Goal: Task Accomplishment & Management: Manage account settings

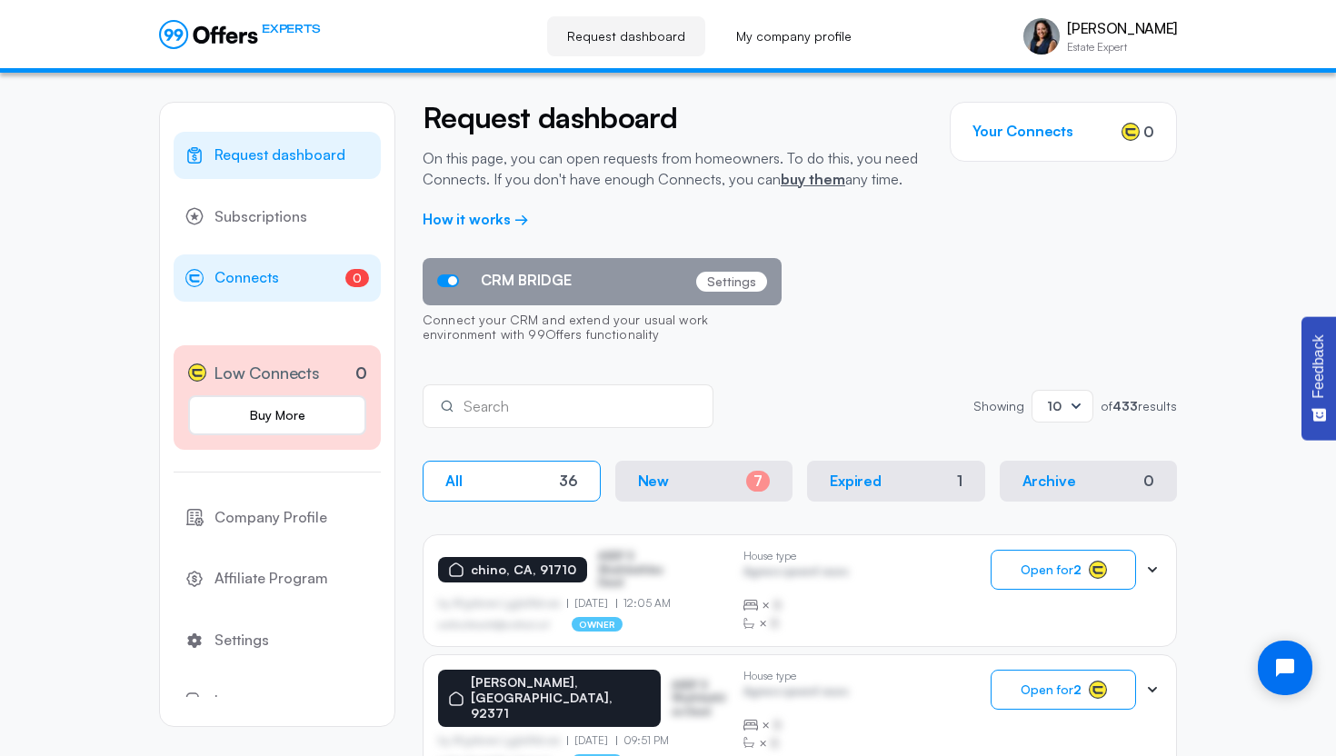
click at [264, 279] on span "Connects" at bounding box center [246, 278] width 65 height 24
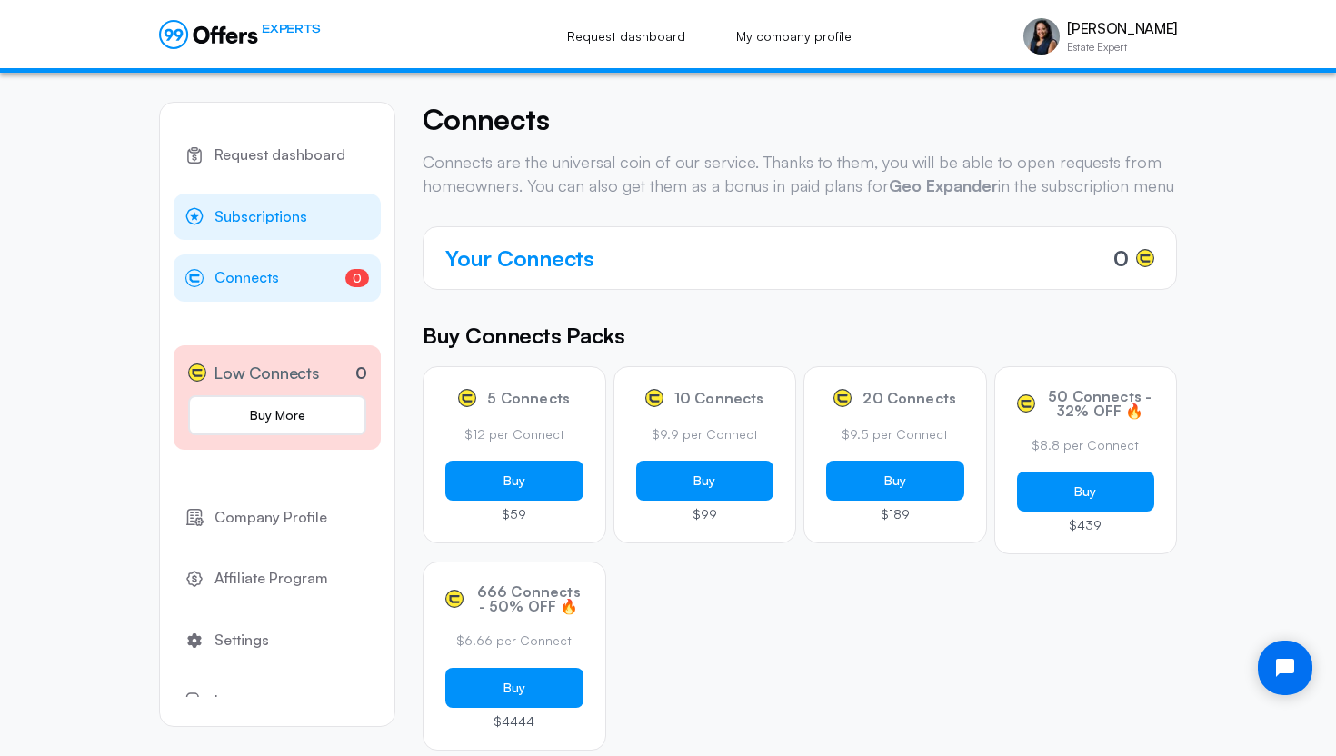
click at [273, 214] on span "Subscriptions" at bounding box center [260, 217] width 93 height 24
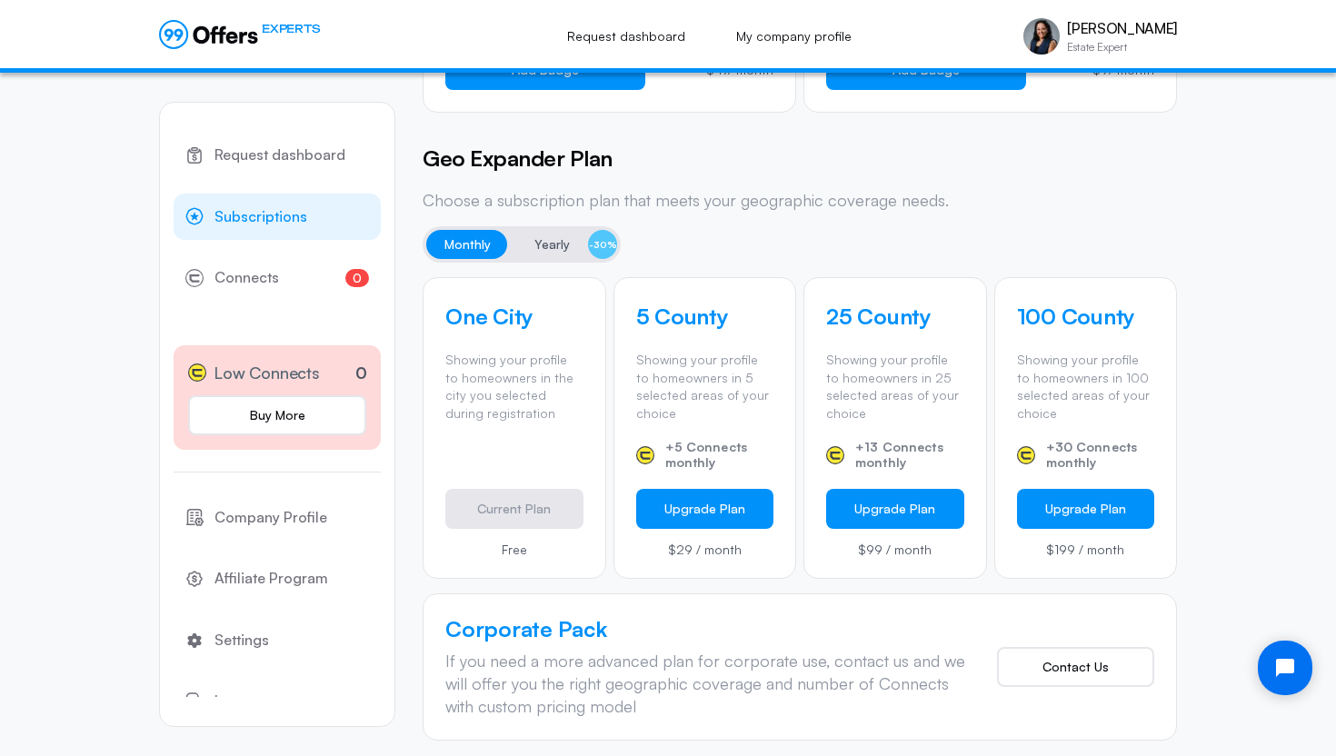
scroll to position [418, 0]
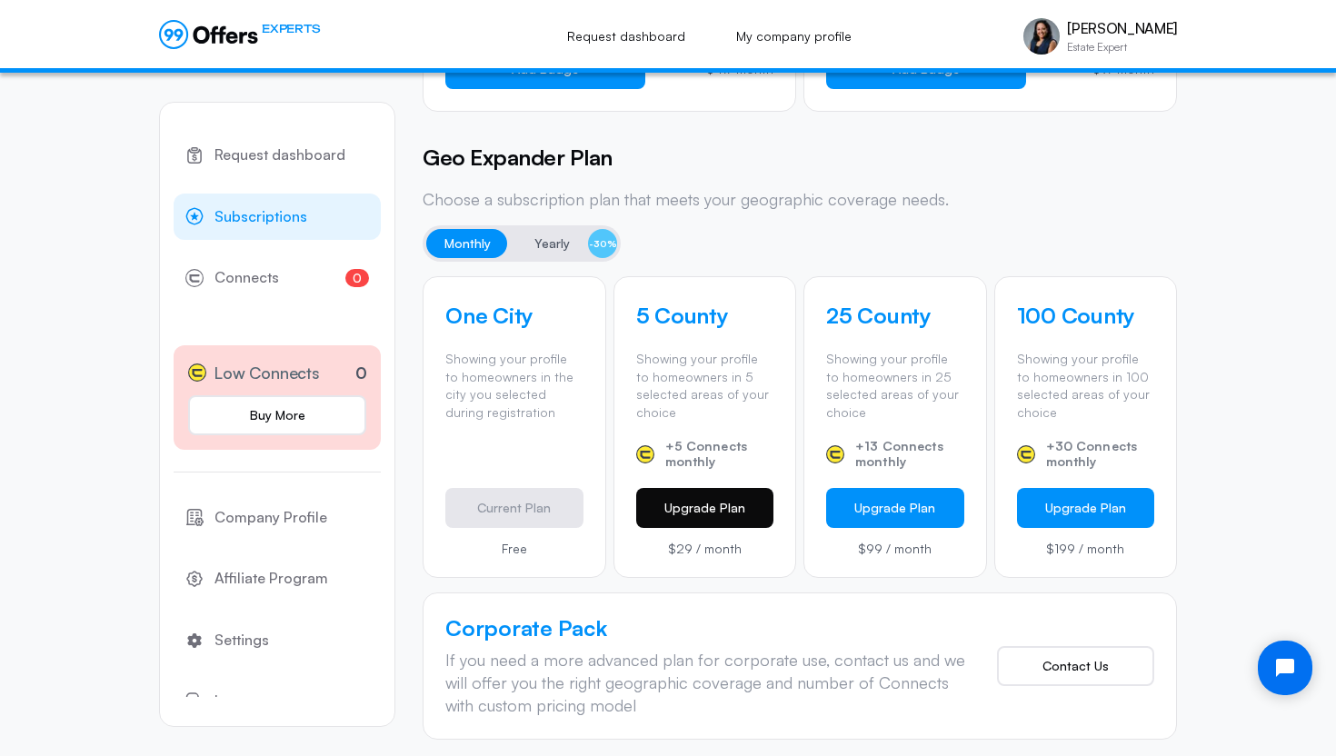
click at [681, 506] on button "Upgrade Plan" at bounding box center [705, 508] width 138 height 40
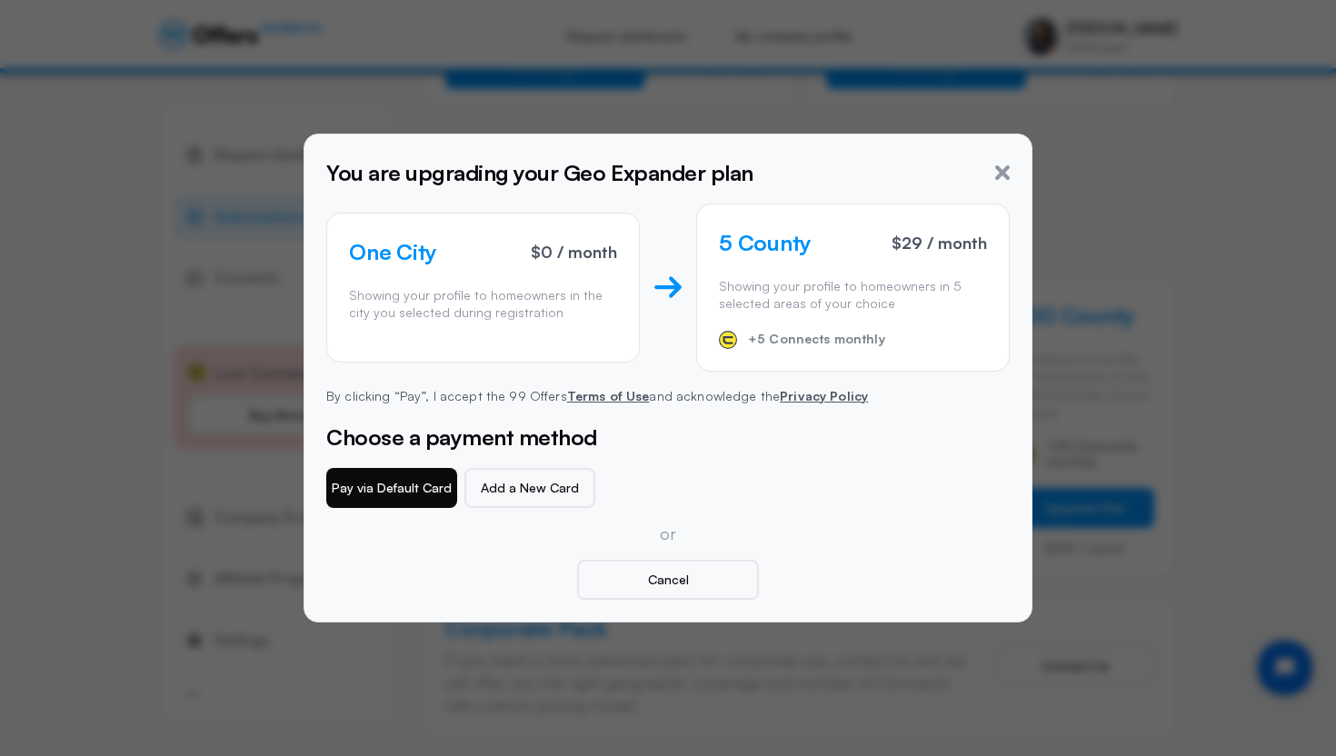
click at [383, 501] on button "Pay via Default Card" at bounding box center [391, 488] width 131 height 40
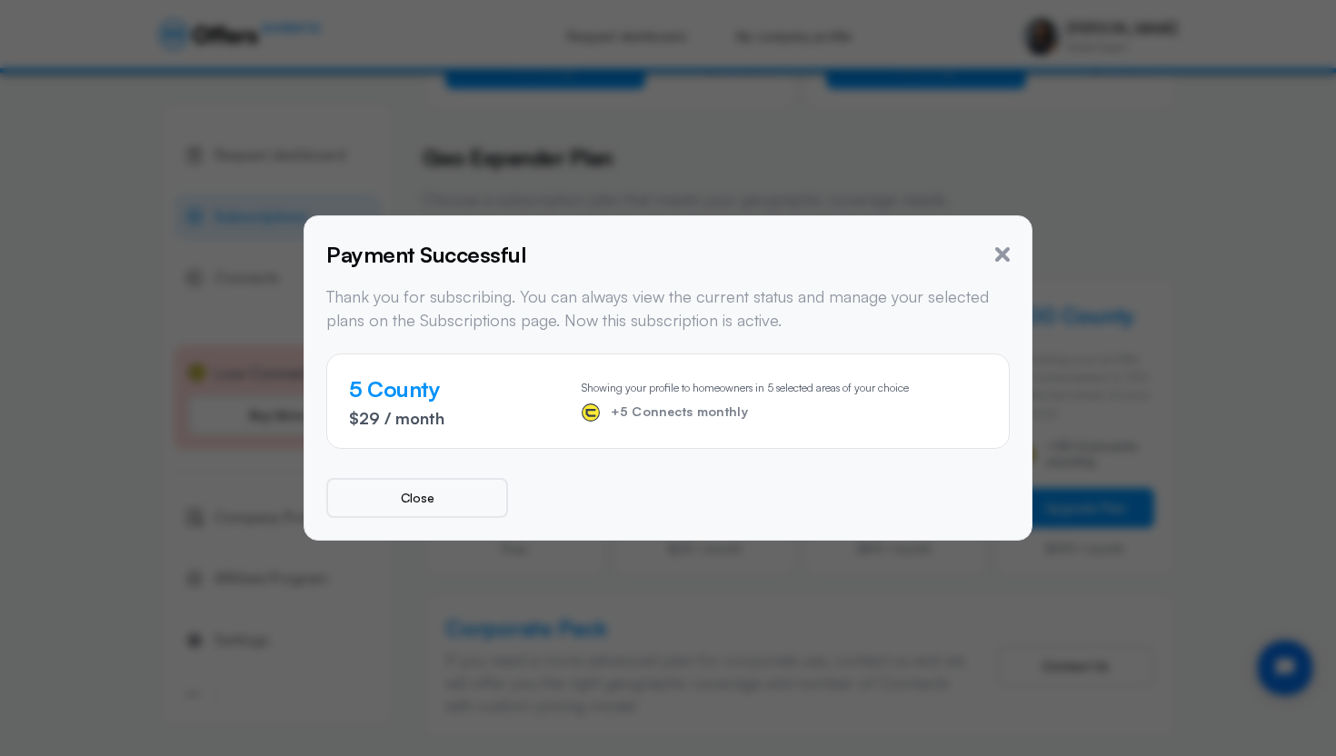
click at [383, 501] on button "Close" at bounding box center [417, 498] width 182 height 40
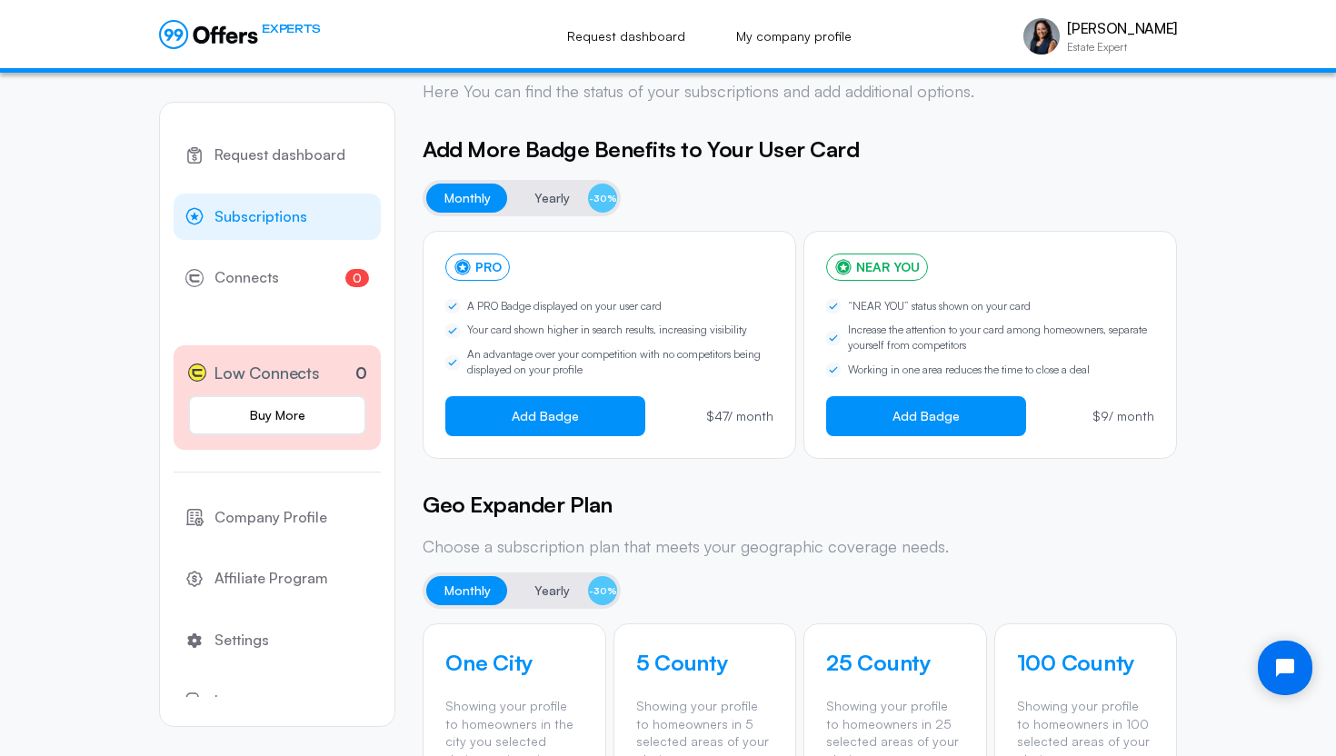
scroll to position [0, 0]
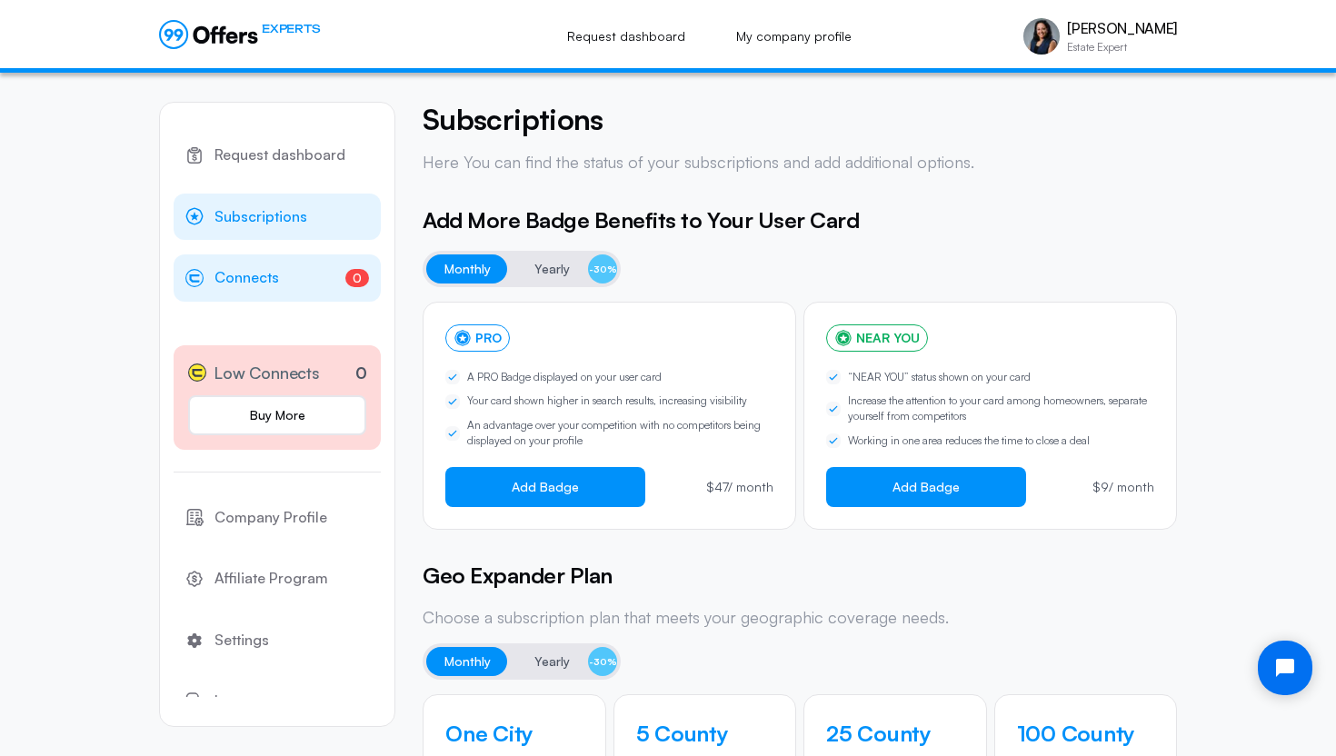
click at [233, 283] on span "Connects" at bounding box center [246, 278] width 65 height 24
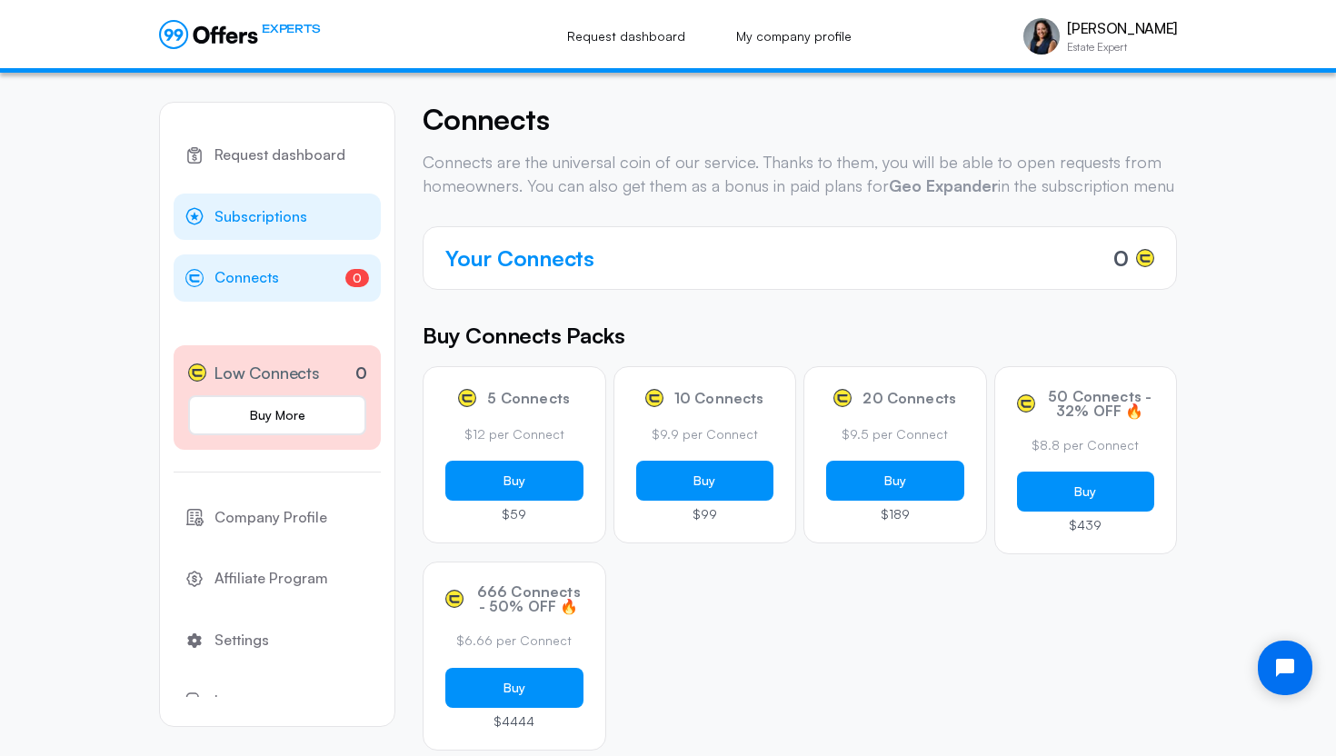
click at [269, 219] on span "Subscriptions" at bounding box center [260, 217] width 93 height 24
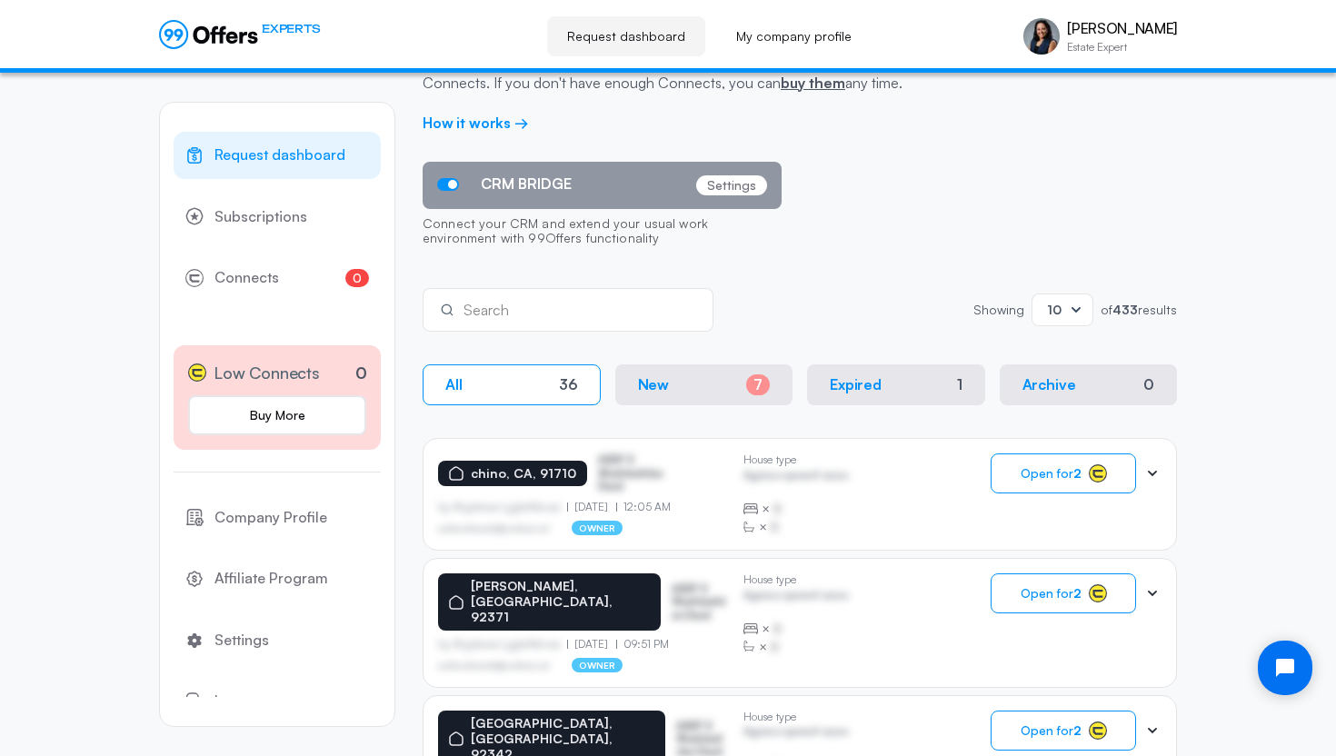
scroll to position [109, 0]
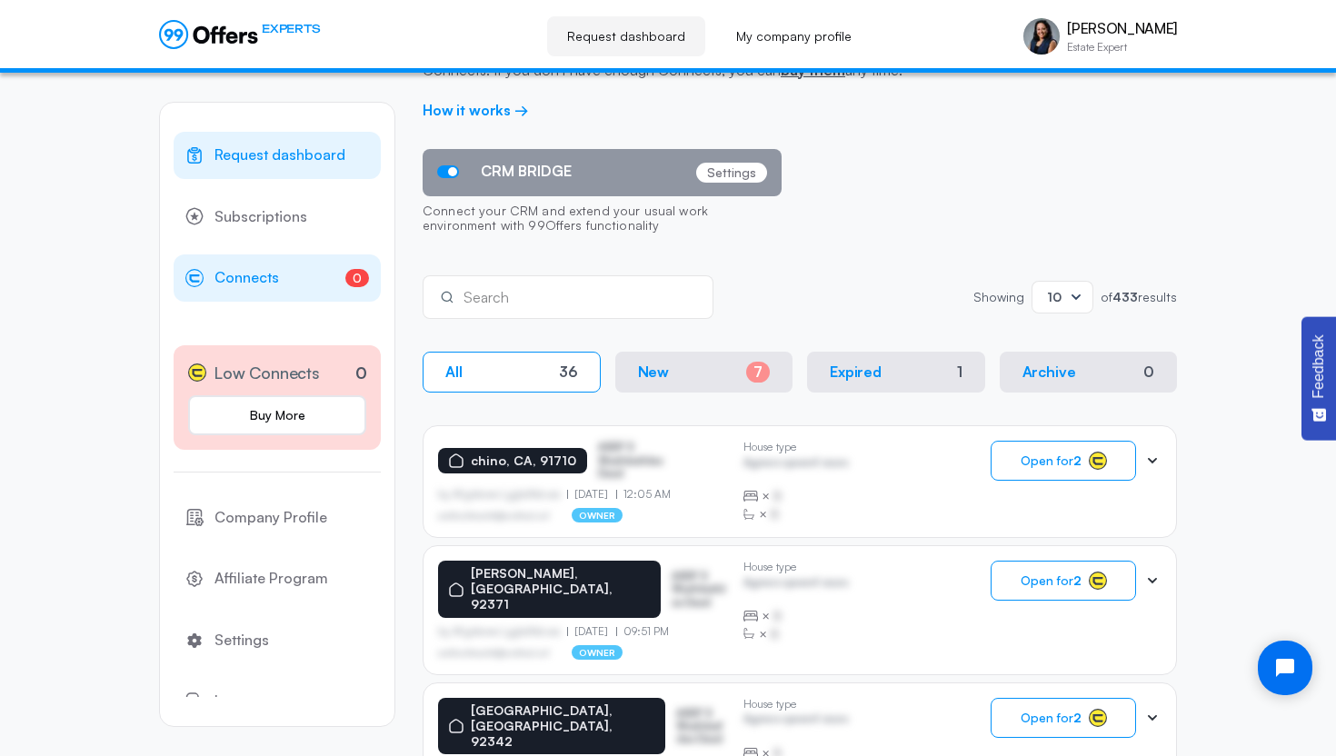
click at [259, 281] on span "Connects" at bounding box center [246, 278] width 65 height 24
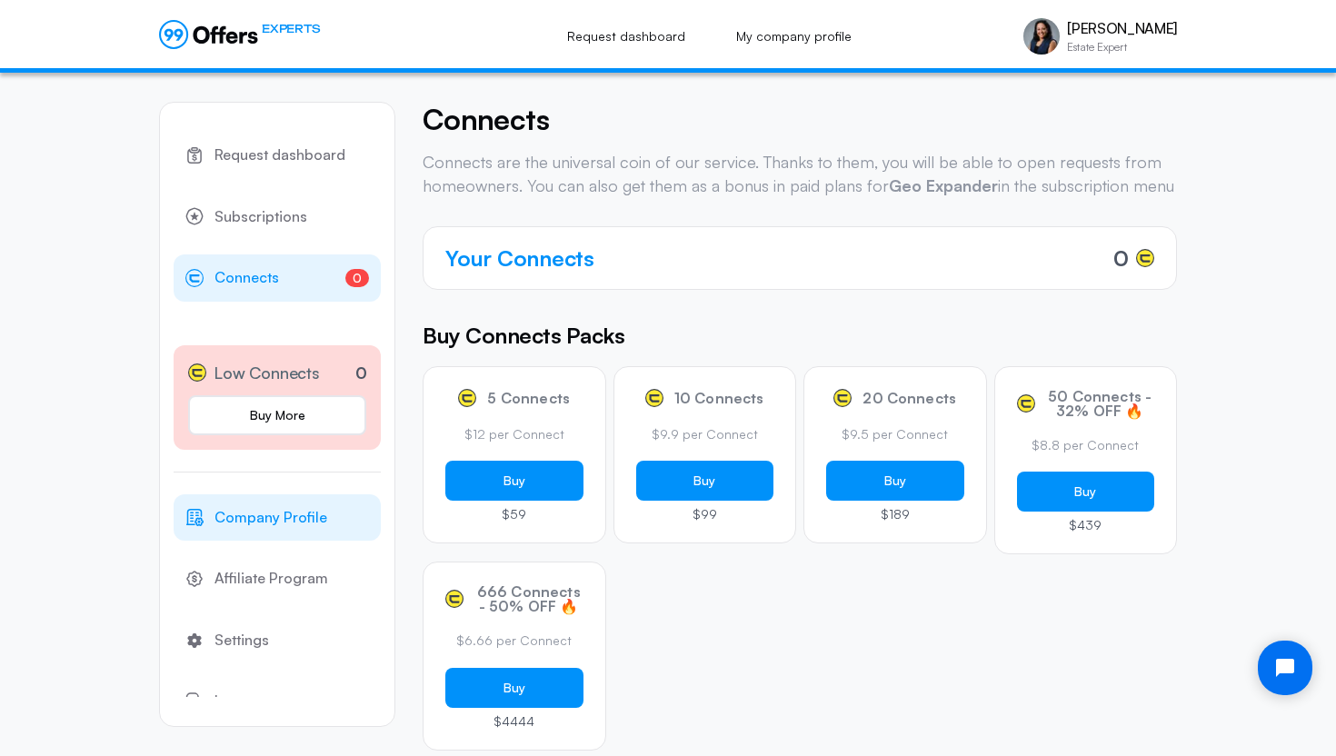
click at [266, 517] on span "Company Profile" at bounding box center [270, 518] width 113 height 24
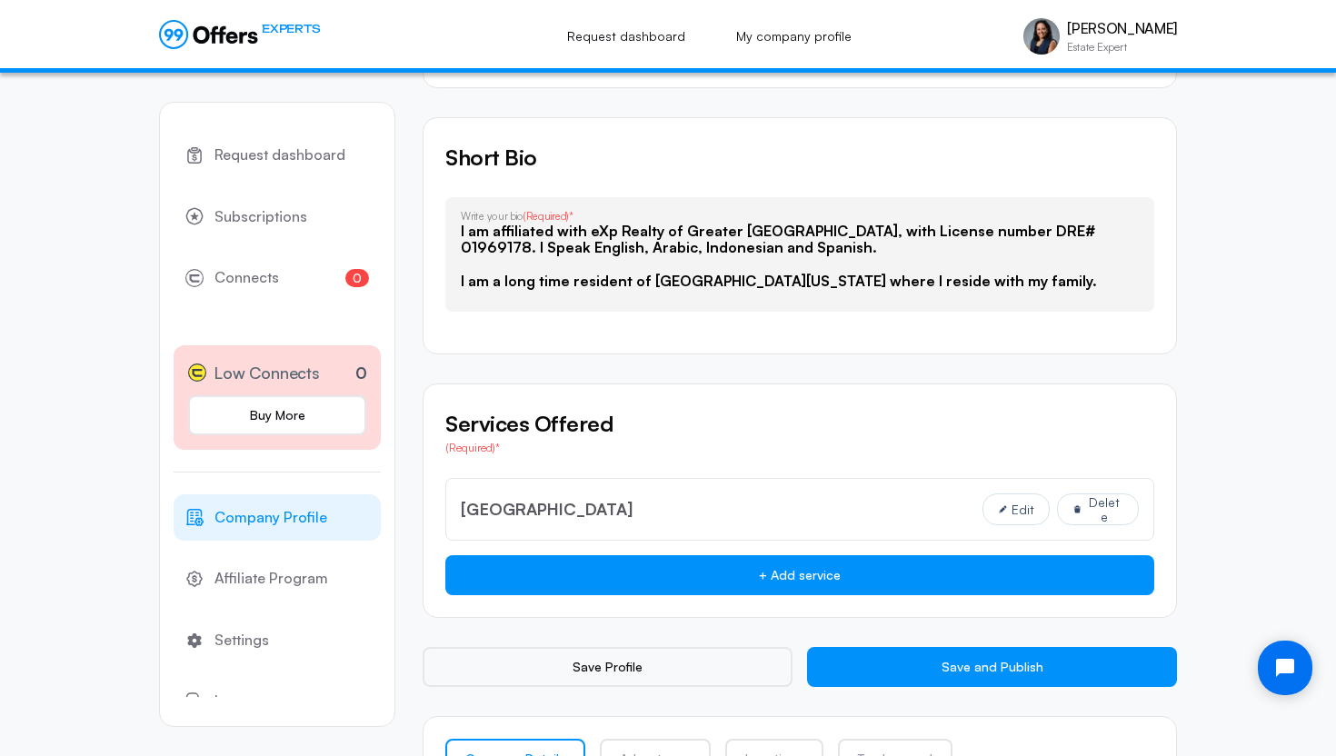
scroll to position [1139, 0]
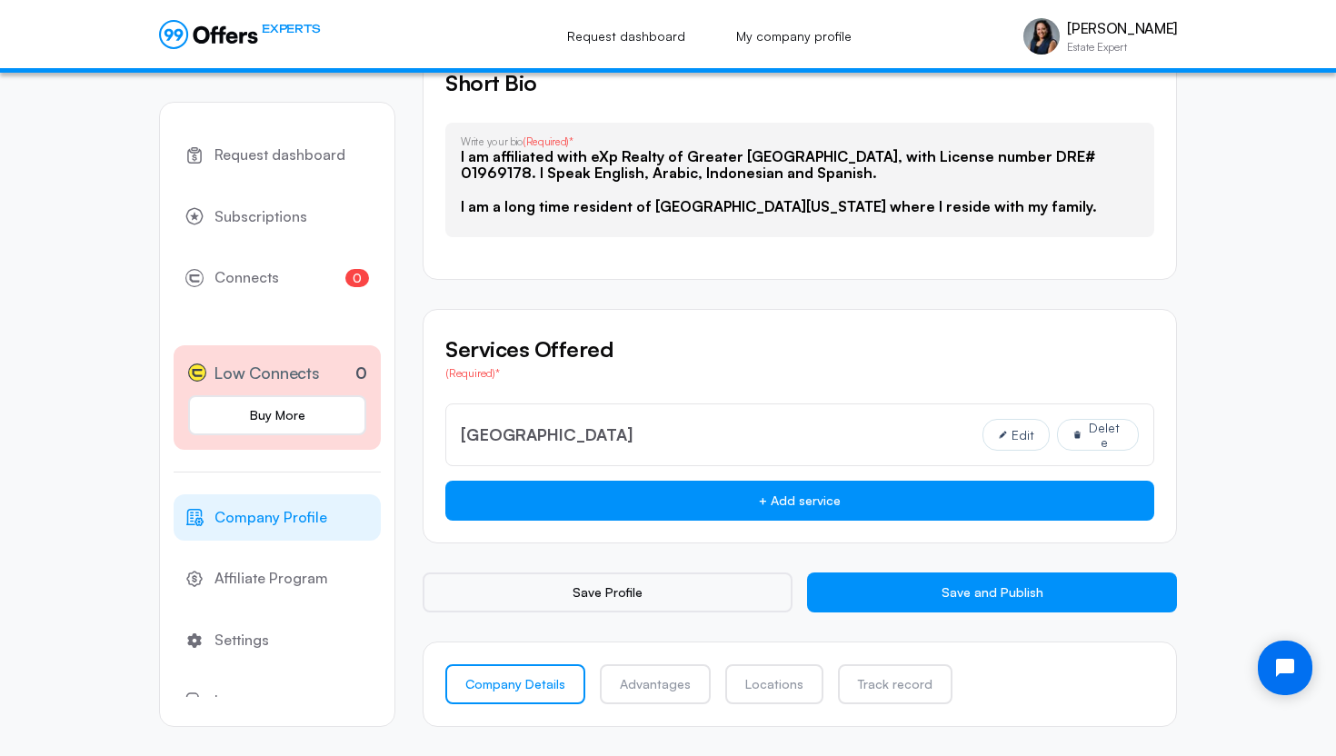
click at [288, 520] on span "Company Profile" at bounding box center [270, 517] width 113 height 24
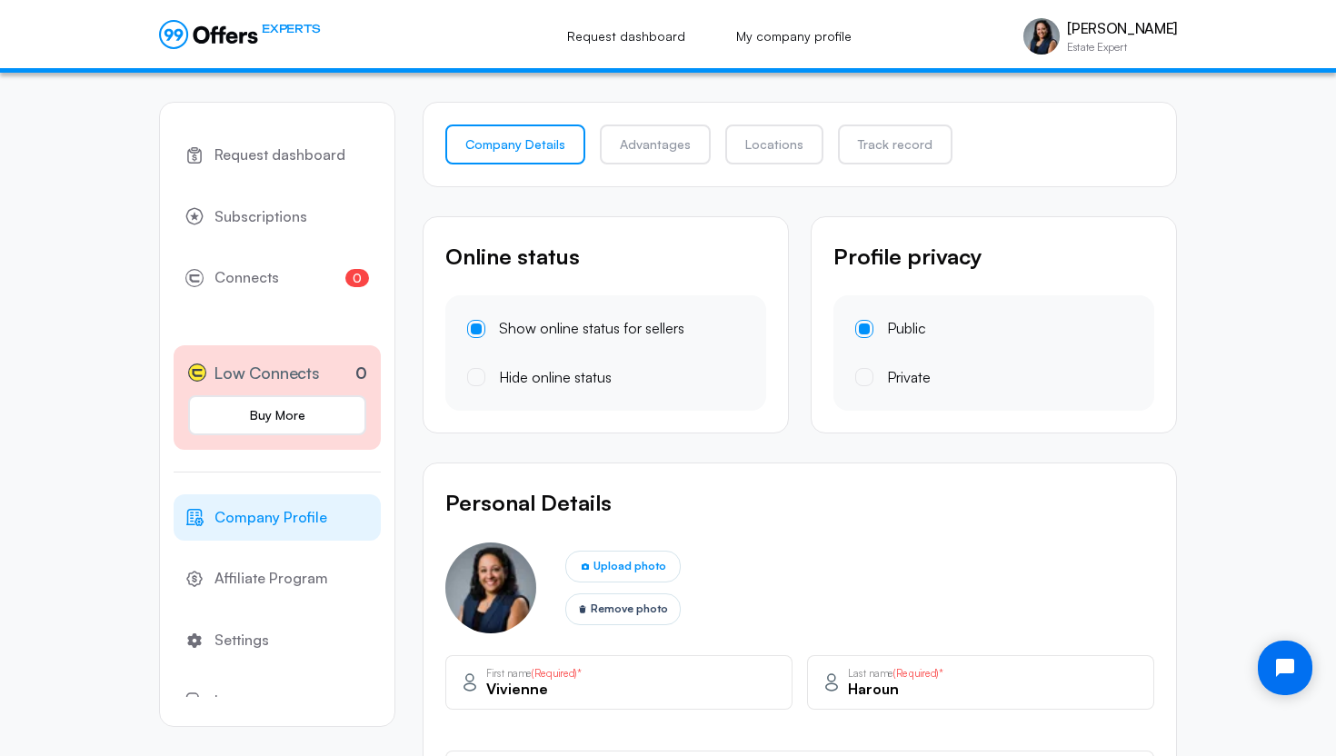
click at [299, 522] on span "Company Profile" at bounding box center [270, 518] width 113 height 24
click at [289, 519] on span "Company Profile" at bounding box center [270, 518] width 113 height 24
click at [263, 210] on span "Subscriptions" at bounding box center [260, 217] width 93 height 24
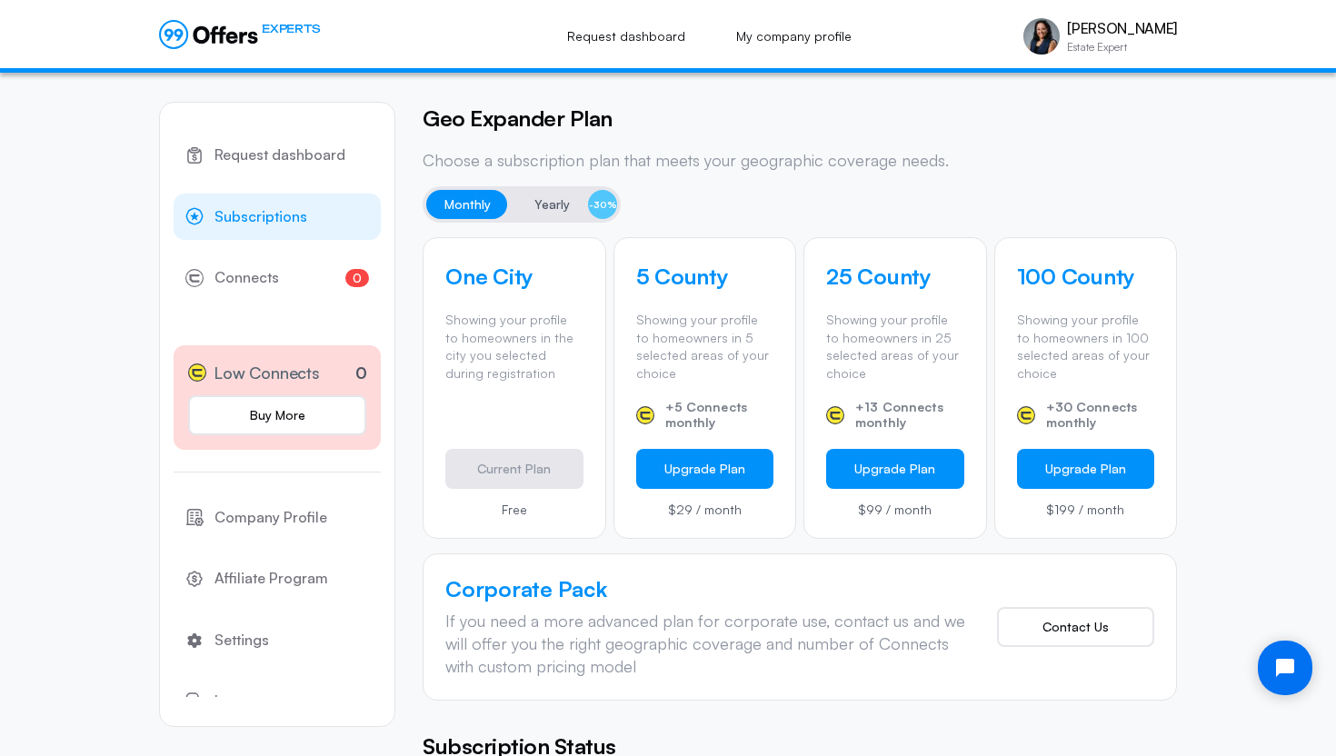
scroll to position [462, 0]
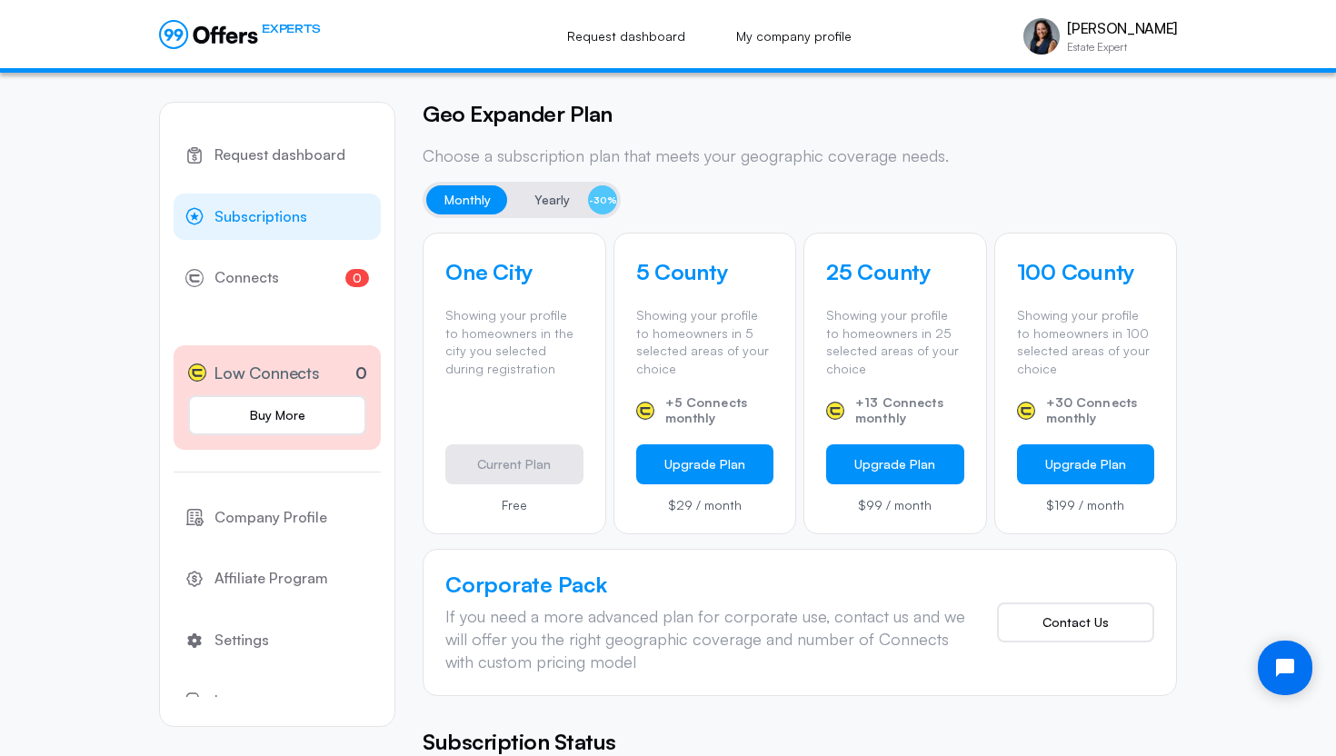
click at [539, 211] on button "Yearly -30%" at bounding box center [566, 199] width 101 height 29
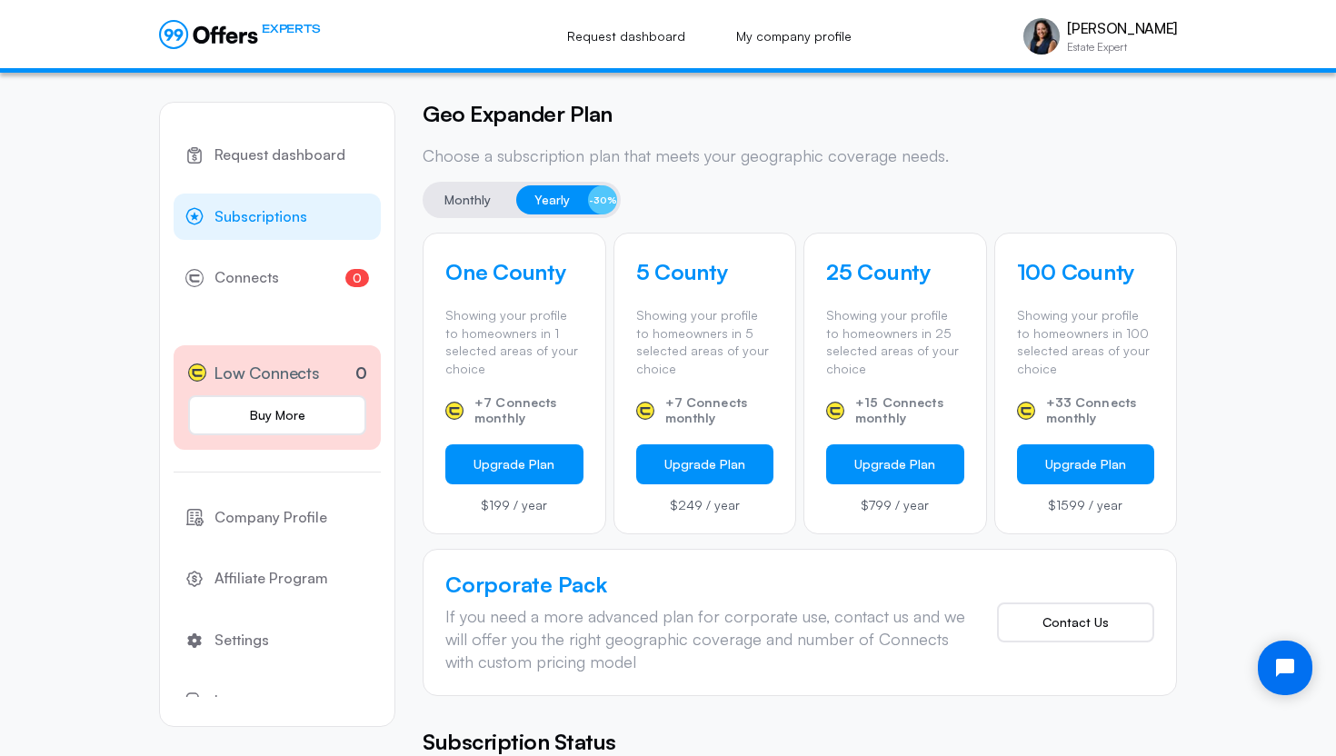
click at [475, 203] on span "Monthly" at bounding box center [467, 200] width 46 height 22
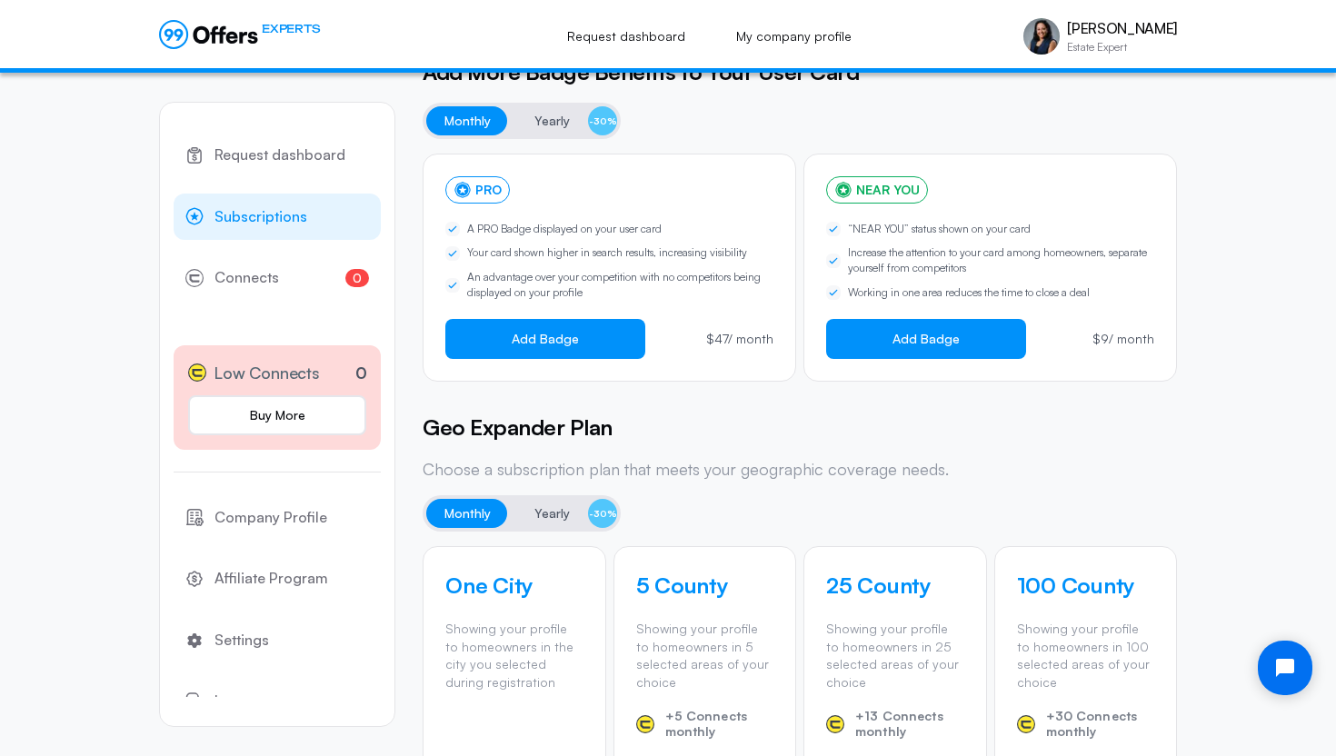
scroll to position [38, 0]
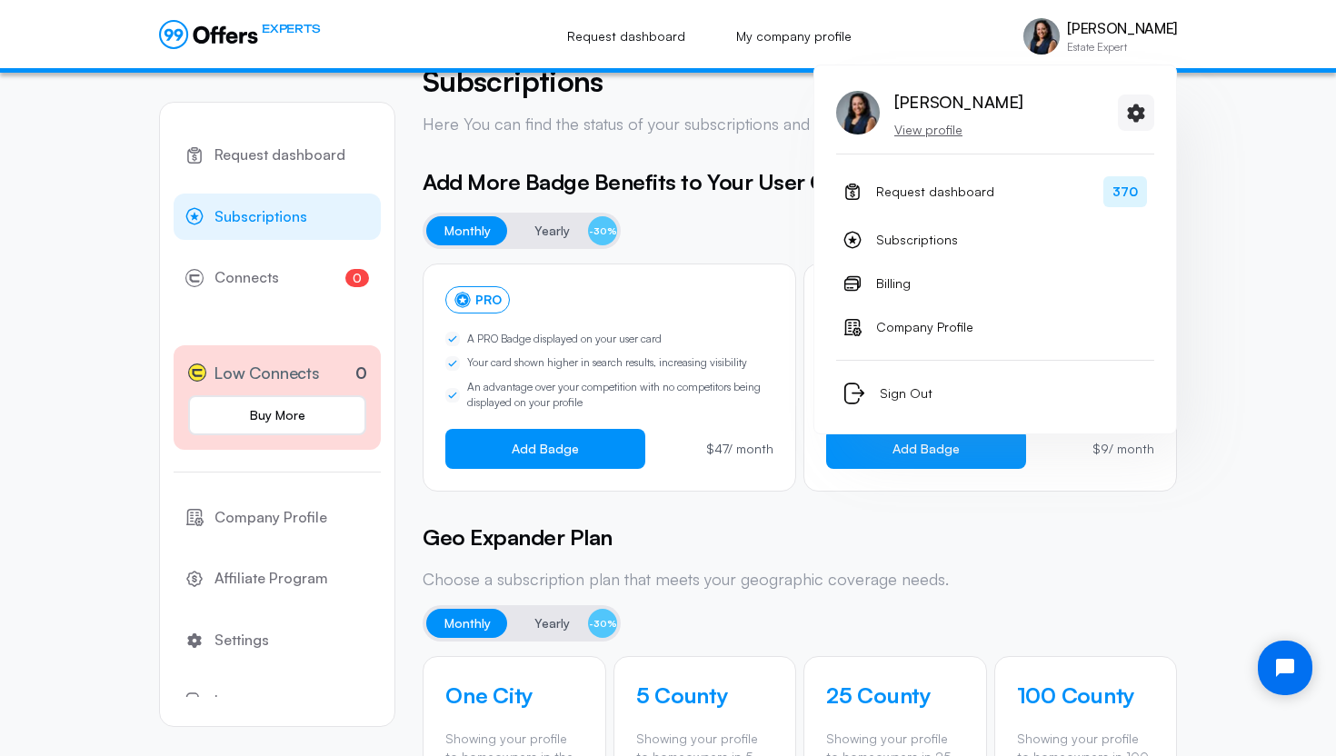
click at [1048, 41] on img at bounding box center [1041, 36] width 36 height 36
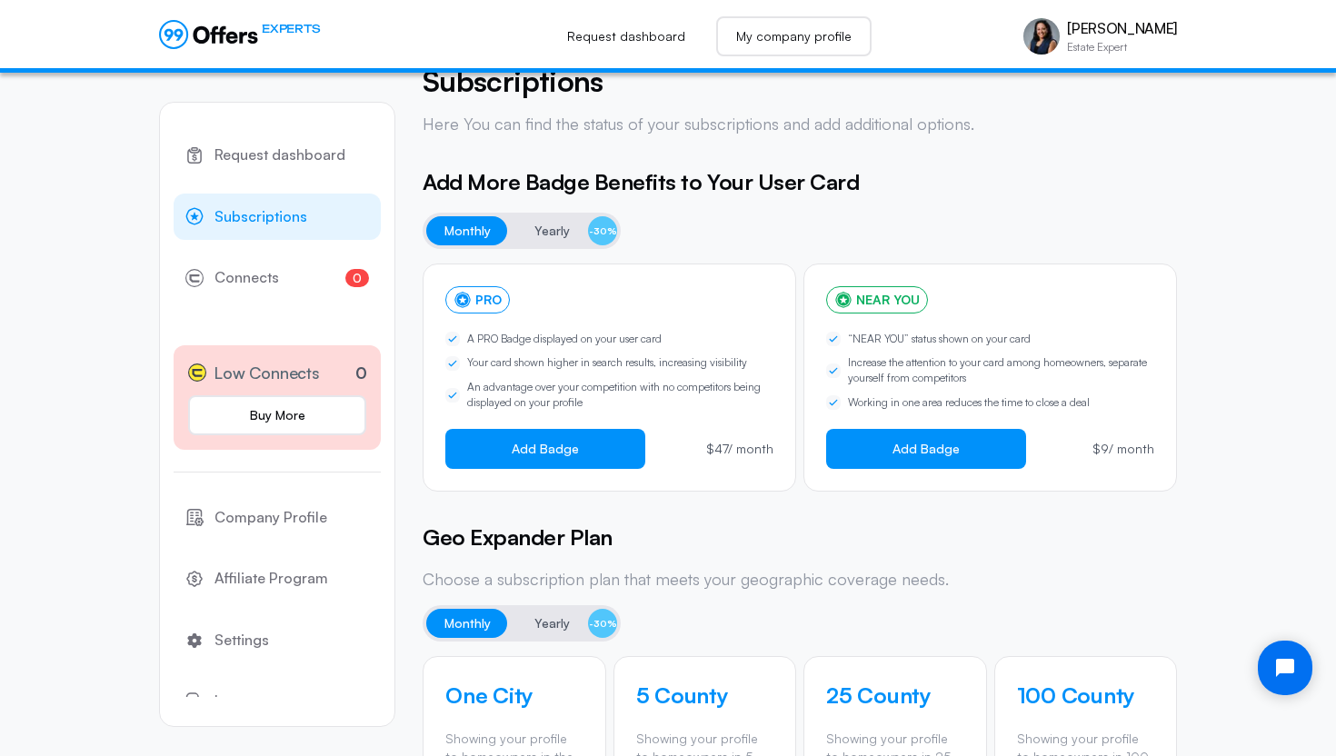
click at [815, 35] on link "My company profile" at bounding box center [793, 36] width 155 height 40
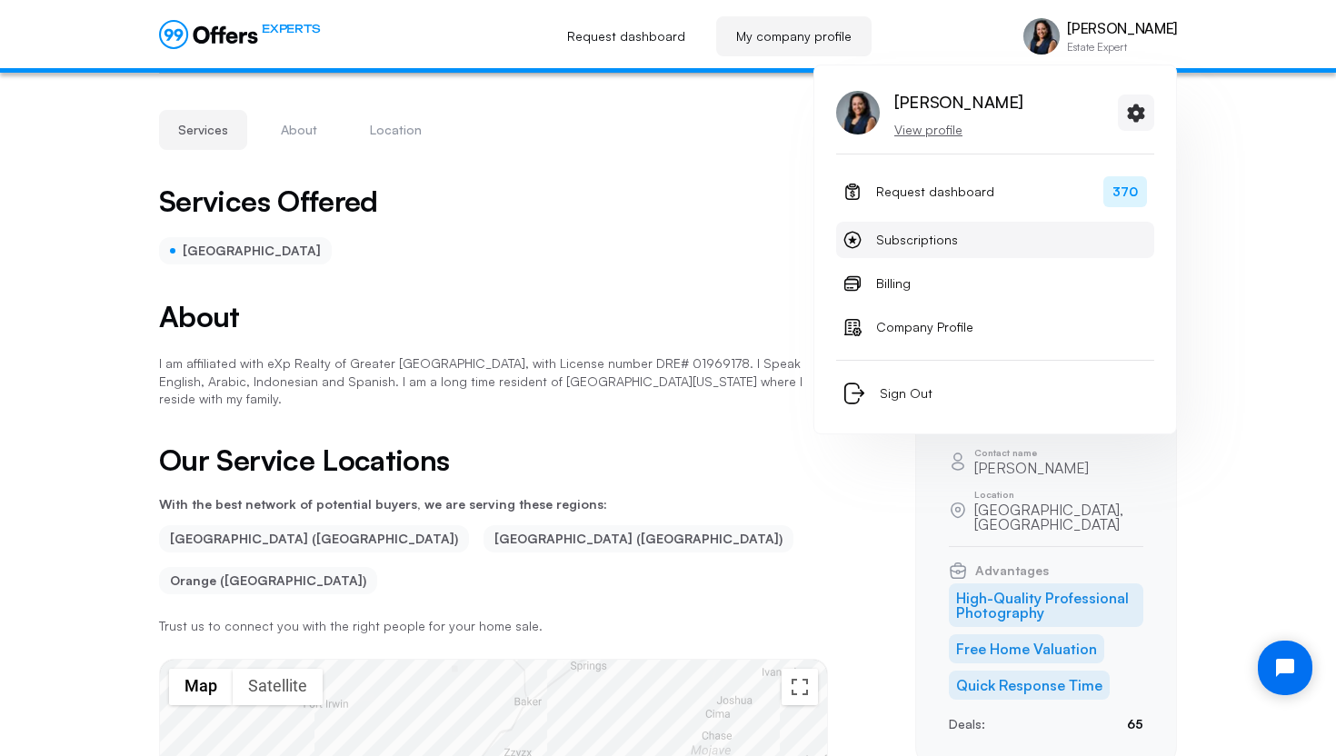
click at [939, 236] on span "Subscriptions" at bounding box center [917, 240] width 82 height 22
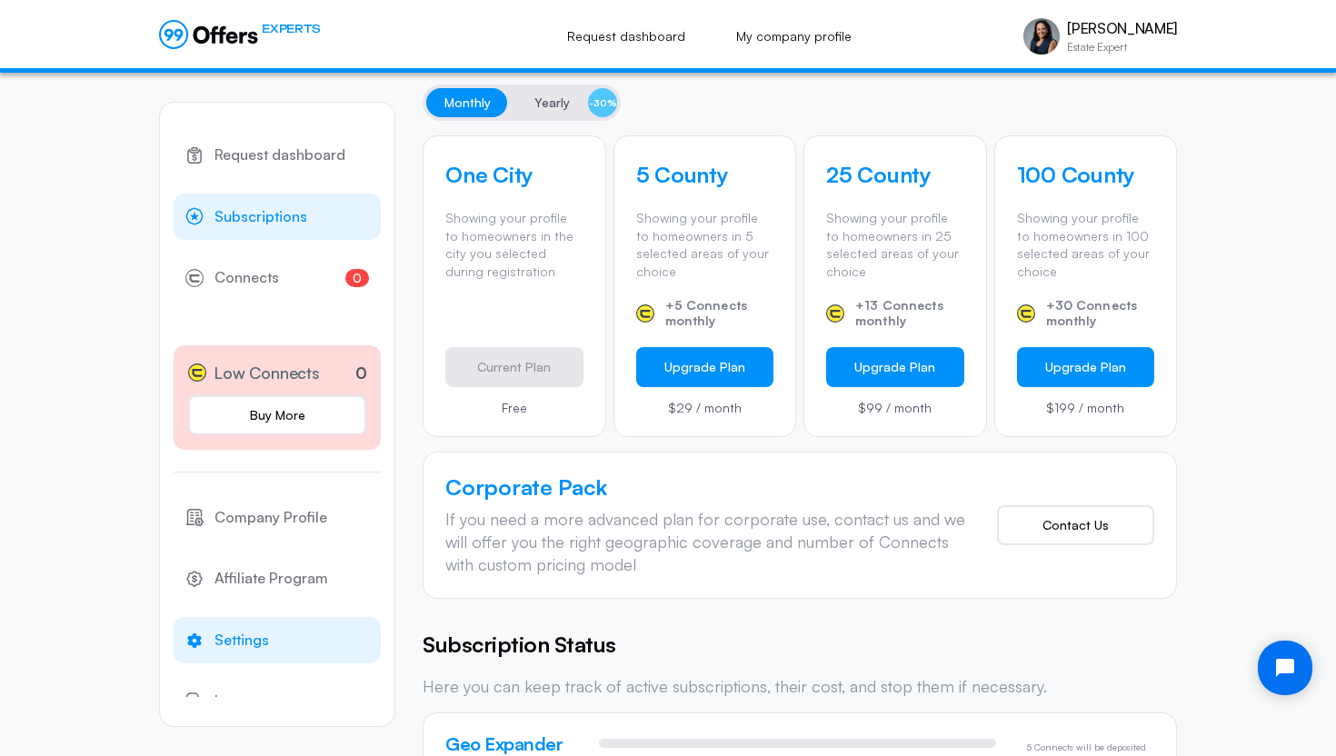
scroll to position [28, 0]
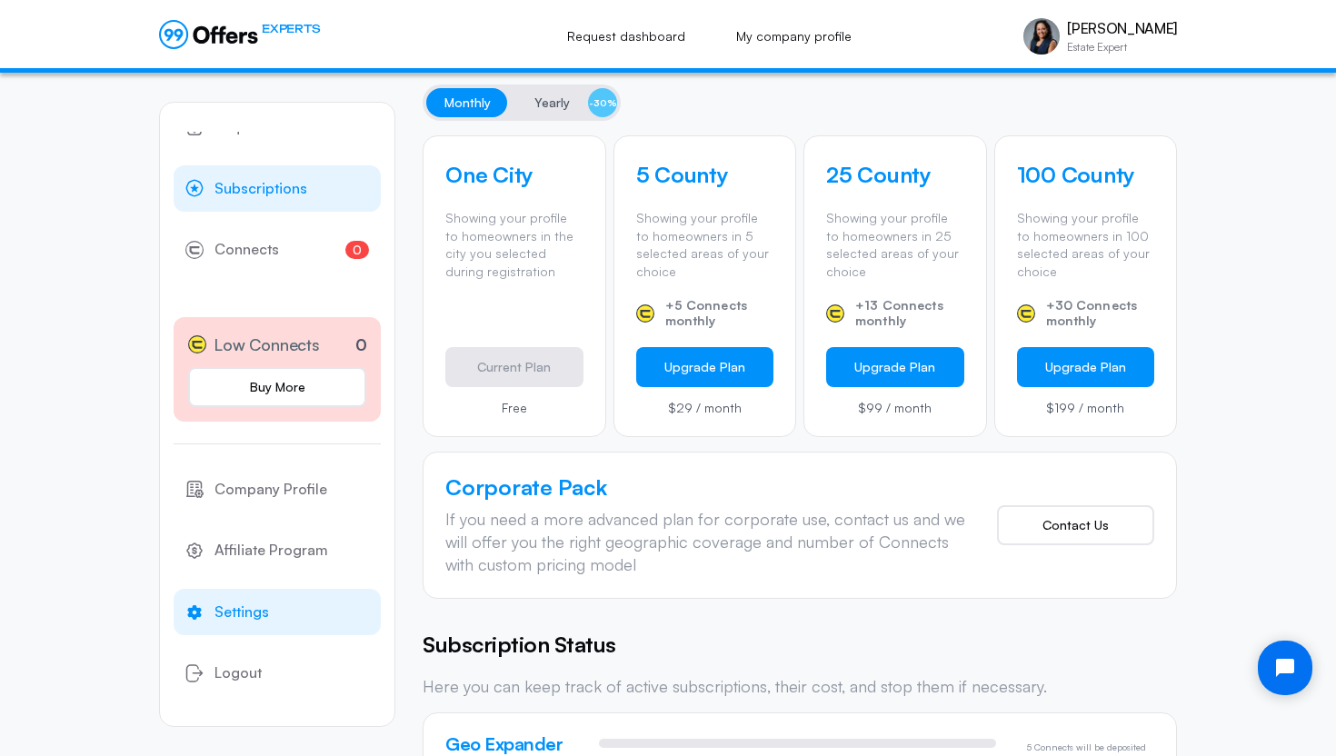
click at [235, 610] on span "Settings" at bounding box center [241, 613] width 55 height 24
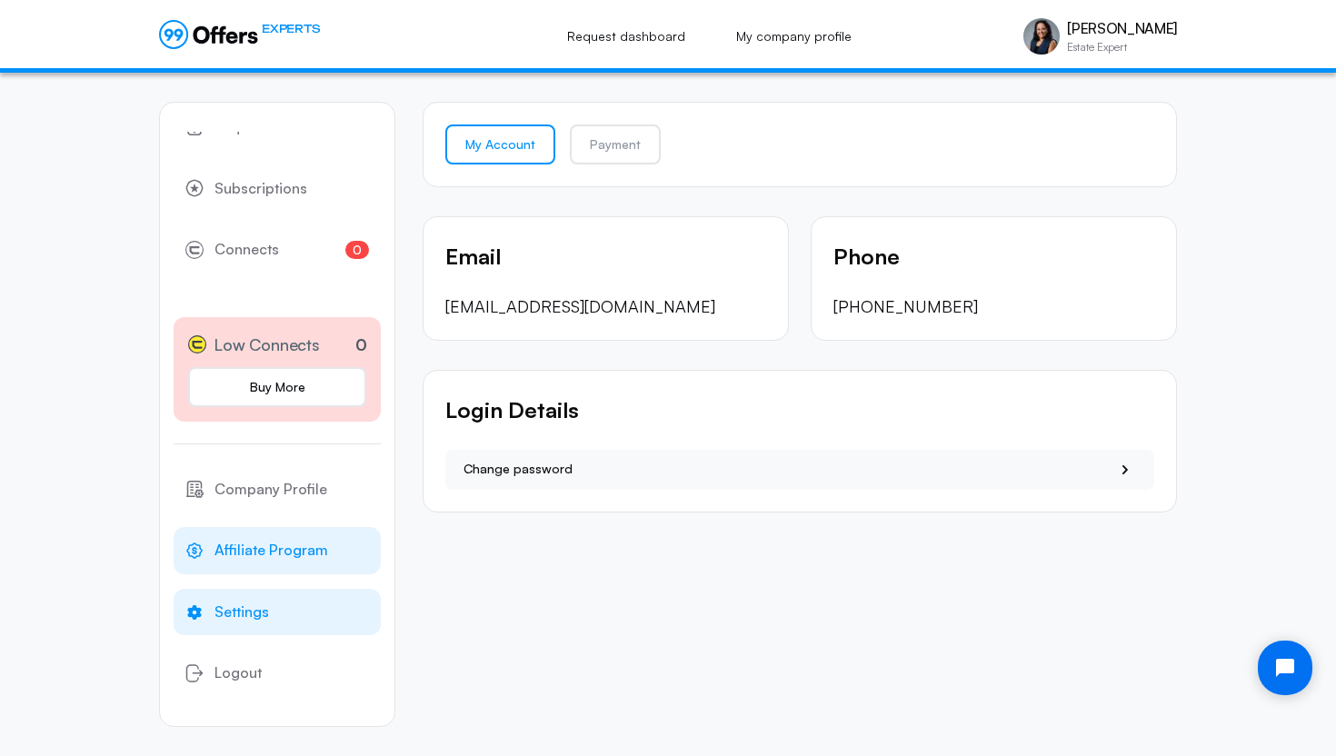
click at [250, 559] on span "Affiliate Program" at bounding box center [271, 551] width 114 height 24
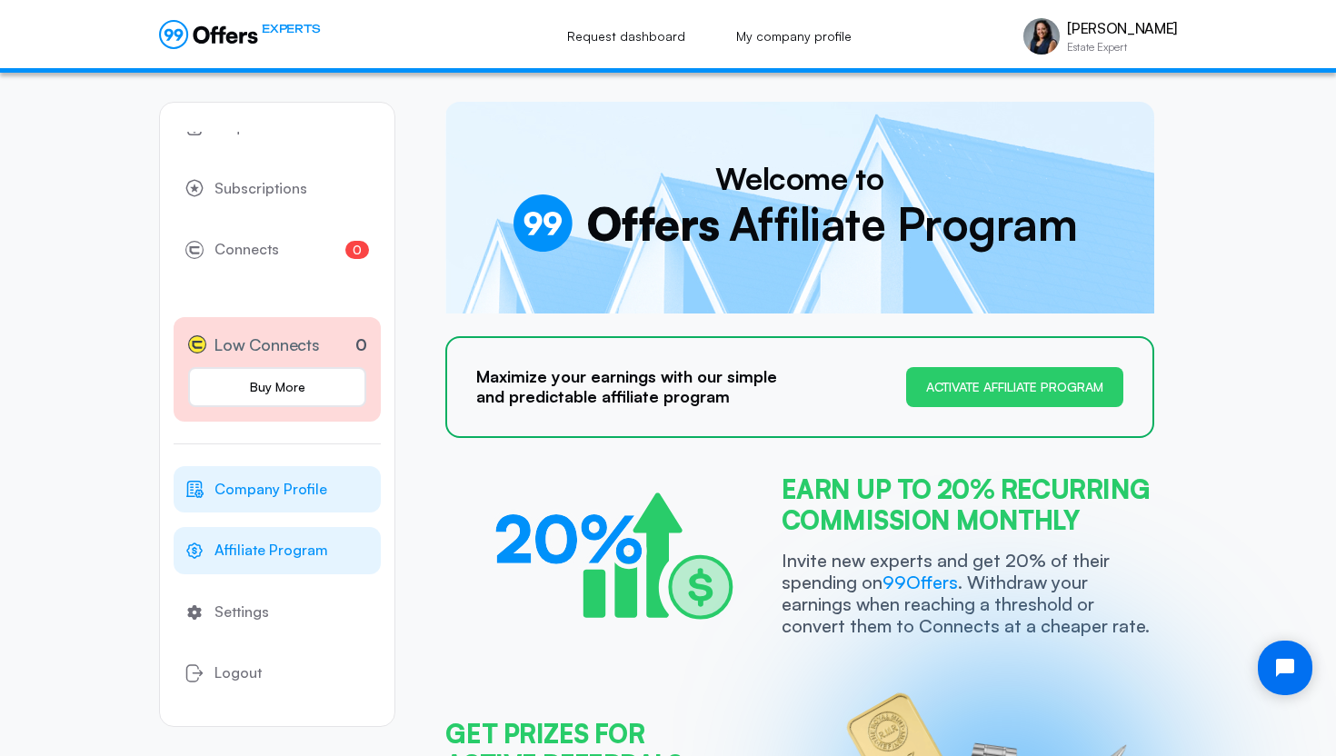
click at [286, 492] on span "Company Profile" at bounding box center [270, 490] width 113 height 24
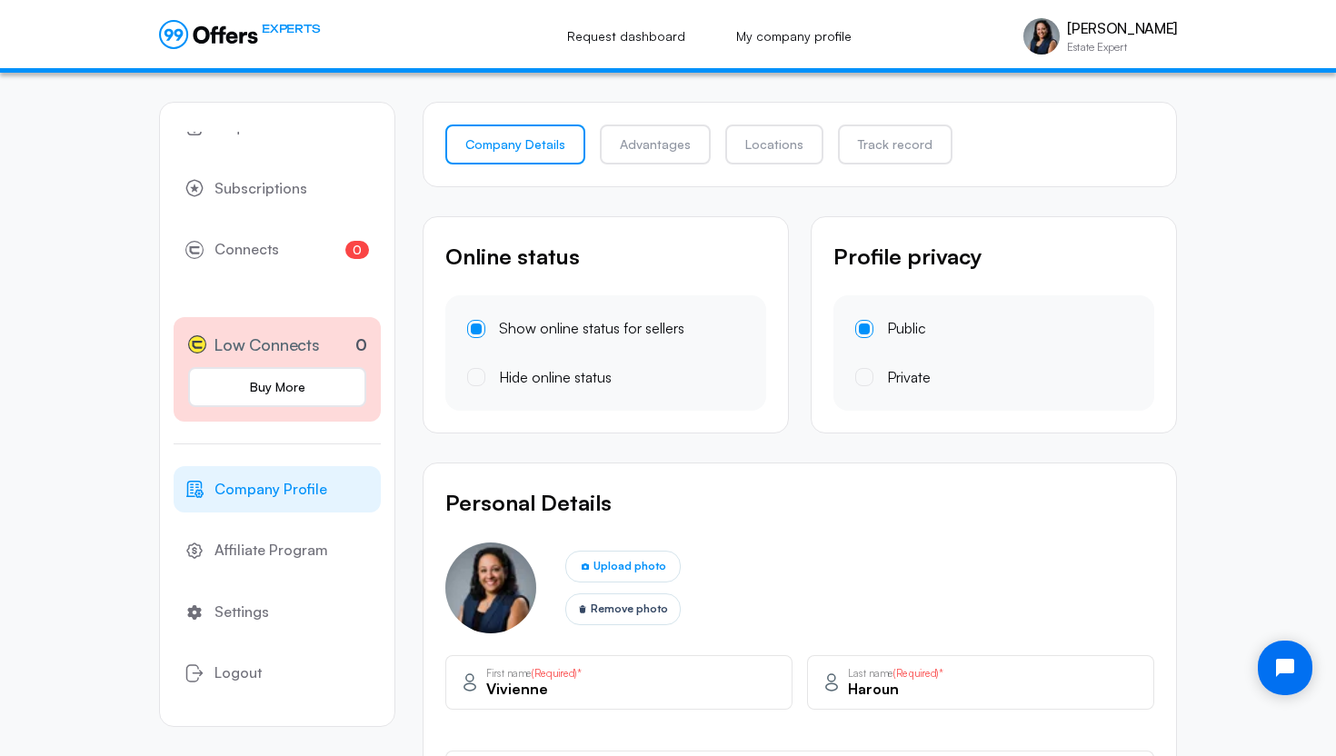
type input "[PHONE_NUMBER]"
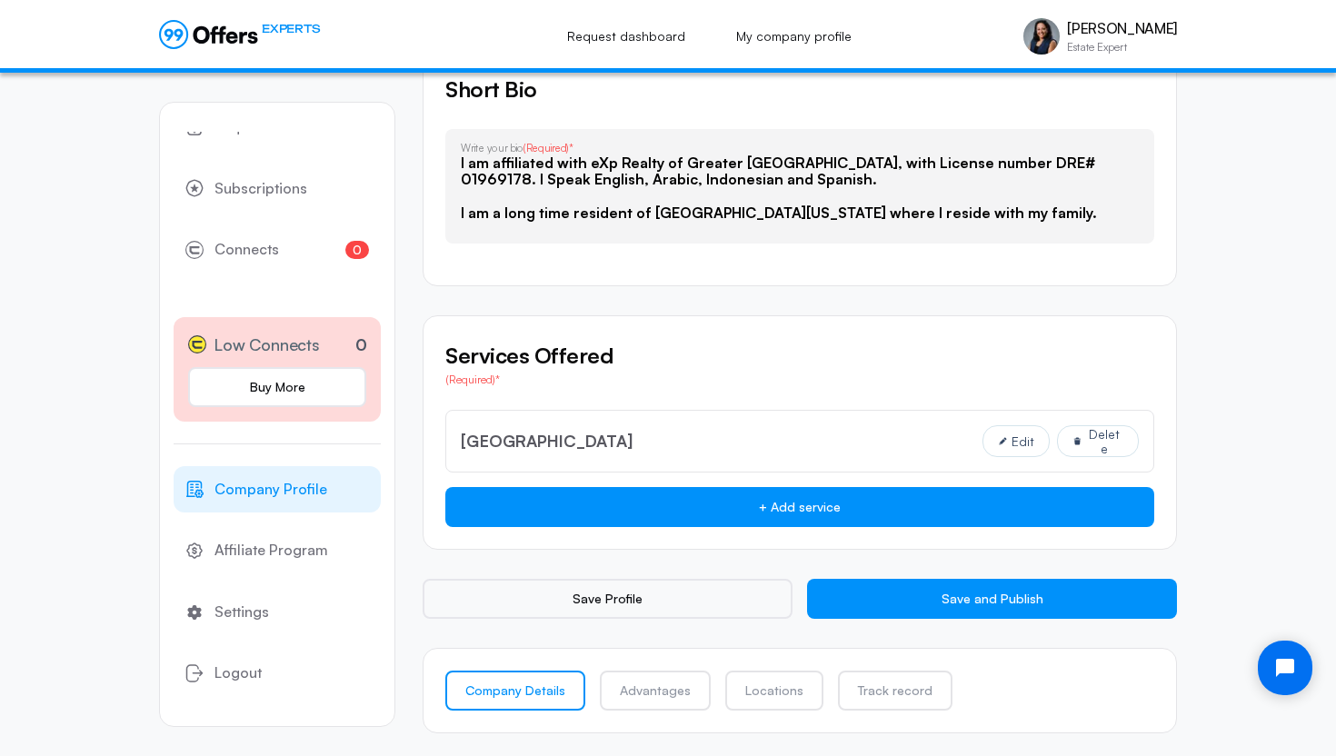
scroll to position [1121, 0]
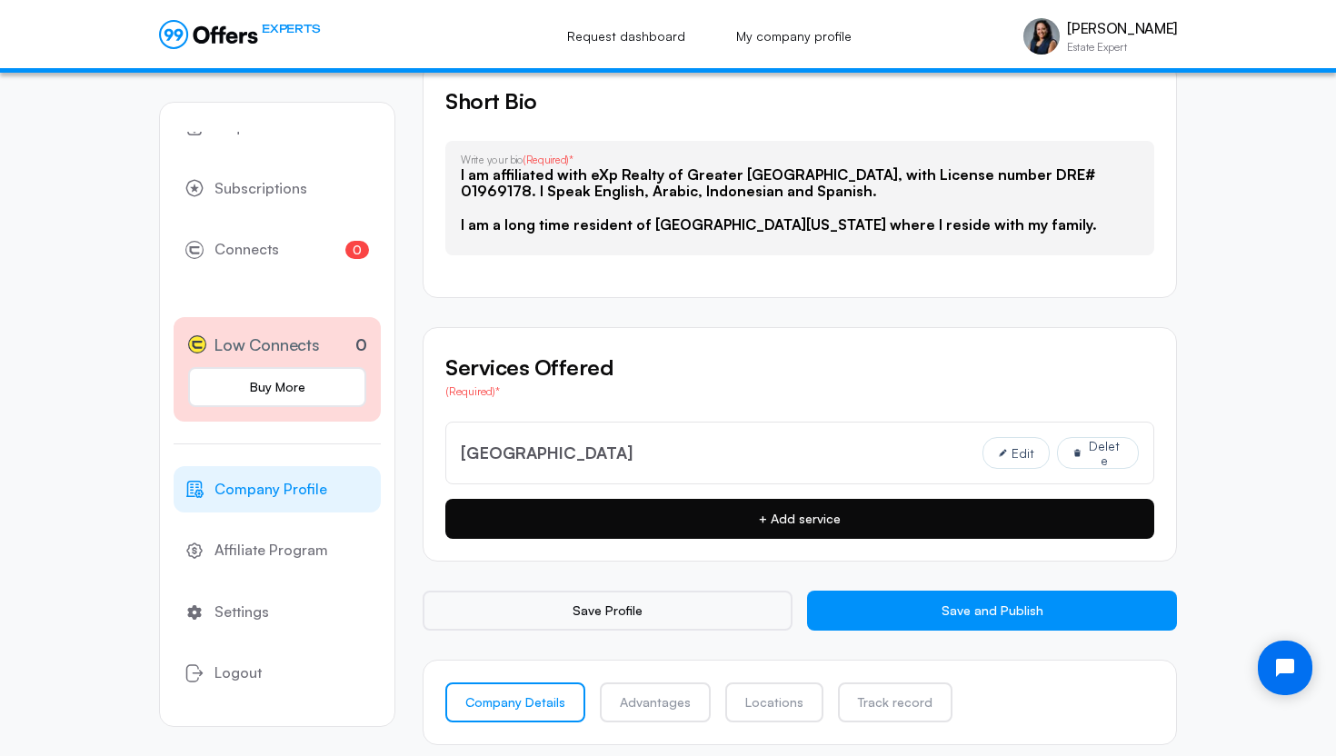
click at [764, 504] on button "+ Add service" at bounding box center [799, 519] width 709 height 40
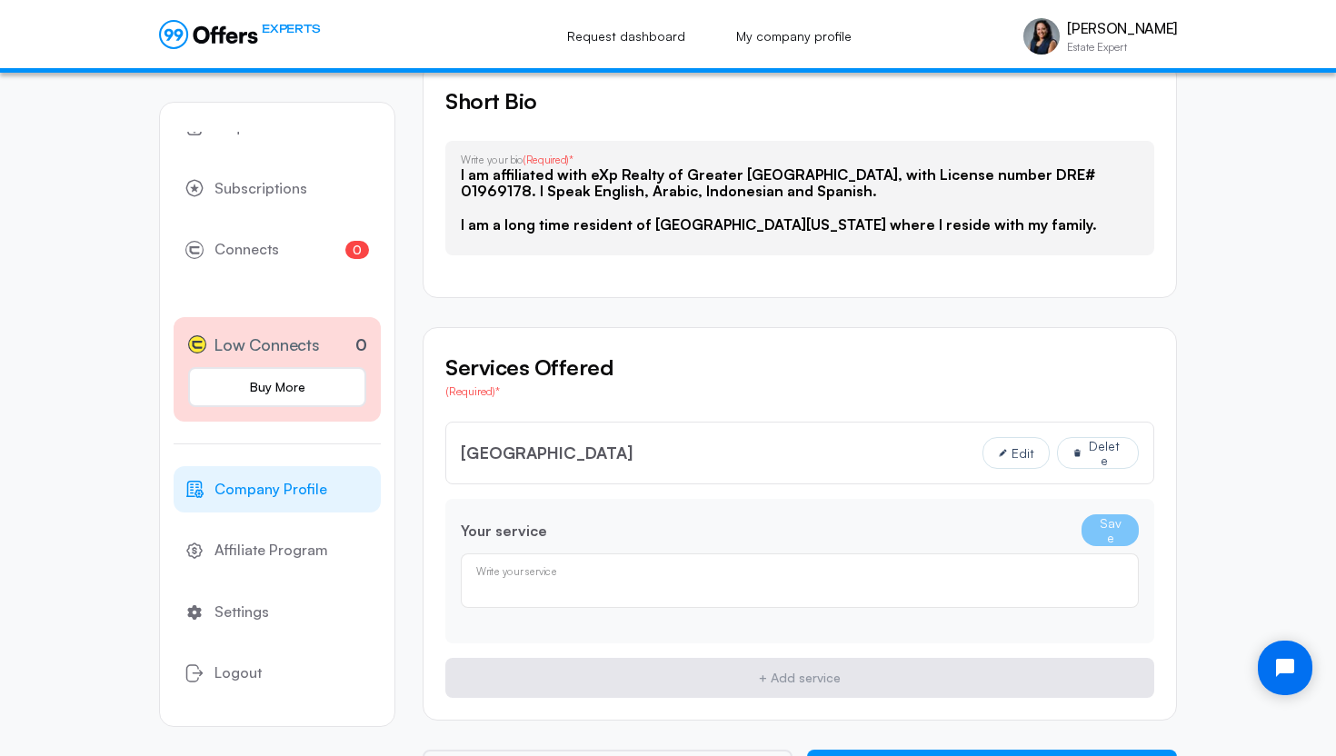
click at [545, 583] on input "text" at bounding box center [799, 587] width 647 height 20
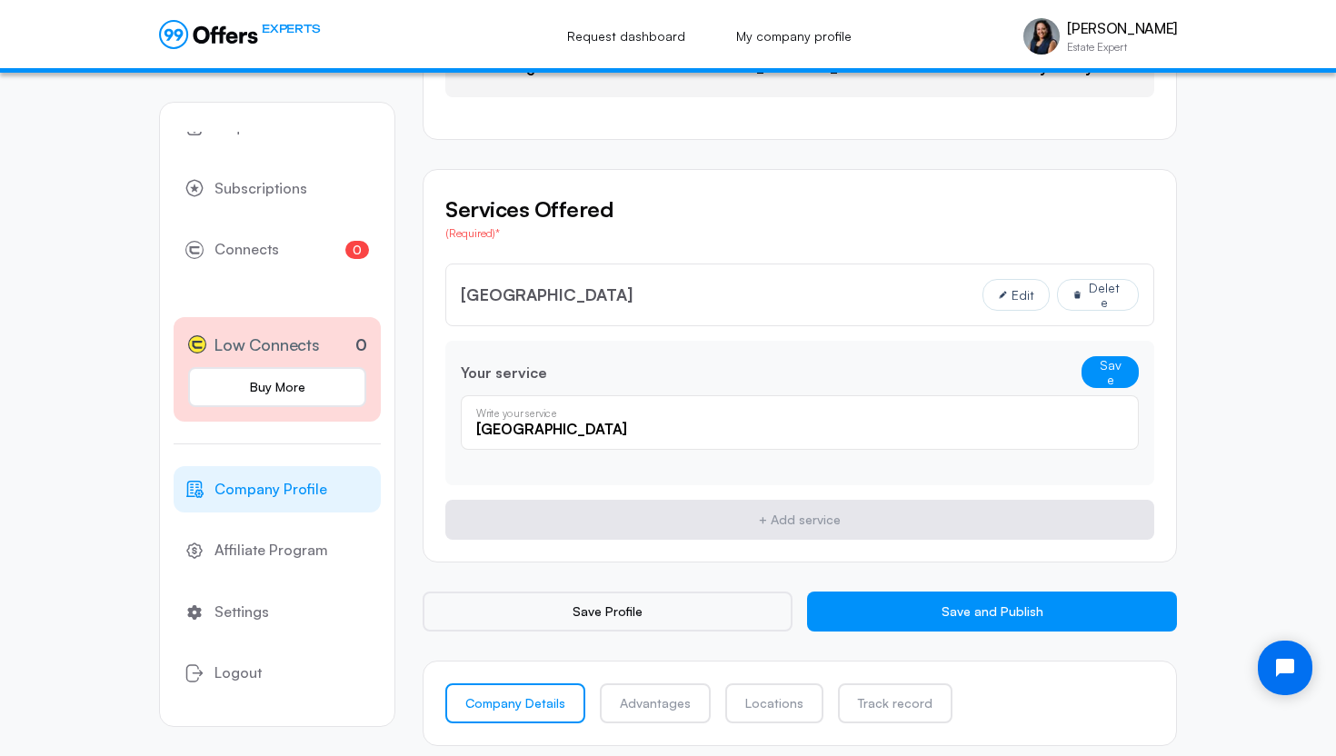
scroll to position [1288, 0]
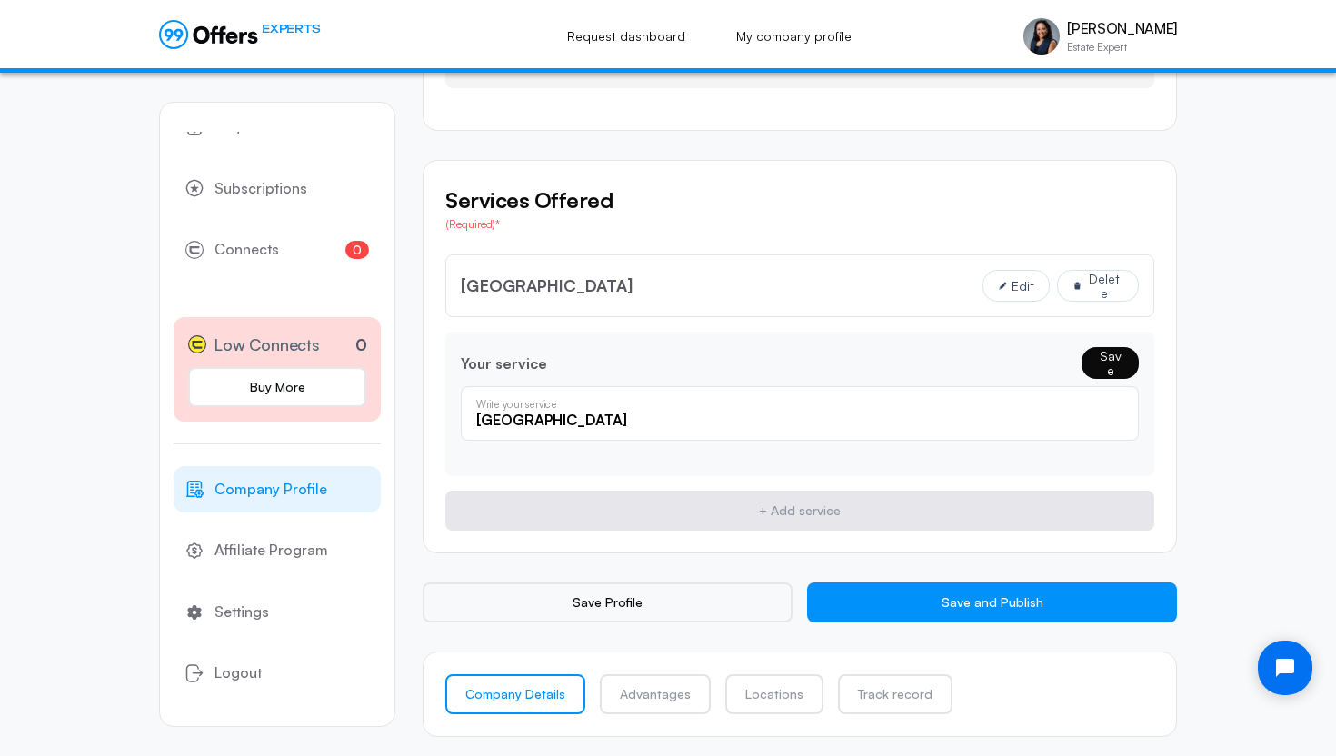
type input "[GEOGRAPHIC_DATA]"
click at [1111, 367] on button "Save" at bounding box center [1109, 363] width 57 height 32
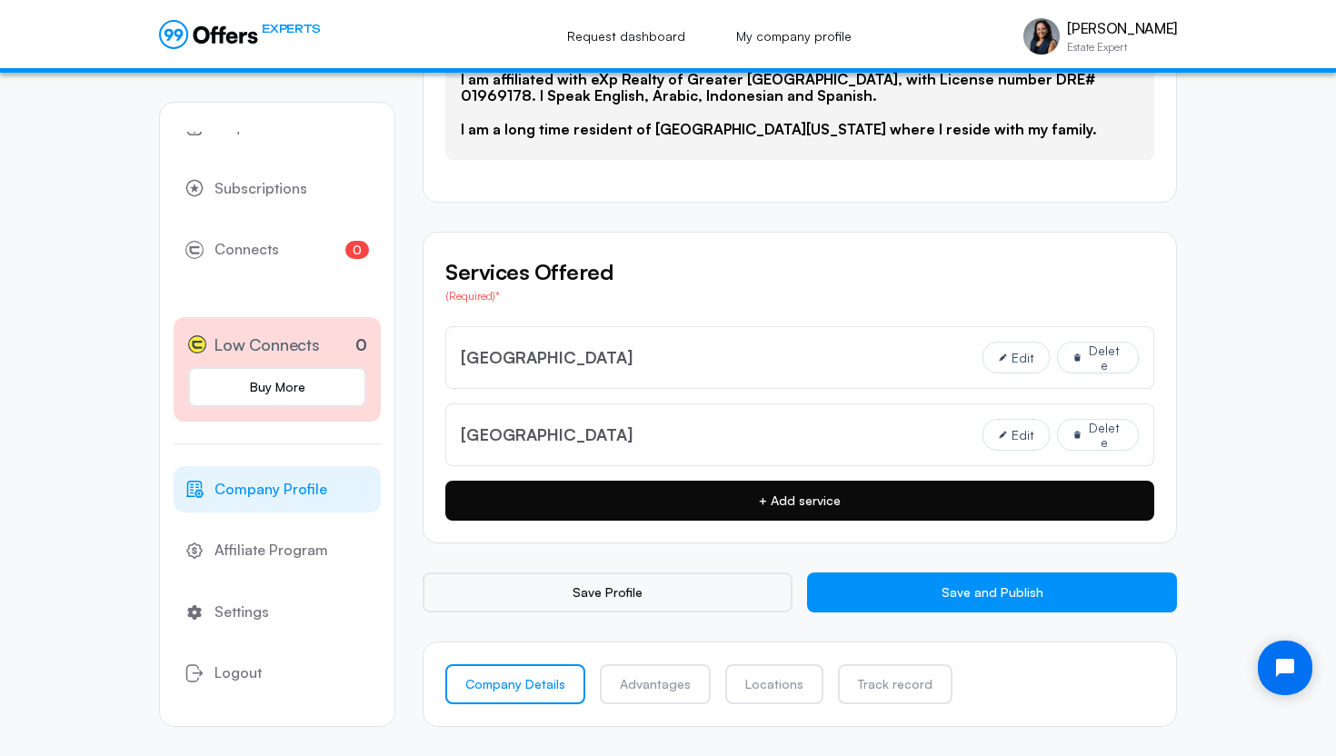
click at [780, 490] on button "+ Add service" at bounding box center [799, 501] width 709 height 40
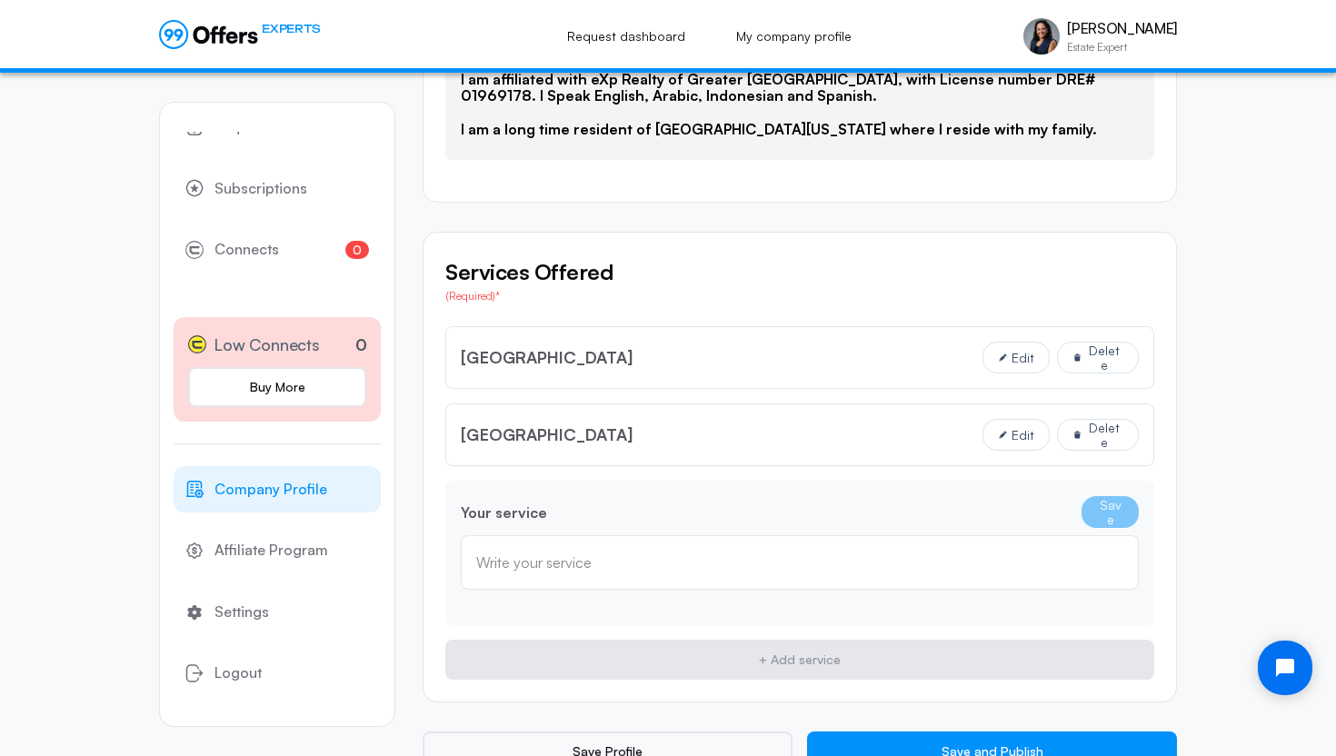
click at [591, 561] on input "text" at bounding box center [799, 562] width 647 height 20
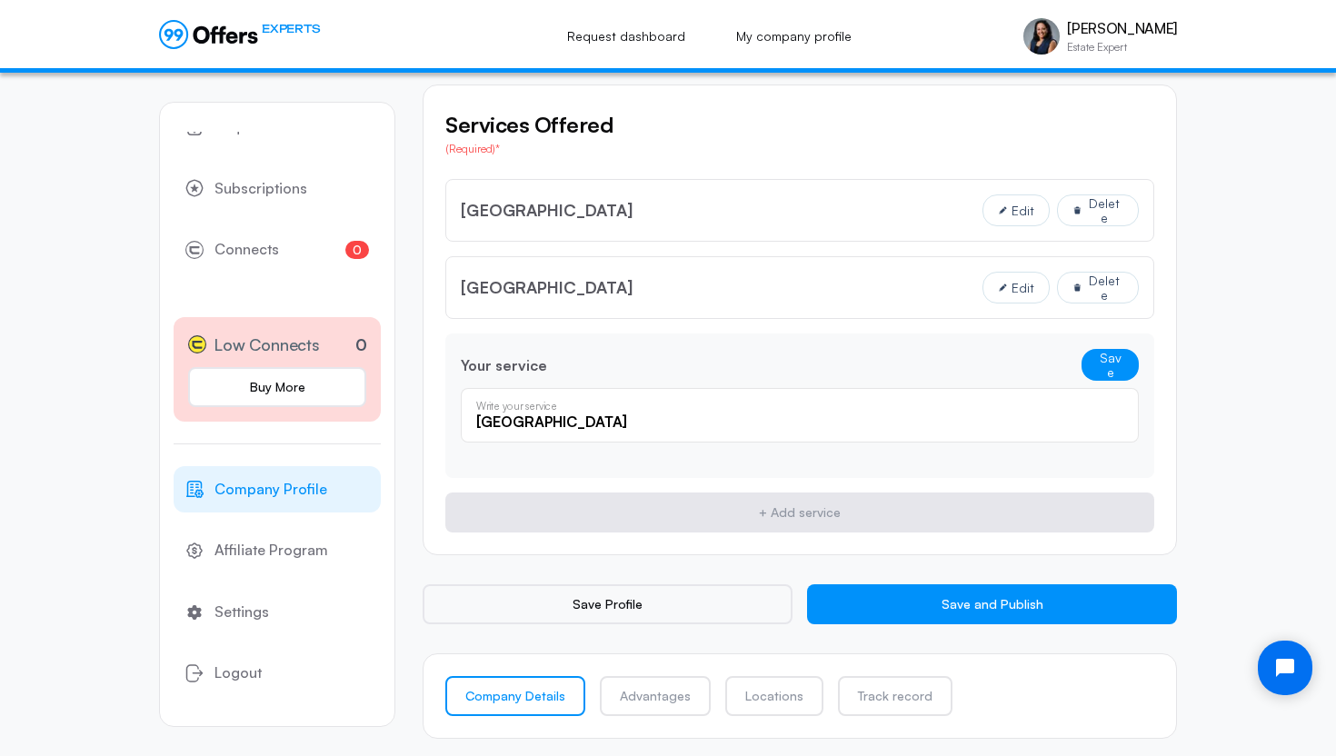
scroll to position [1375, 0]
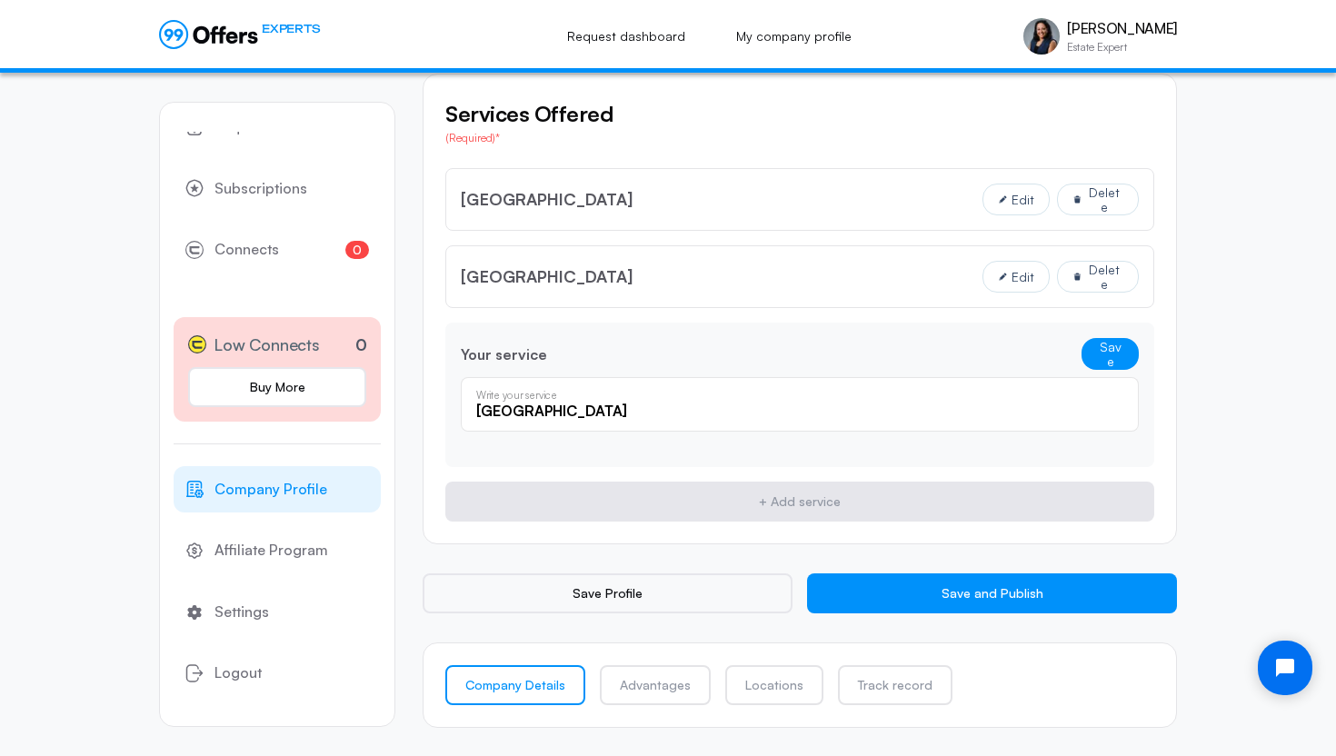
type input "[GEOGRAPHIC_DATA]"
click at [1126, 359] on button "Save" at bounding box center [1109, 354] width 57 height 32
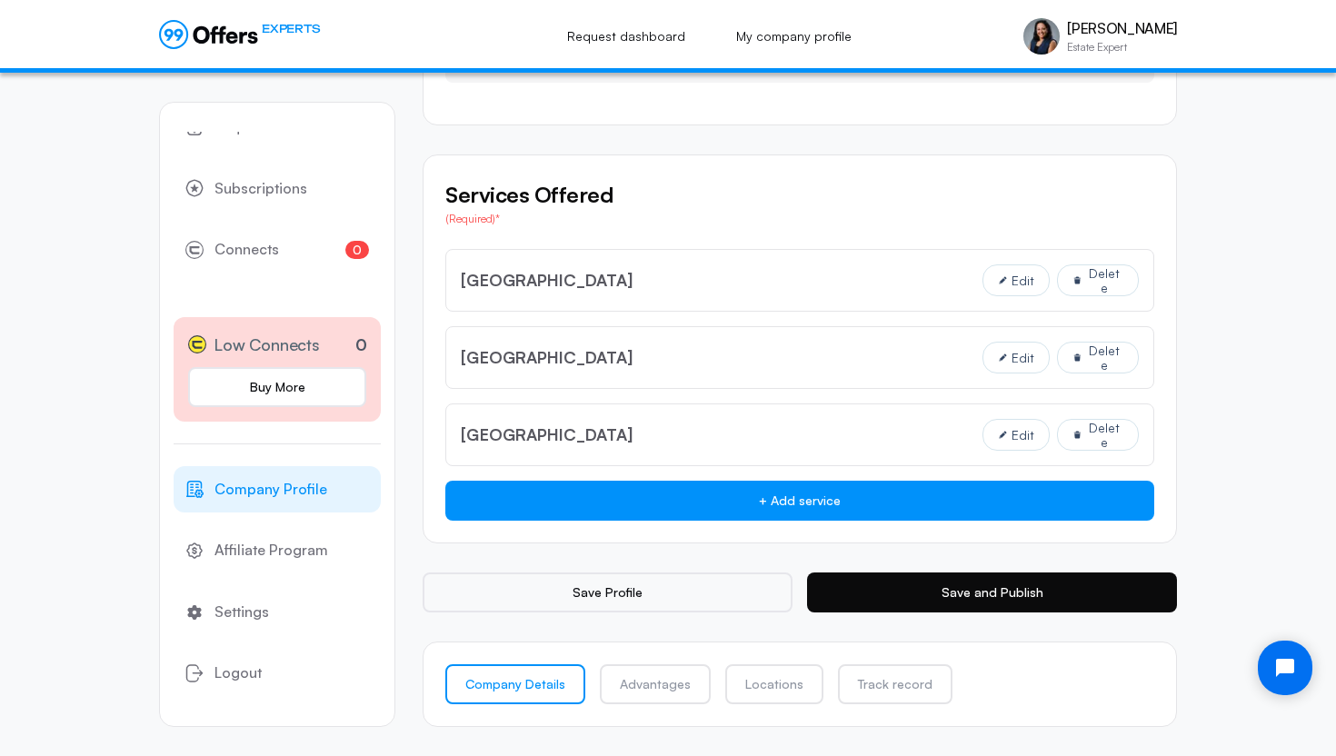
click at [958, 583] on button "Save and Publish" at bounding box center [992, 592] width 370 height 40
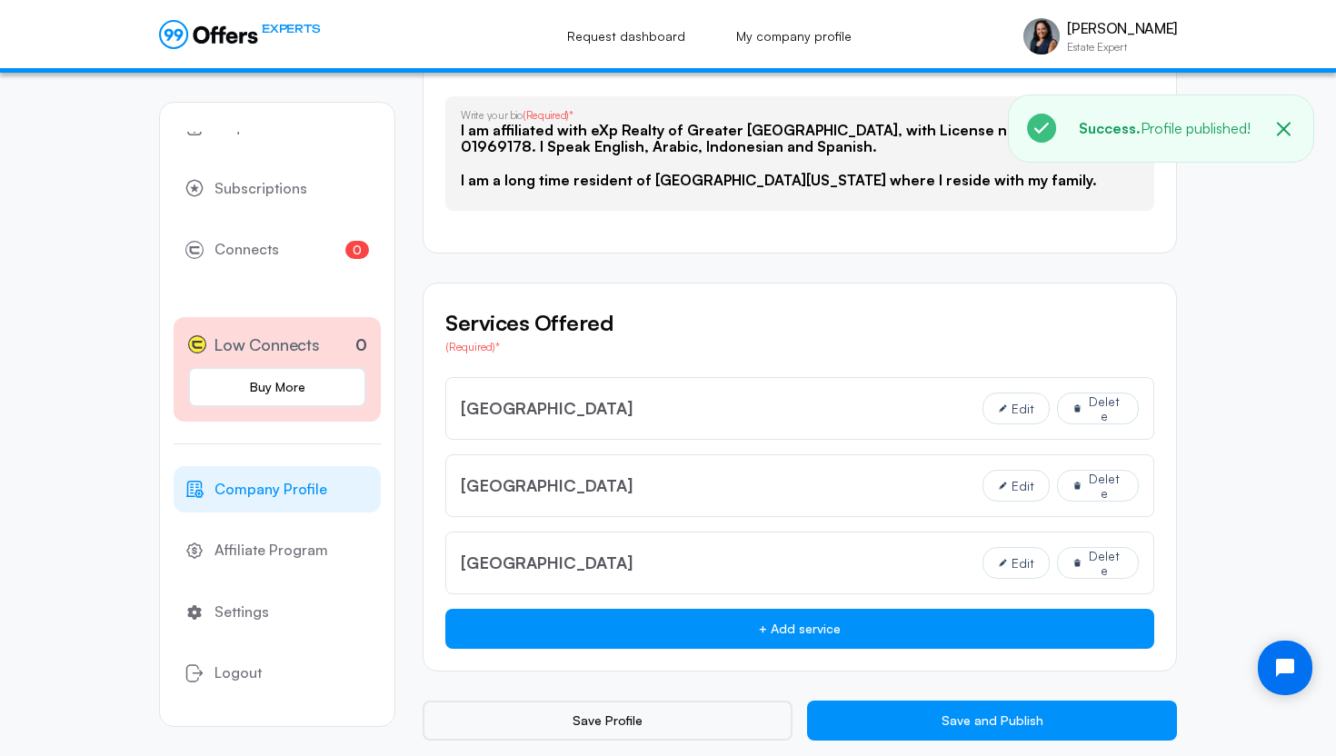
scroll to position [1127, 0]
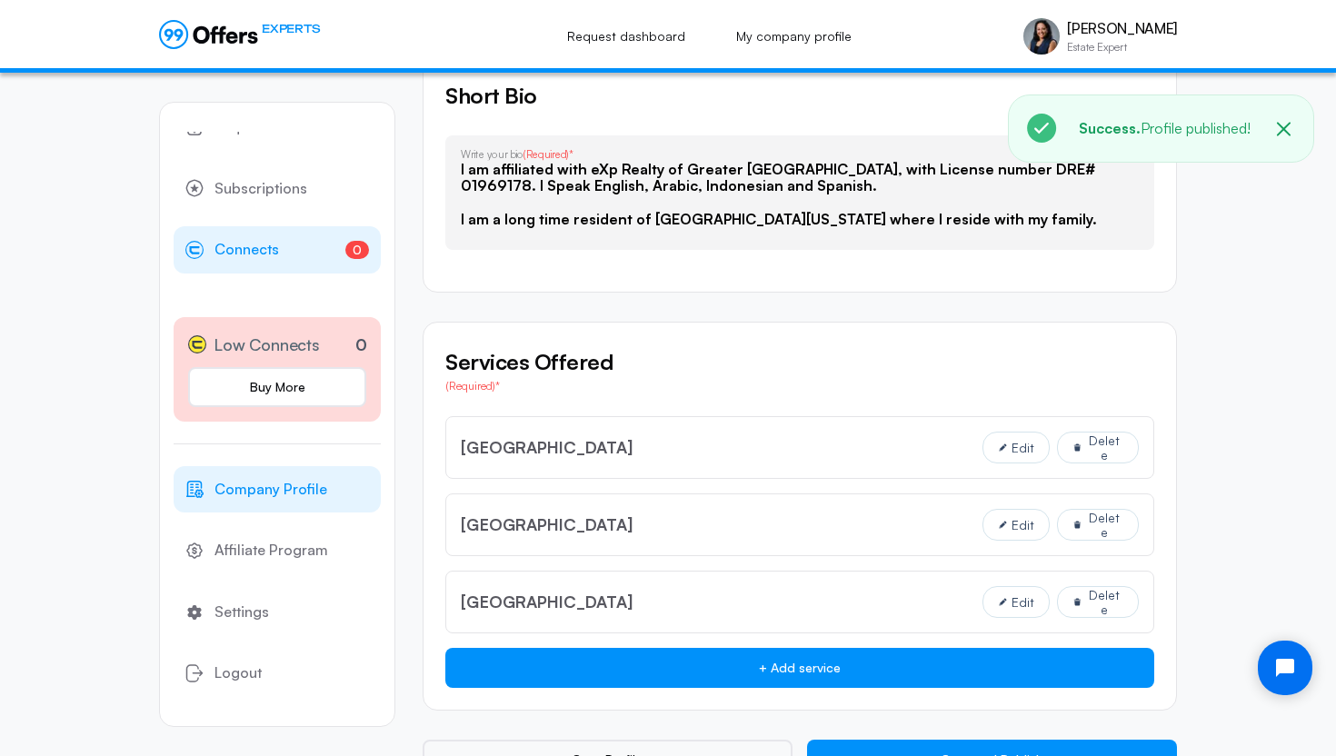
click at [245, 248] on span "Connects" at bounding box center [246, 250] width 65 height 24
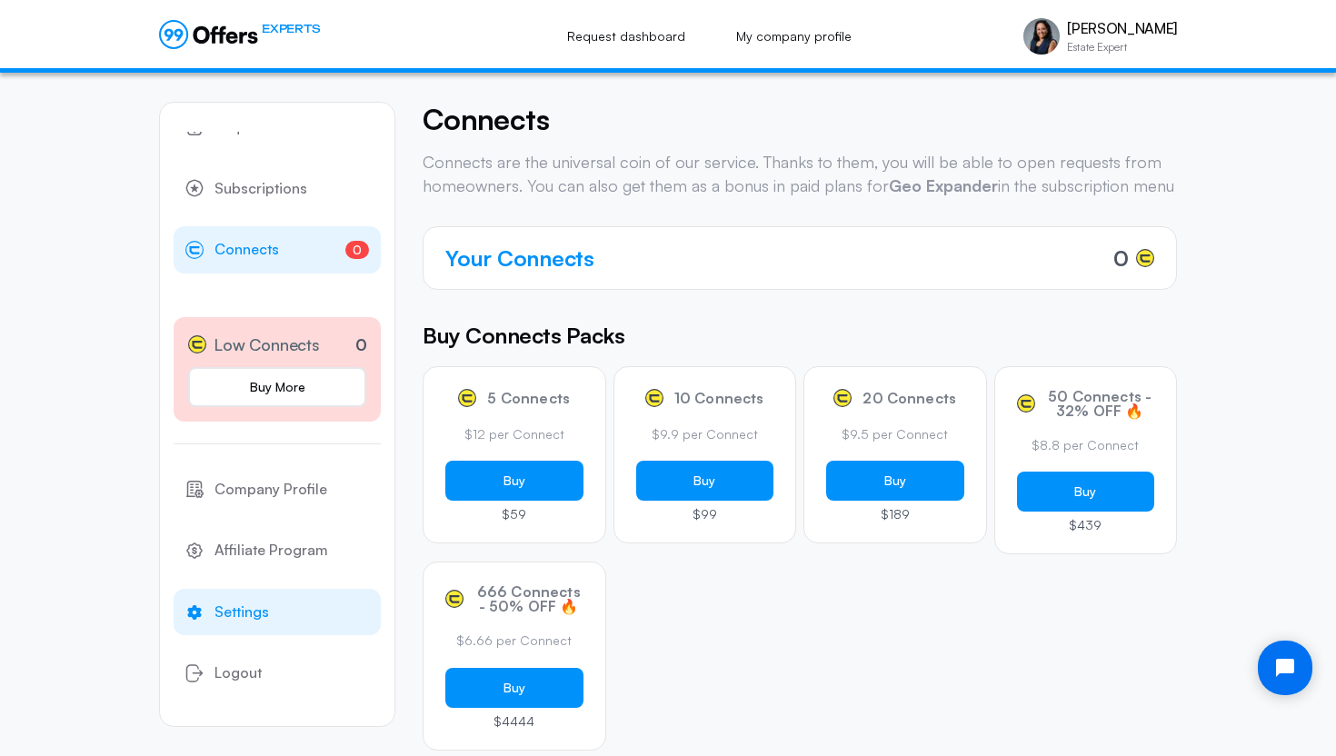
click at [229, 615] on span "Settings" at bounding box center [241, 613] width 55 height 24
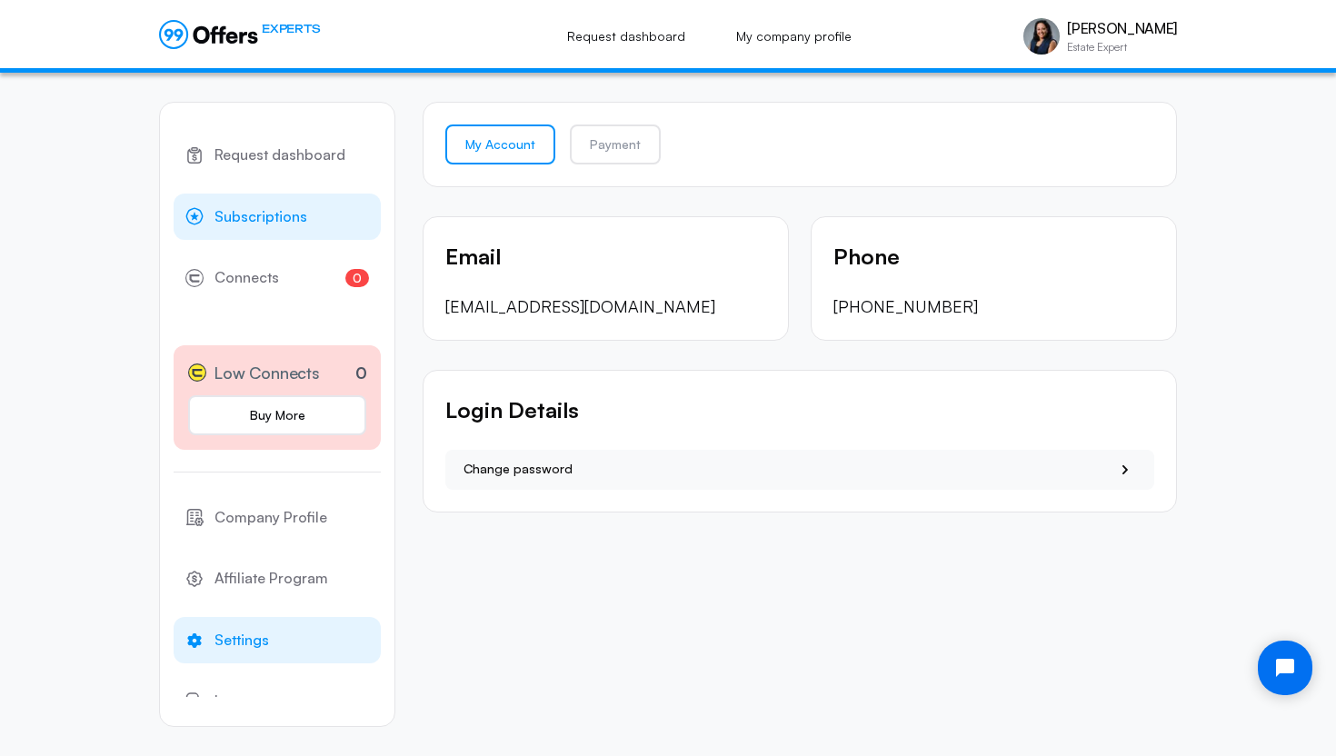
click at [255, 211] on span "Subscriptions" at bounding box center [260, 217] width 93 height 24
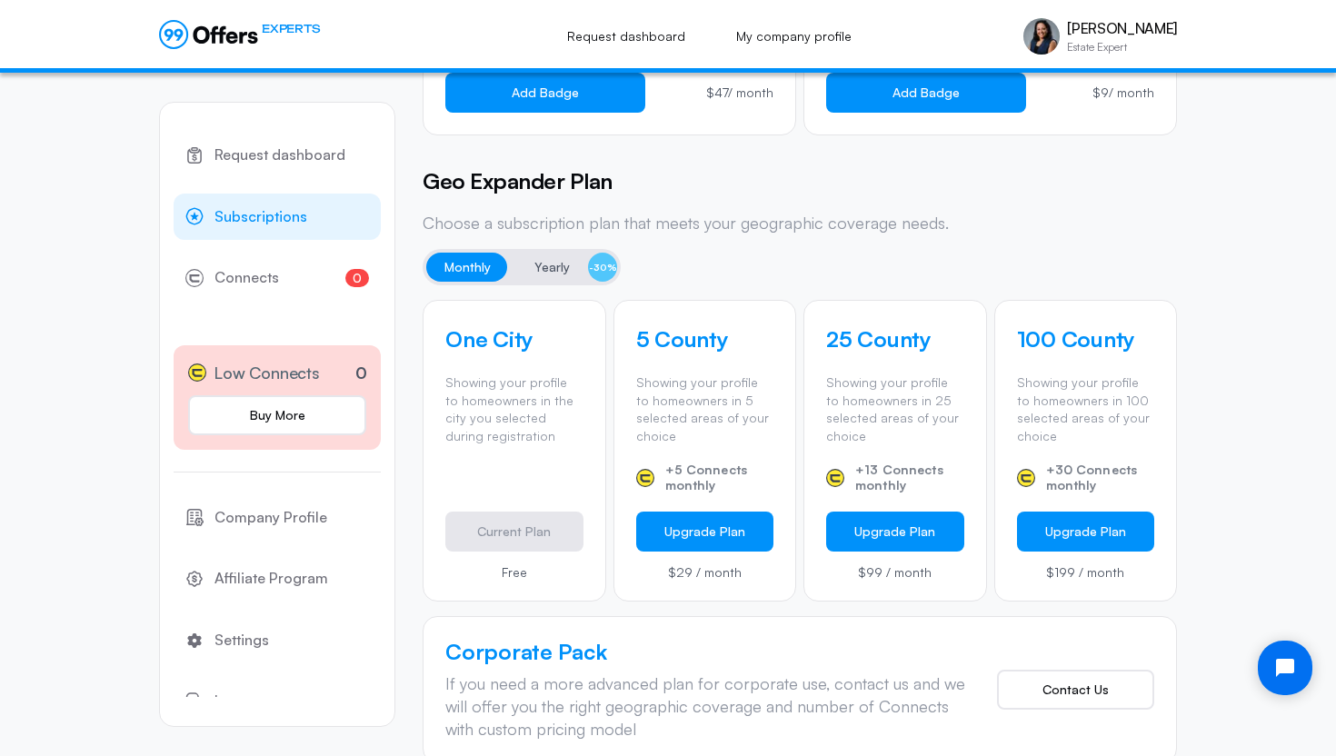
scroll to position [396, 0]
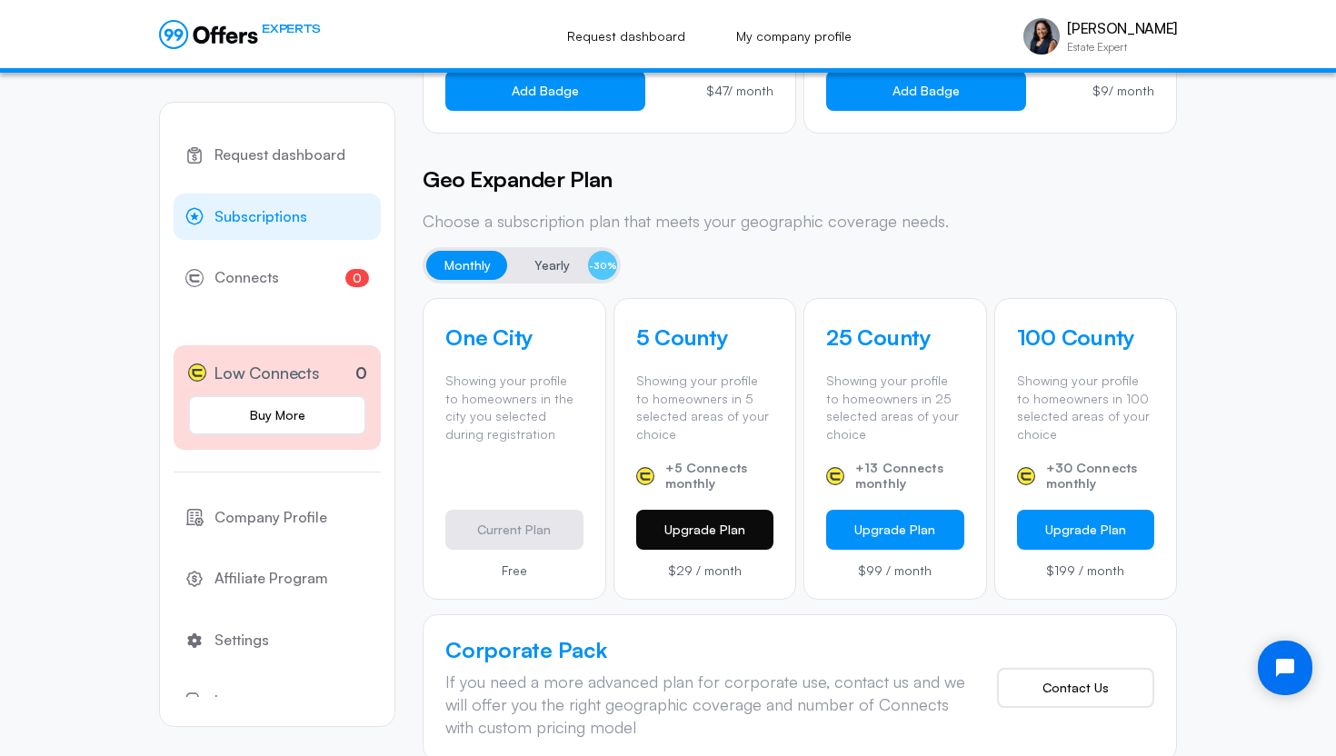
click at [638, 522] on button "Upgrade Plan" at bounding box center [705, 530] width 138 height 40
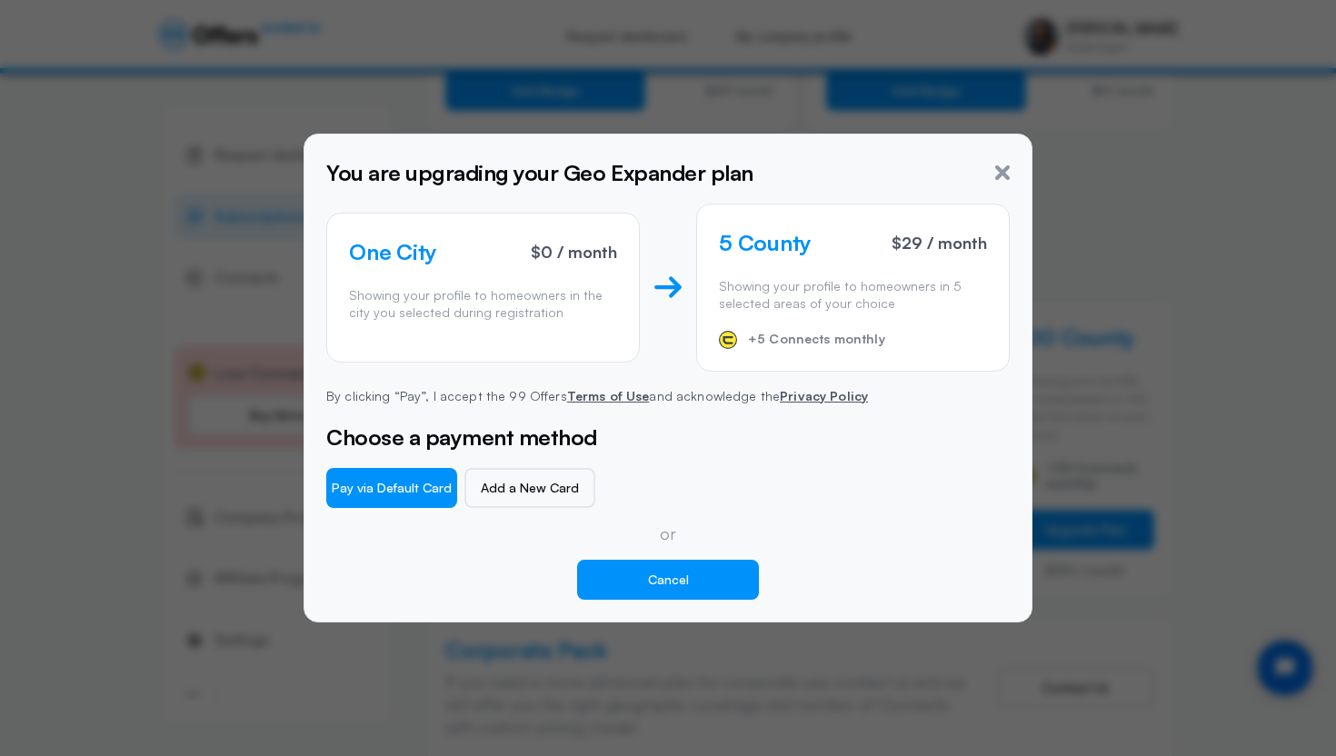
click at [670, 585] on button "Cancel" at bounding box center [668, 580] width 182 height 40
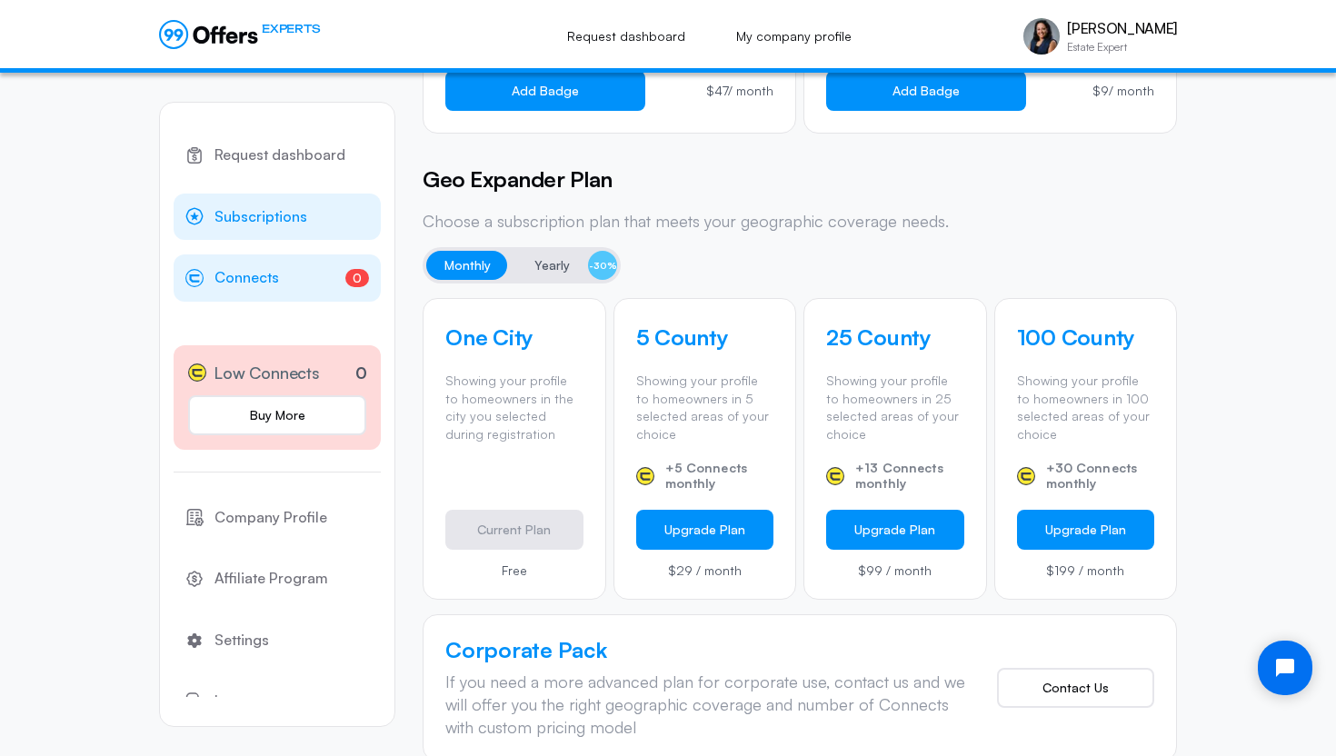
click at [263, 283] on span "Connects" at bounding box center [246, 278] width 65 height 24
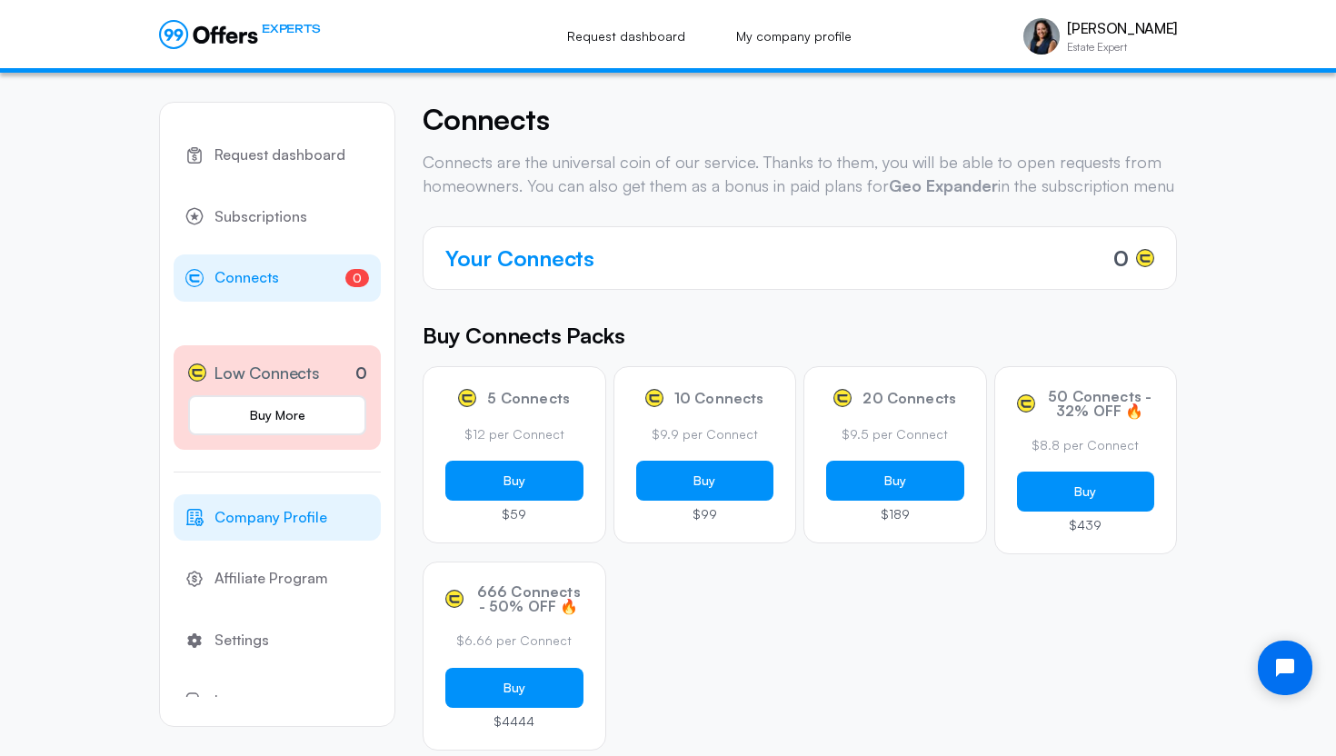
click at [222, 513] on span "Company Profile" at bounding box center [270, 518] width 113 height 24
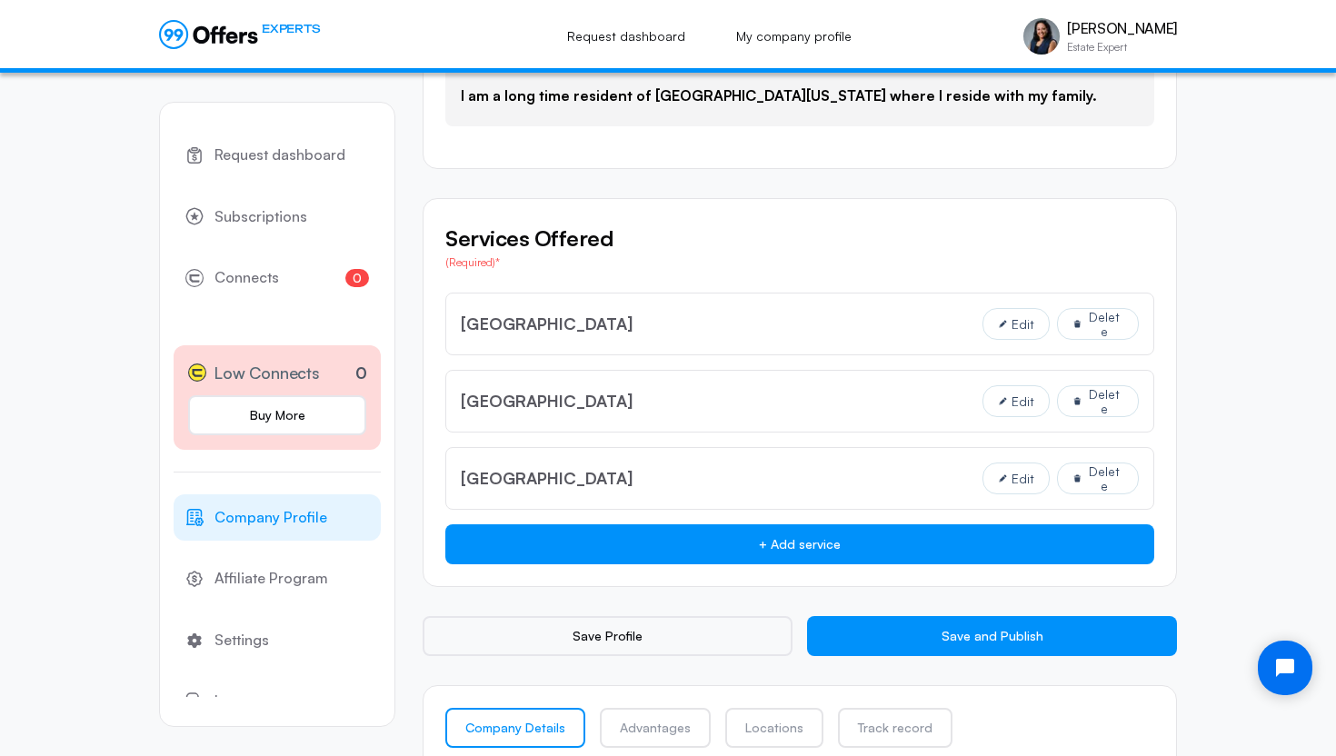
scroll to position [1294, 0]
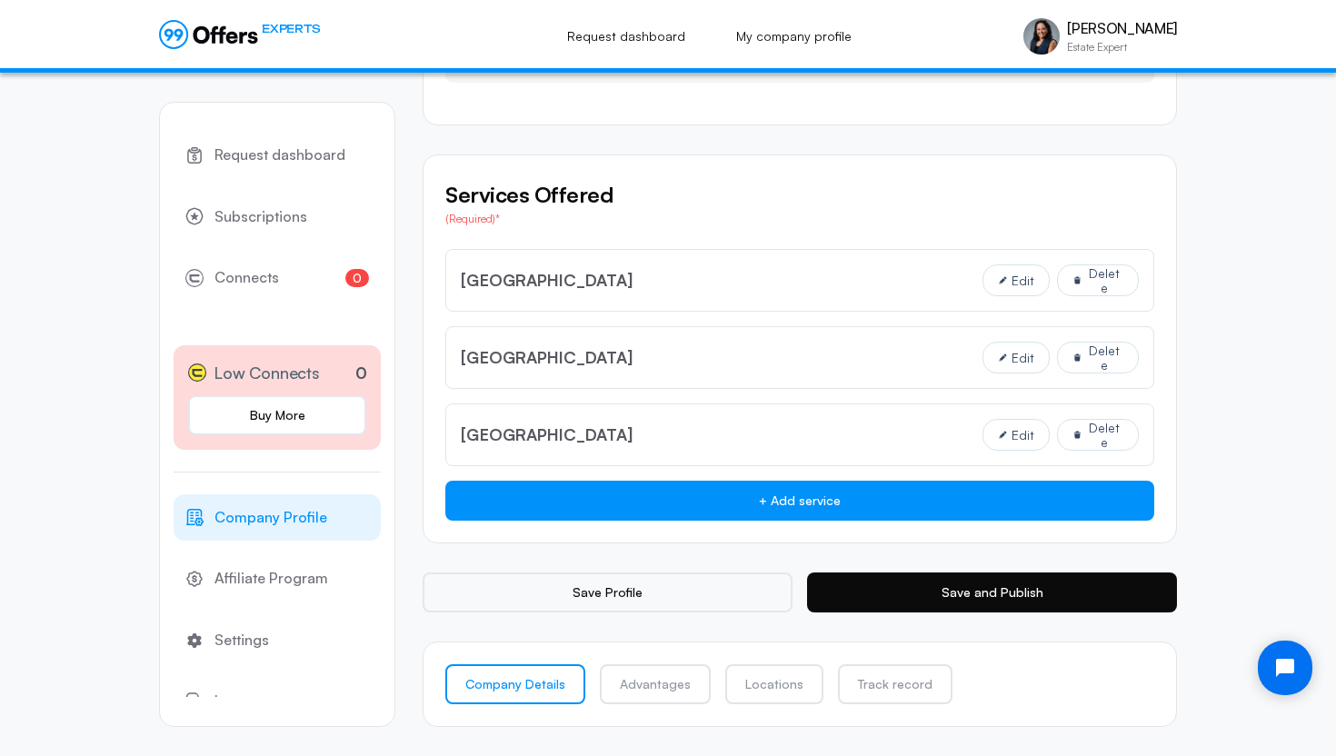
click at [987, 591] on button "Save and Publish" at bounding box center [992, 592] width 370 height 40
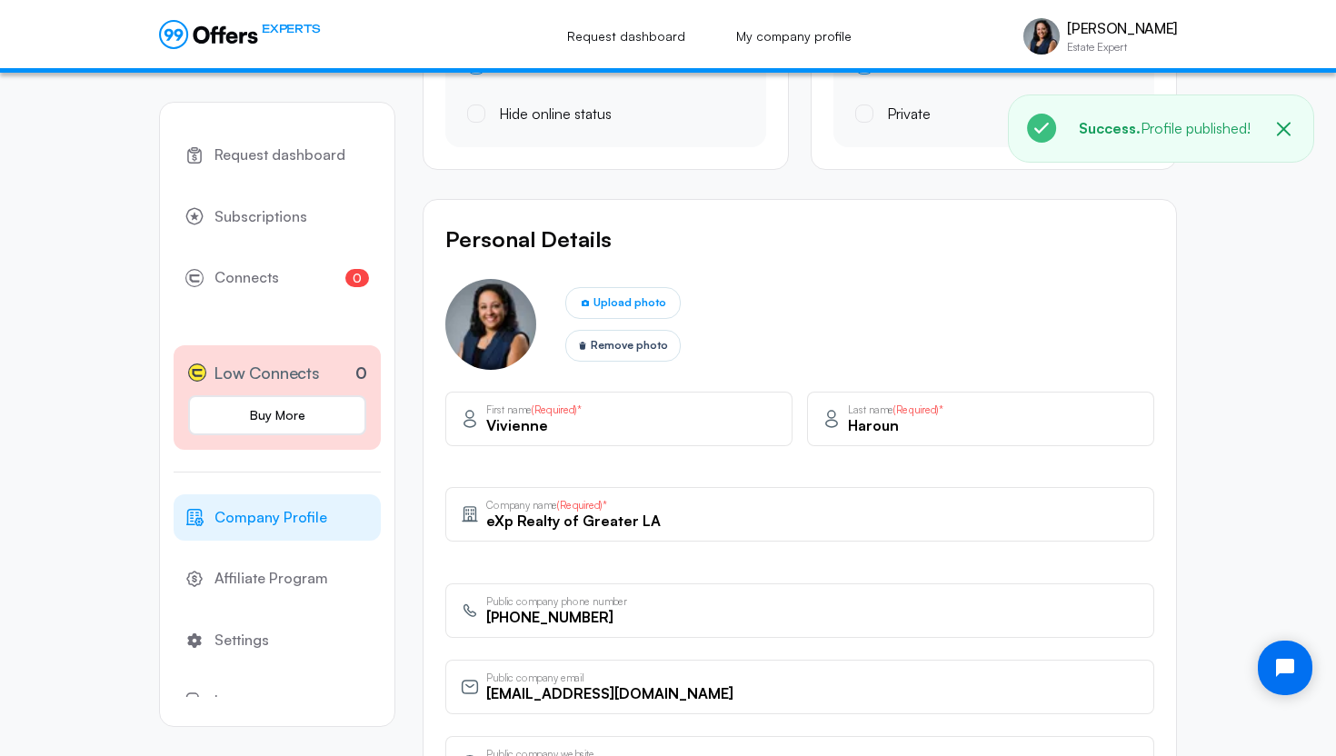
scroll to position [0, 0]
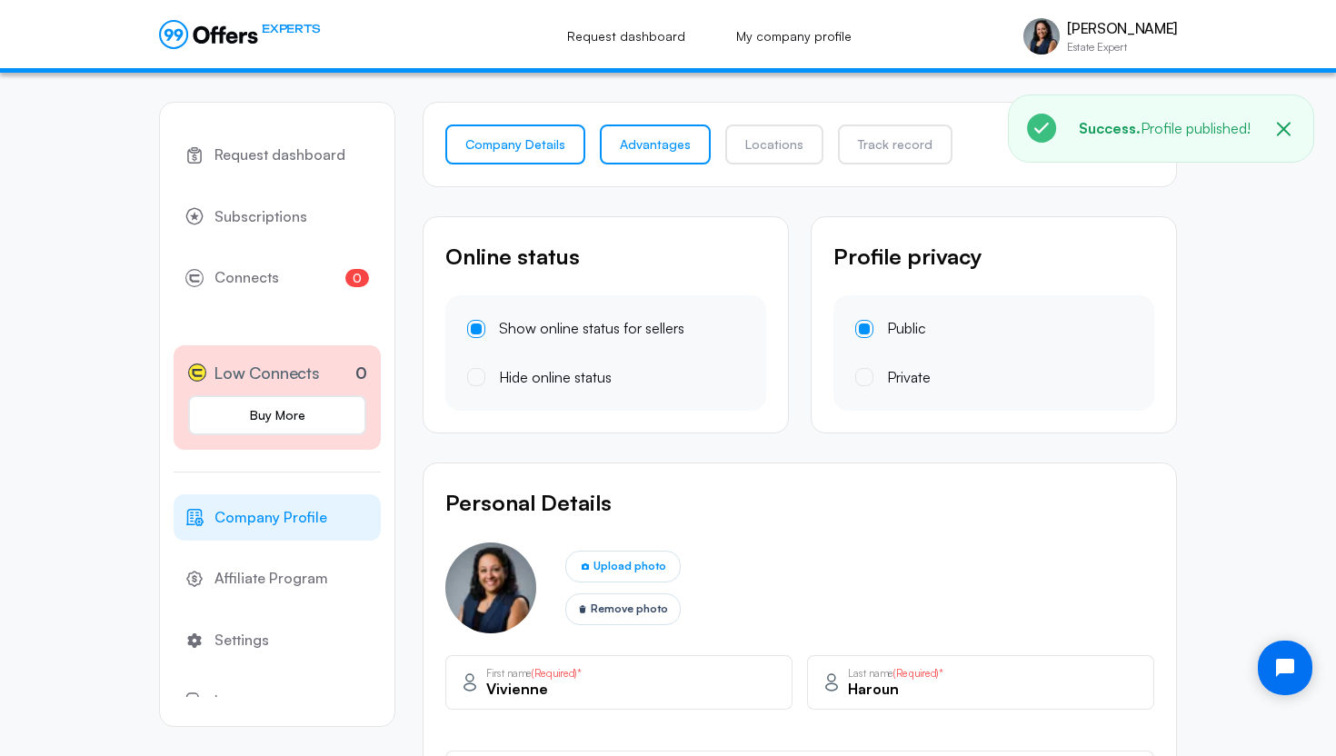
click at [651, 148] on link "Advantages" at bounding box center [655, 144] width 111 height 40
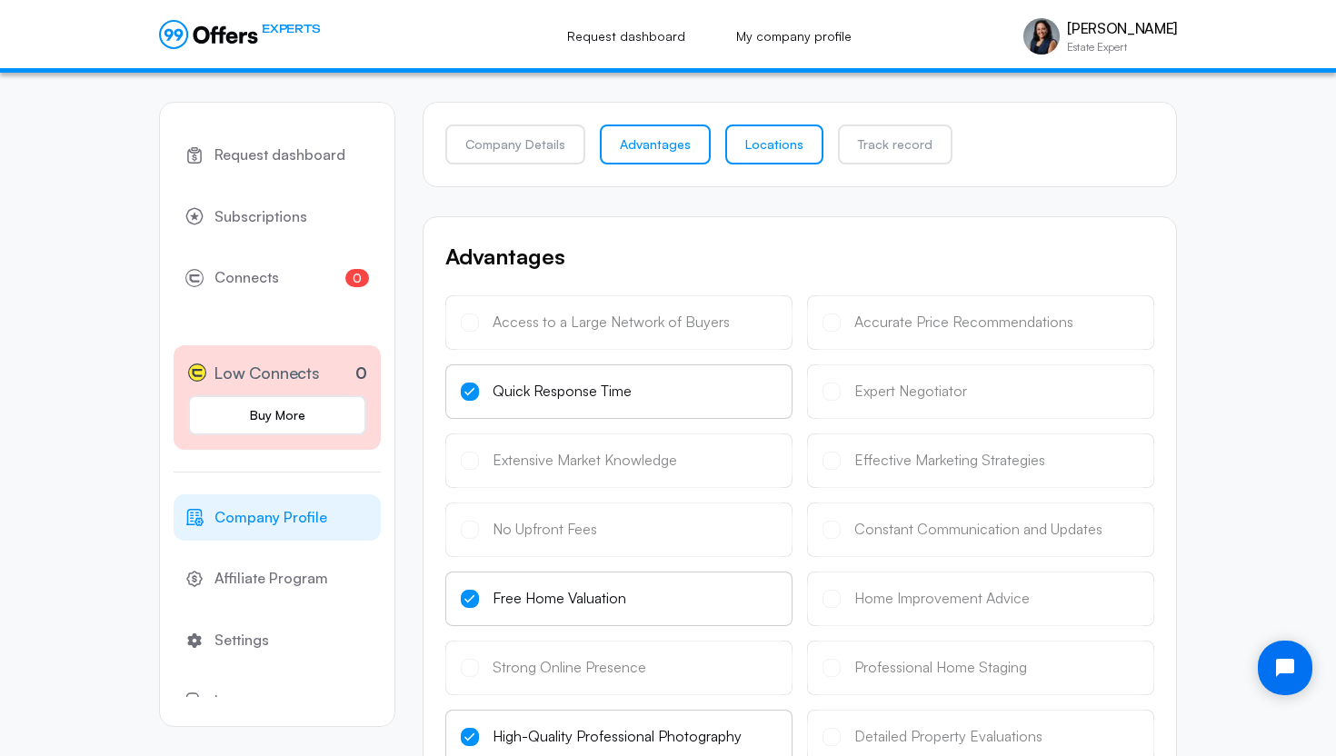
click at [774, 144] on link "Locations" at bounding box center [774, 144] width 98 height 40
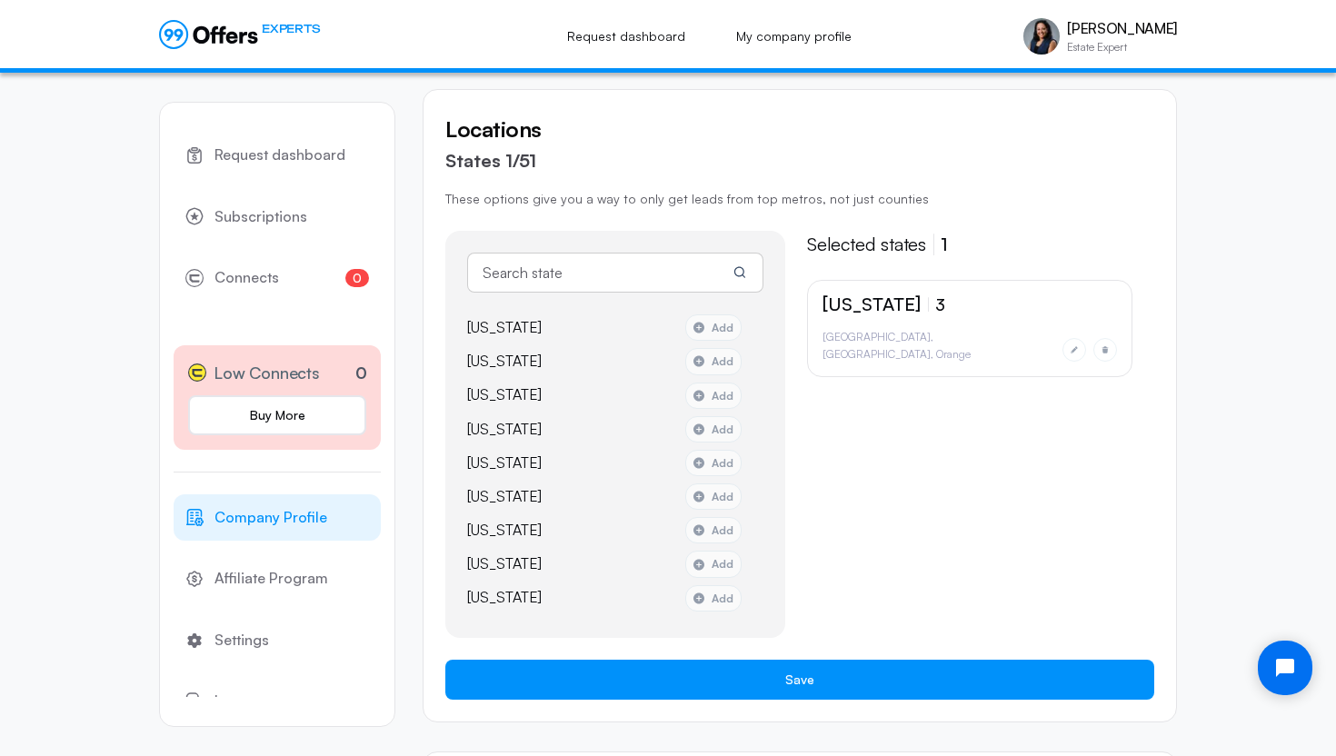
scroll to position [286, 0]
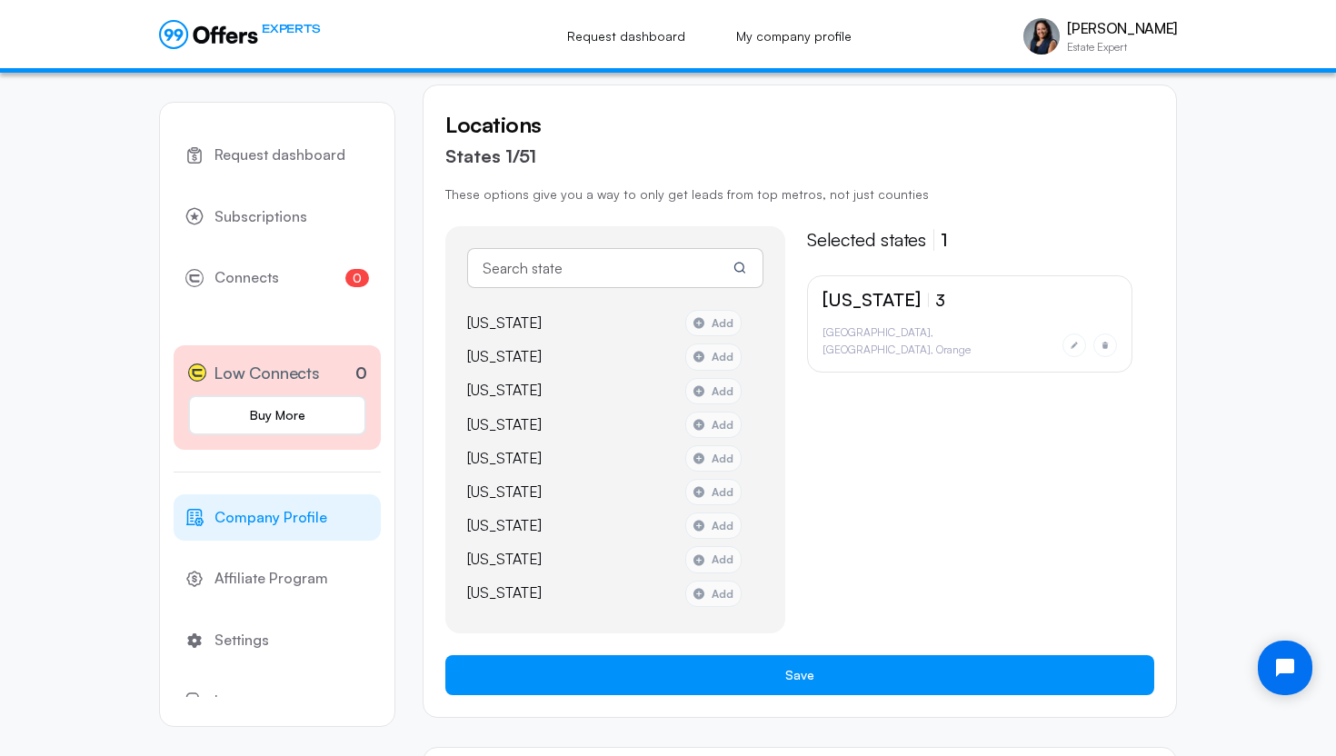
click at [909, 341] on li "[GEOGRAPHIC_DATA]" at bounding box center [879, 349] width 114 height 17
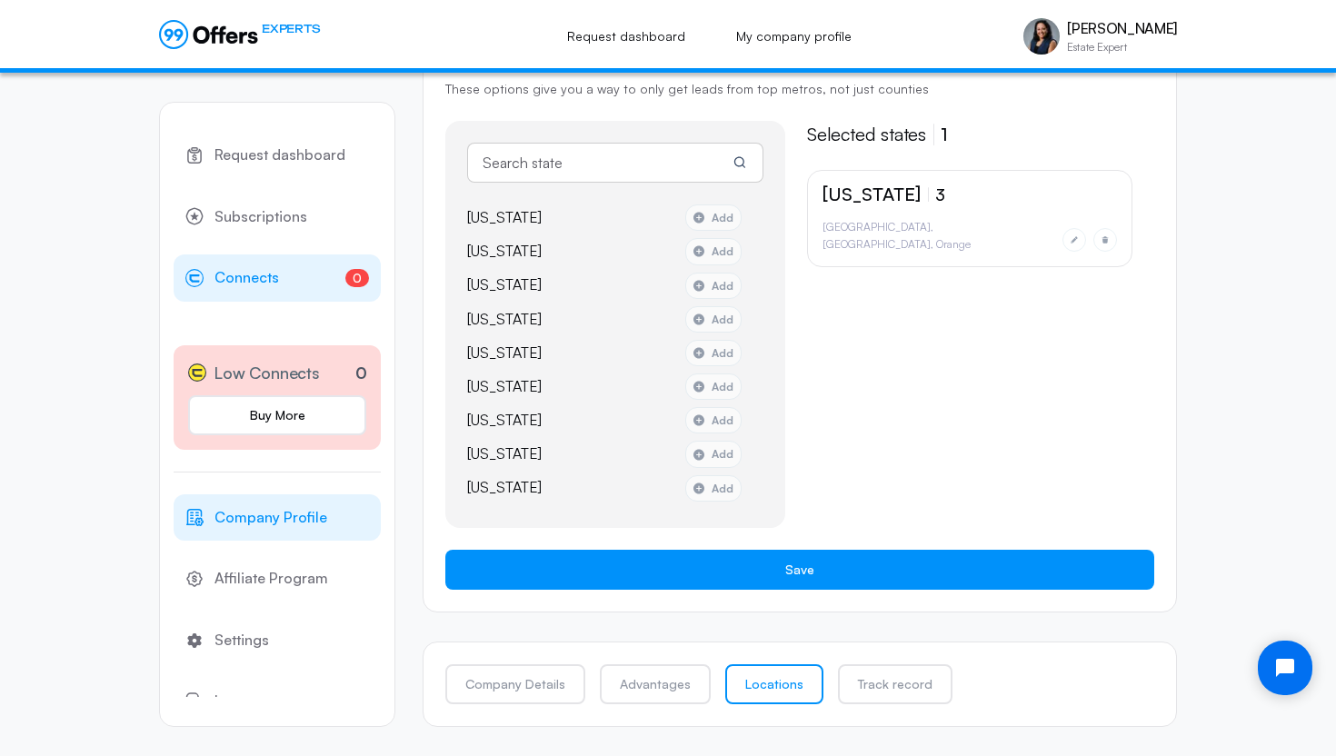
click at [225, 277] on span "Connects" at bounding box center [246, 278] width 65 height 24
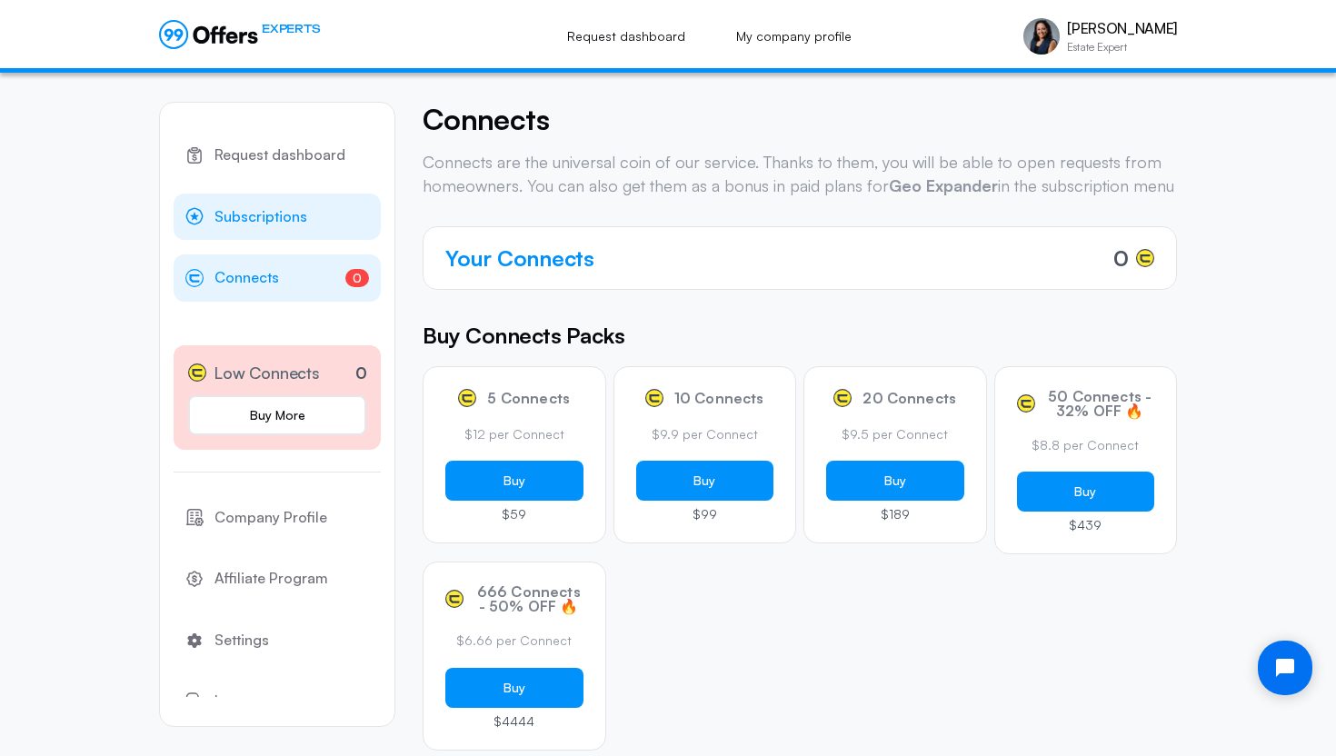
click at [250, 220] on span "Subscriptions" at bounding box center [260, 217] width 93 height 24
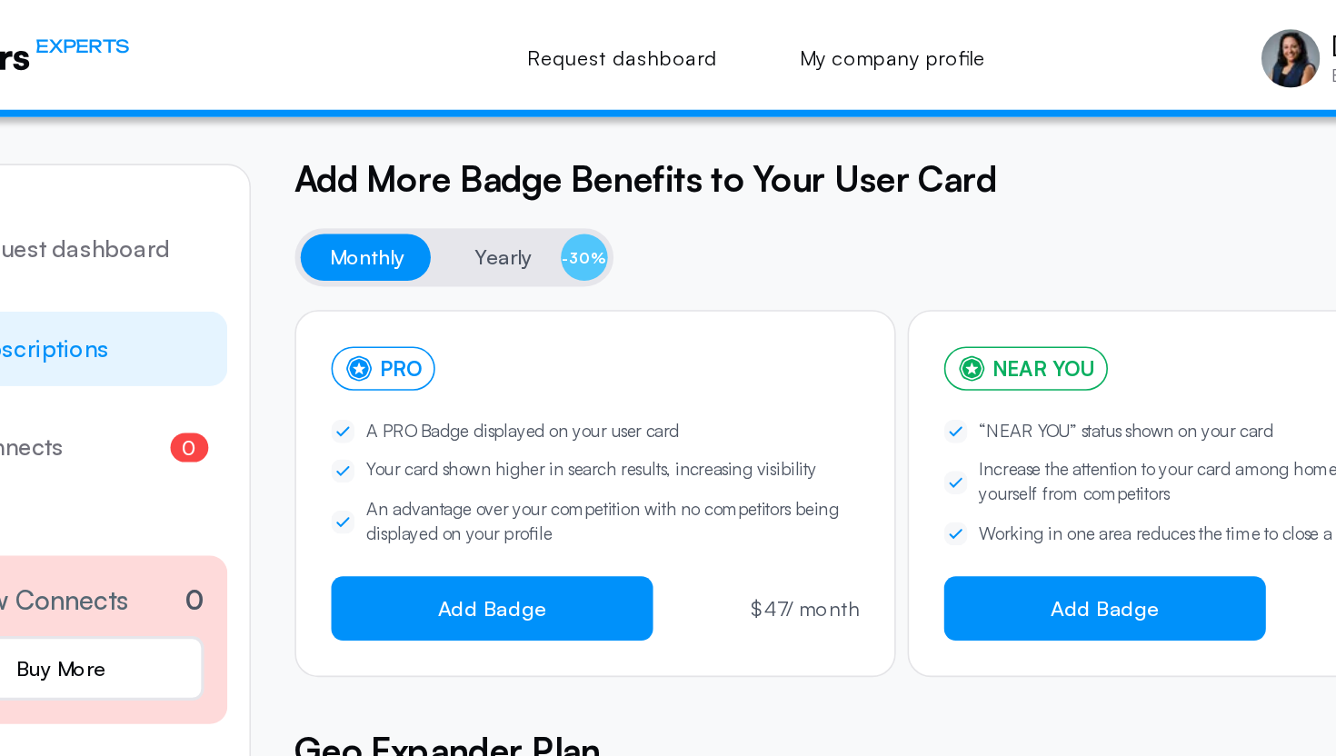
scroll to position [92, 0]
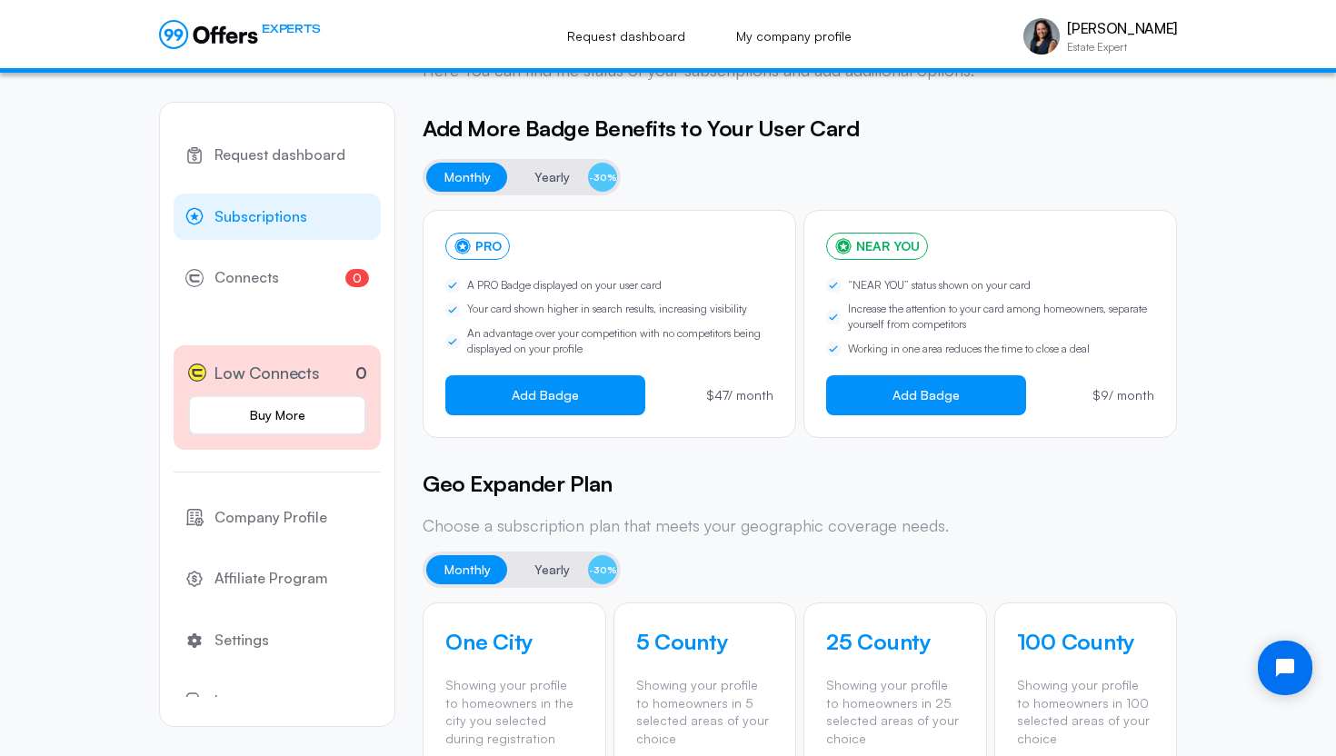
click at [252, 215] on span "Subscriptions" at bounding box center [260, 217] width 93 height 24
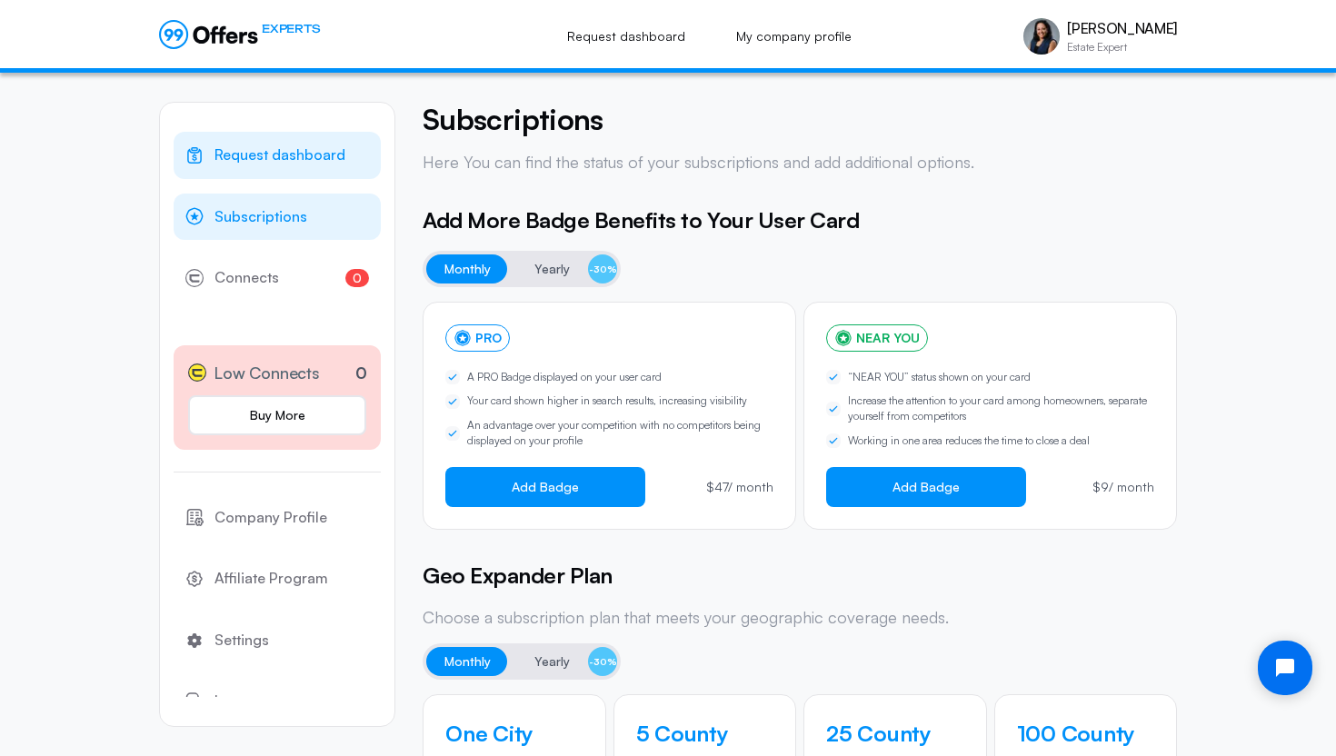
click at [268, 146] on span "Request dashboard" at bounding box center [279, 156] width 131 height 24
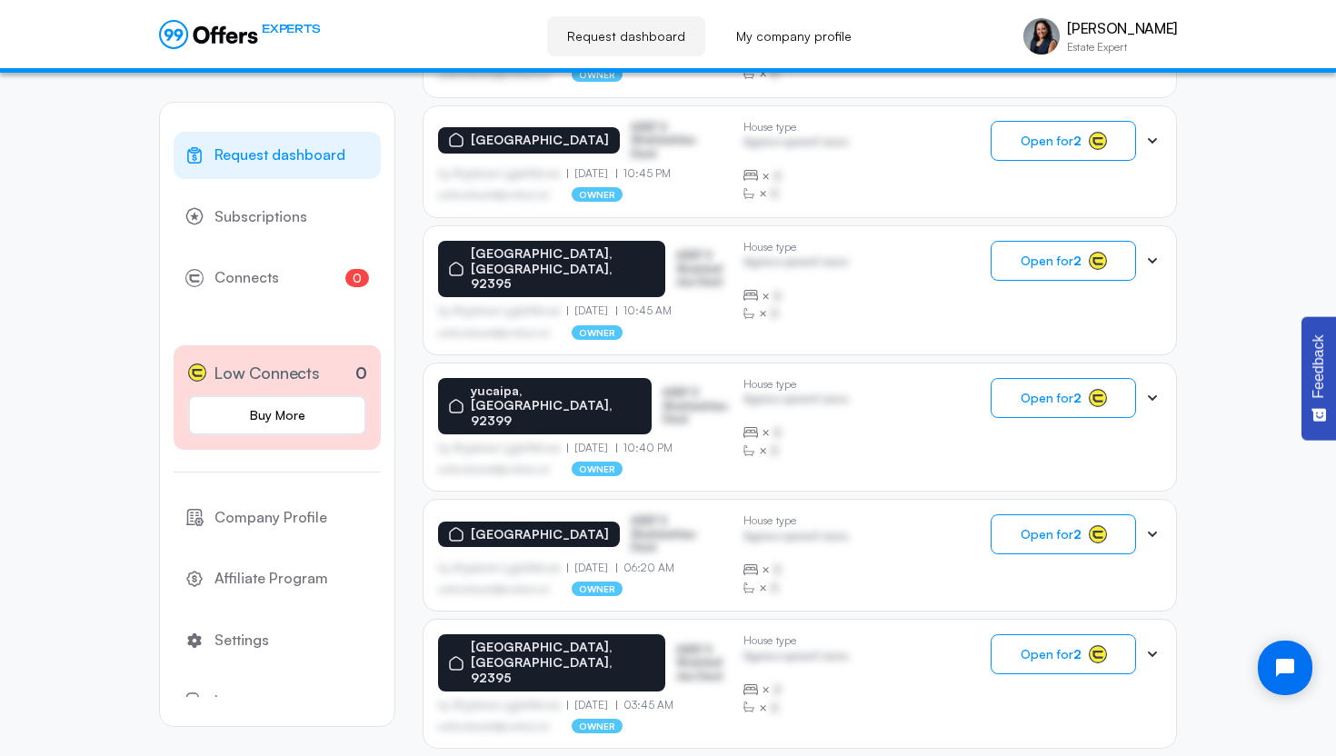
scroll to position [1063, 0]
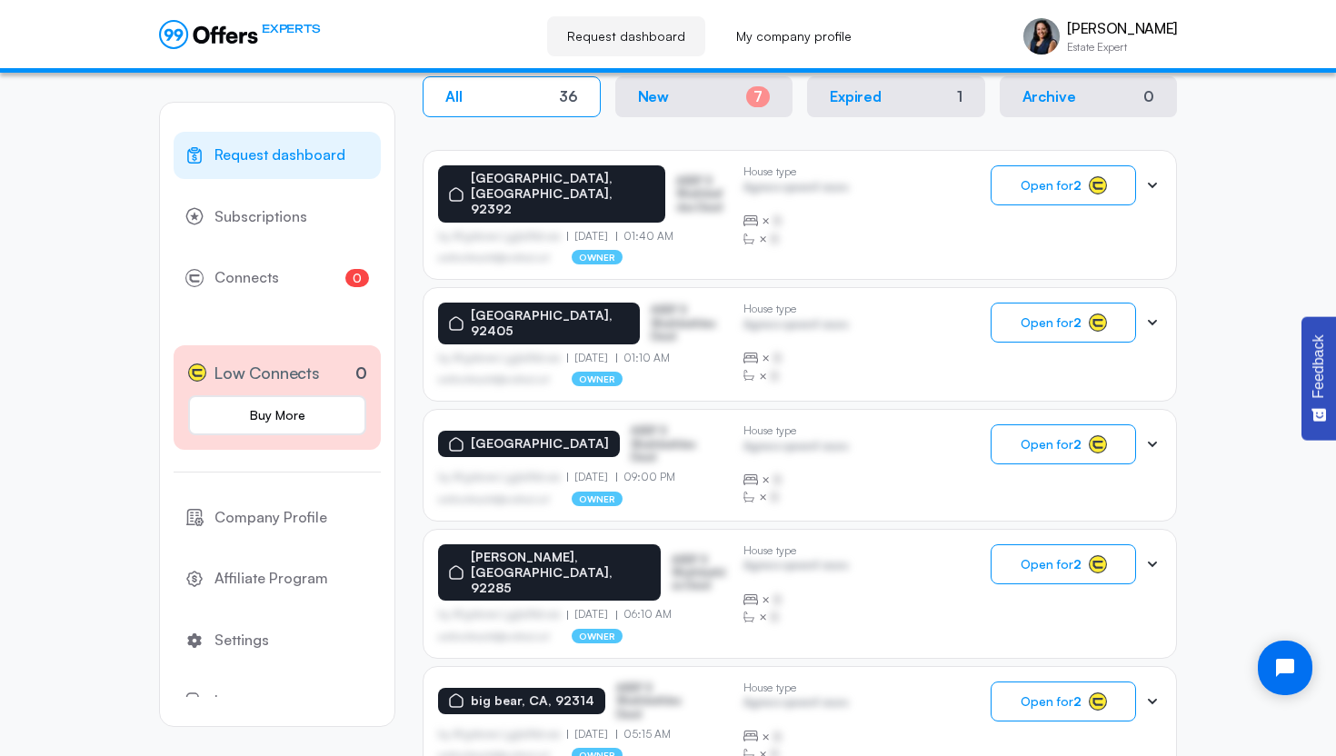
scroll to position [0, 0]
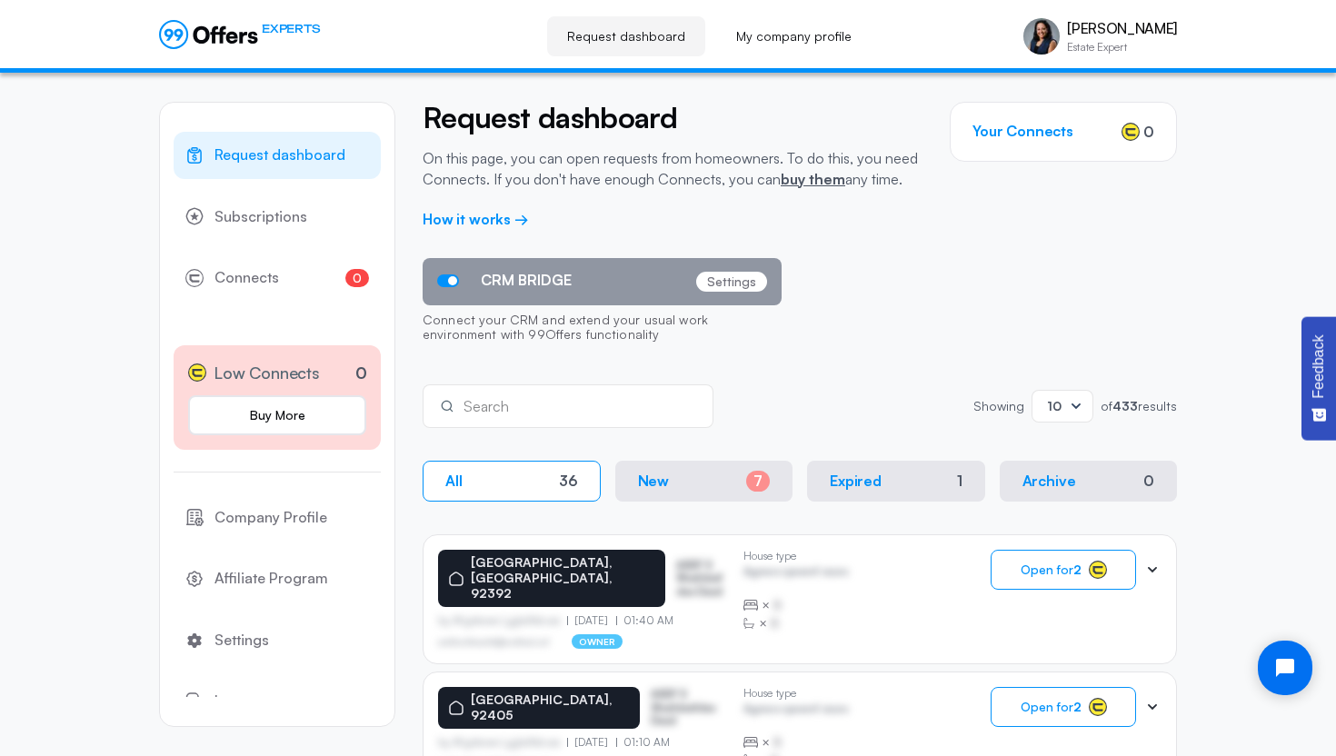
click at [237, 31] on icon at bounding box center [208, 34] width 99 height 29
click at [1130, 130] on rect at bounding box center [1130, 132] width 17 height 17
click at [1031, 136] on h3 "Your Connects" at bounding box center [1022, 131] width 101 height 17
click at [472, 220] on link "How it works →" at bounding box center [475, 219] width 106 height 18
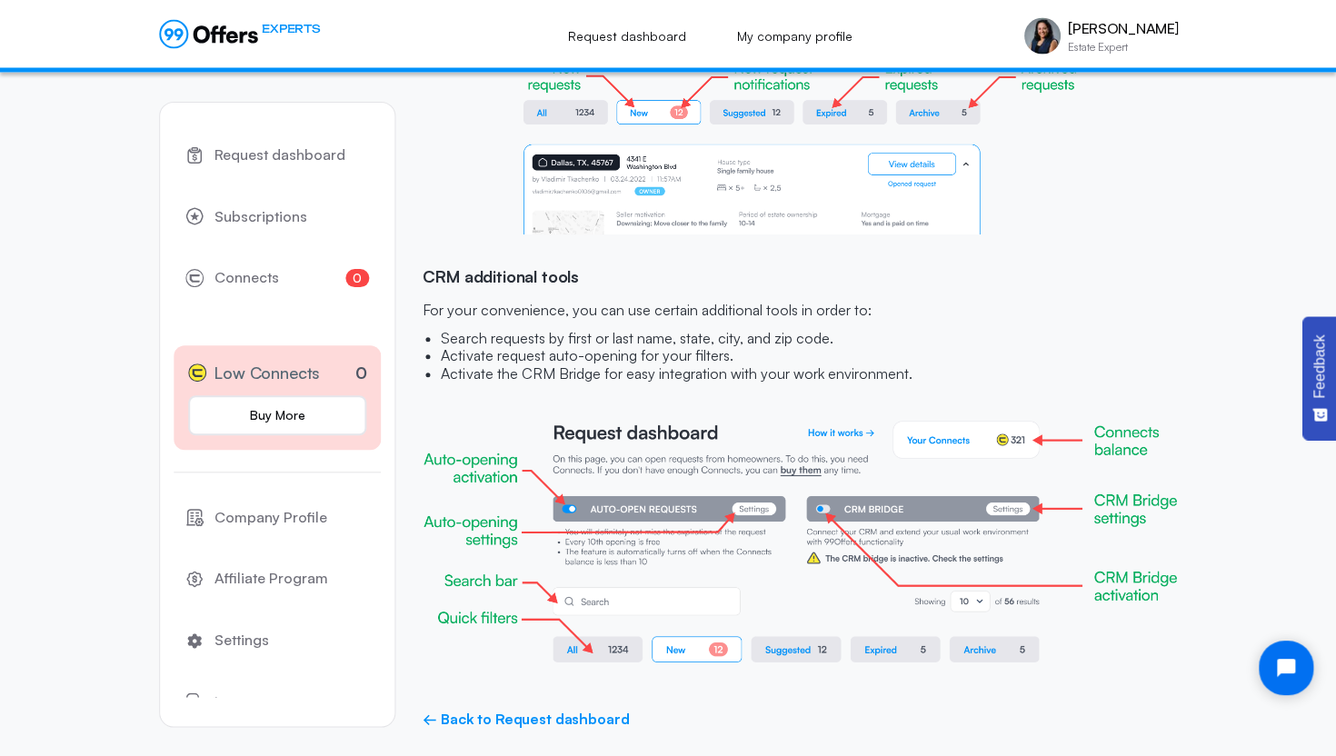
scroll to position [1655, 0]
click at [545, 721] on link "← Back to Request dashboard" at bounding box center [525, 718] width 206 height 17
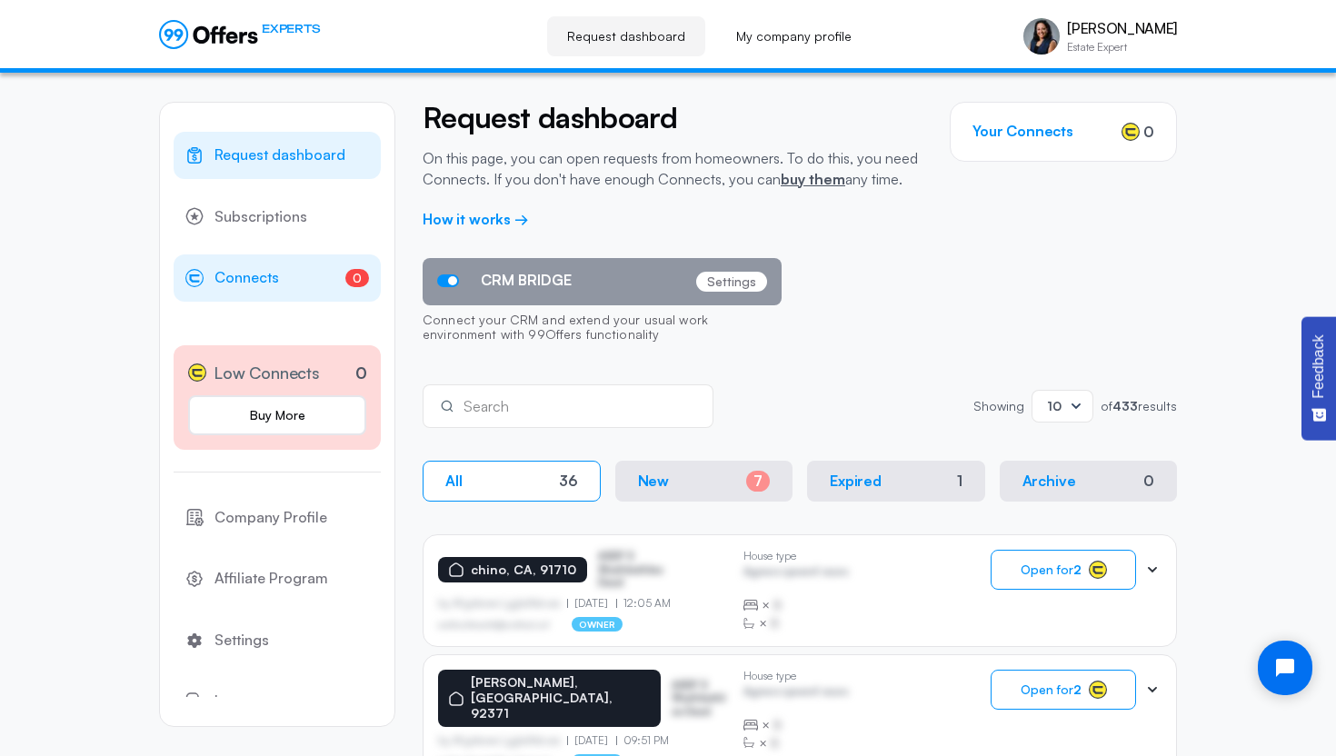
click at [225, 273] on span "Connects" at bounding box center [246, 278] width 65 height 24
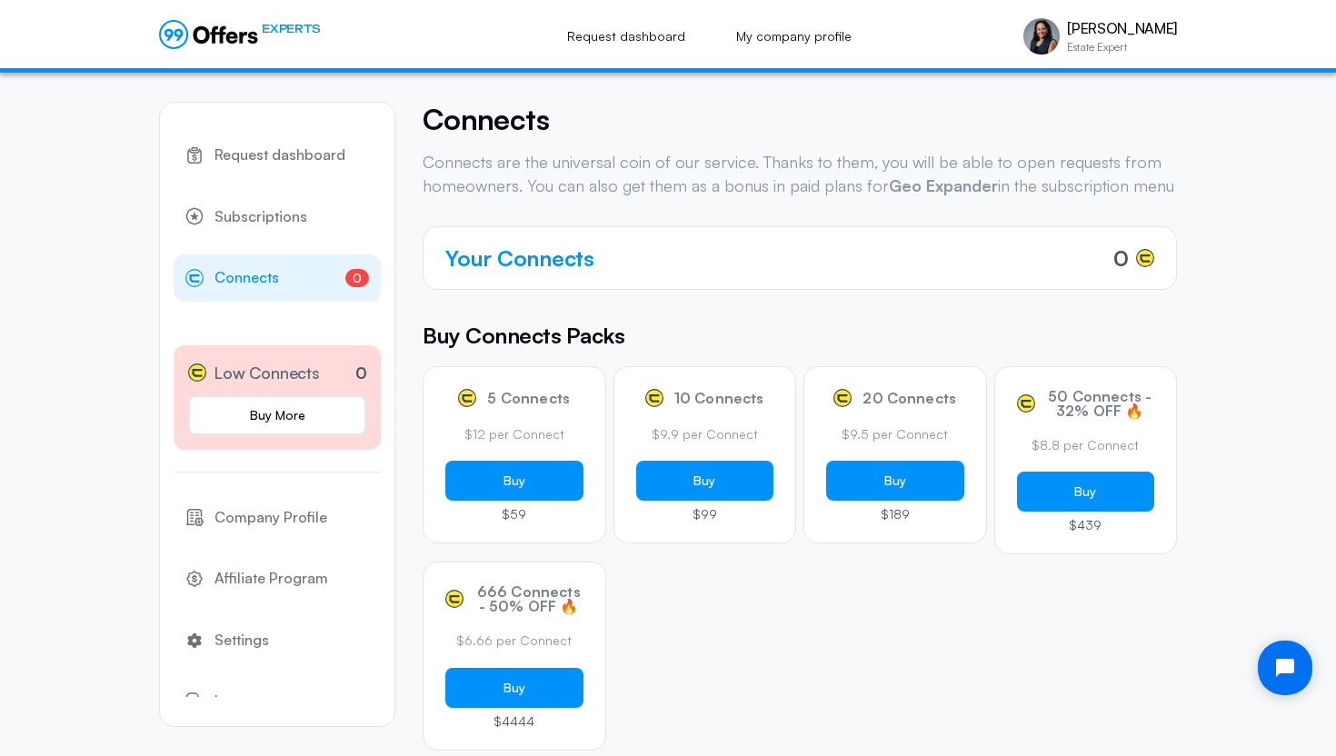
scroll to position [28, 0]
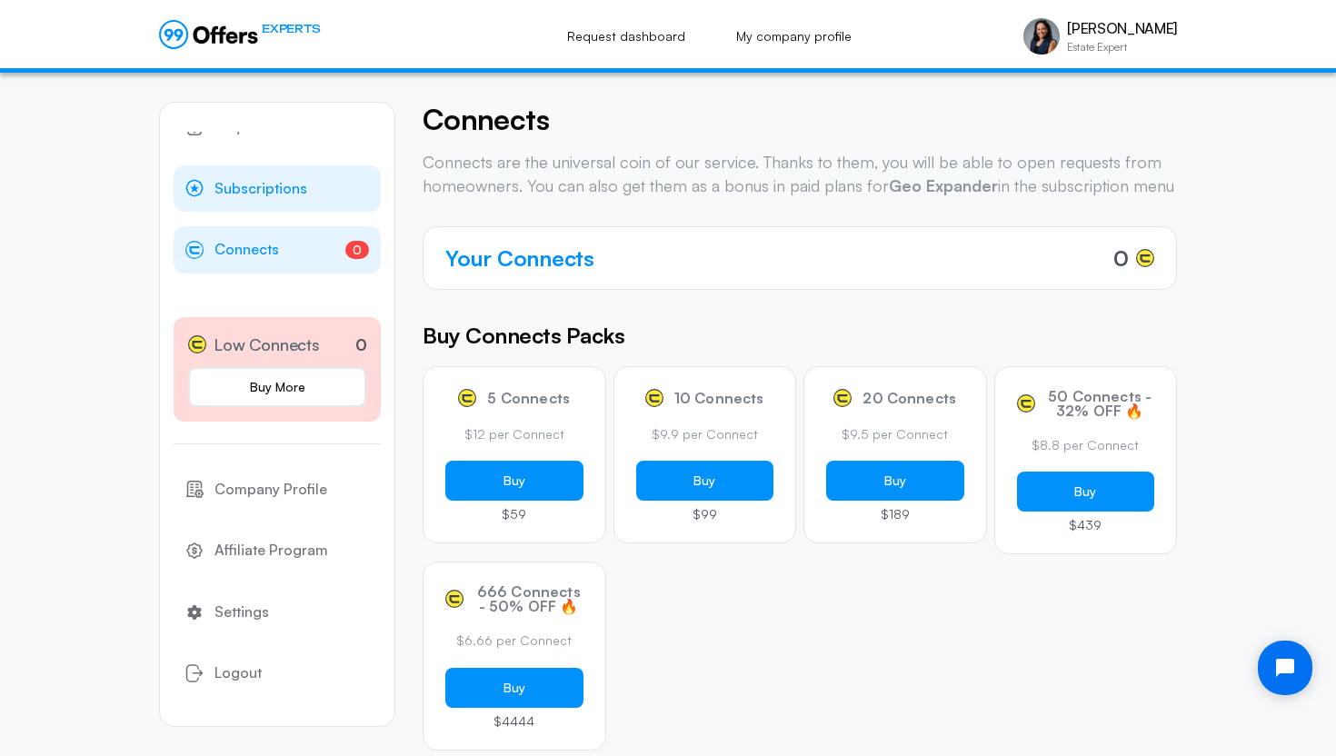
click at [248, 193] on span "Subscriptions" at bounding box center [260, 189] width 93 height 24
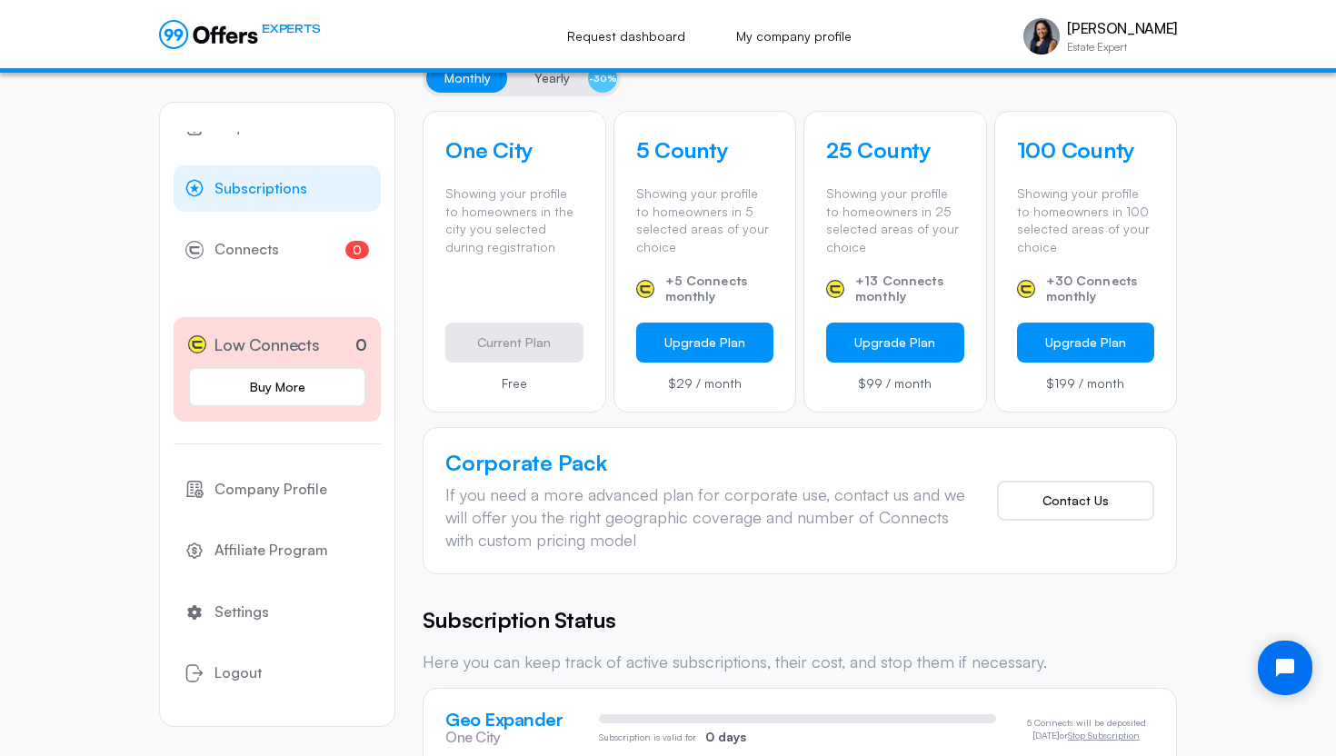
scroll to position [625, 0]
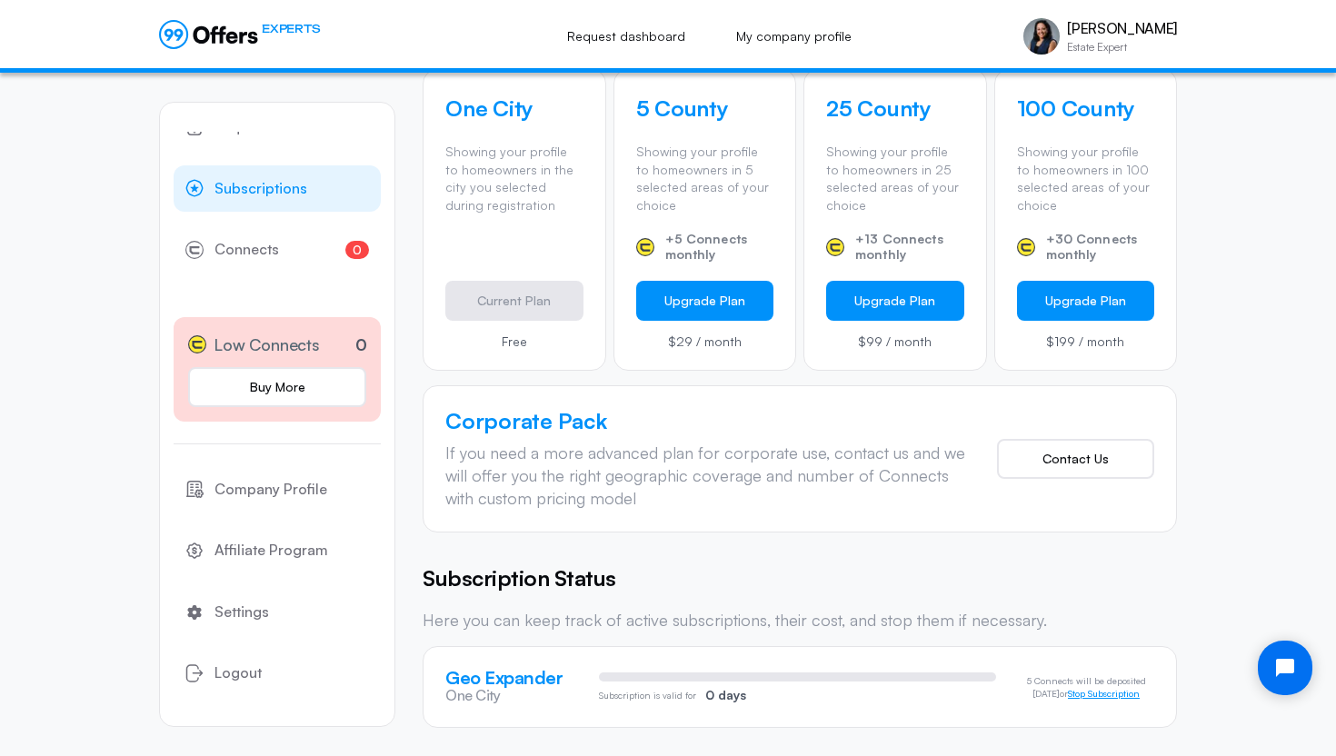
click at [1101, 696] on button "Stop Subscription" at bounding box center [1104, 694] width 72 height 11
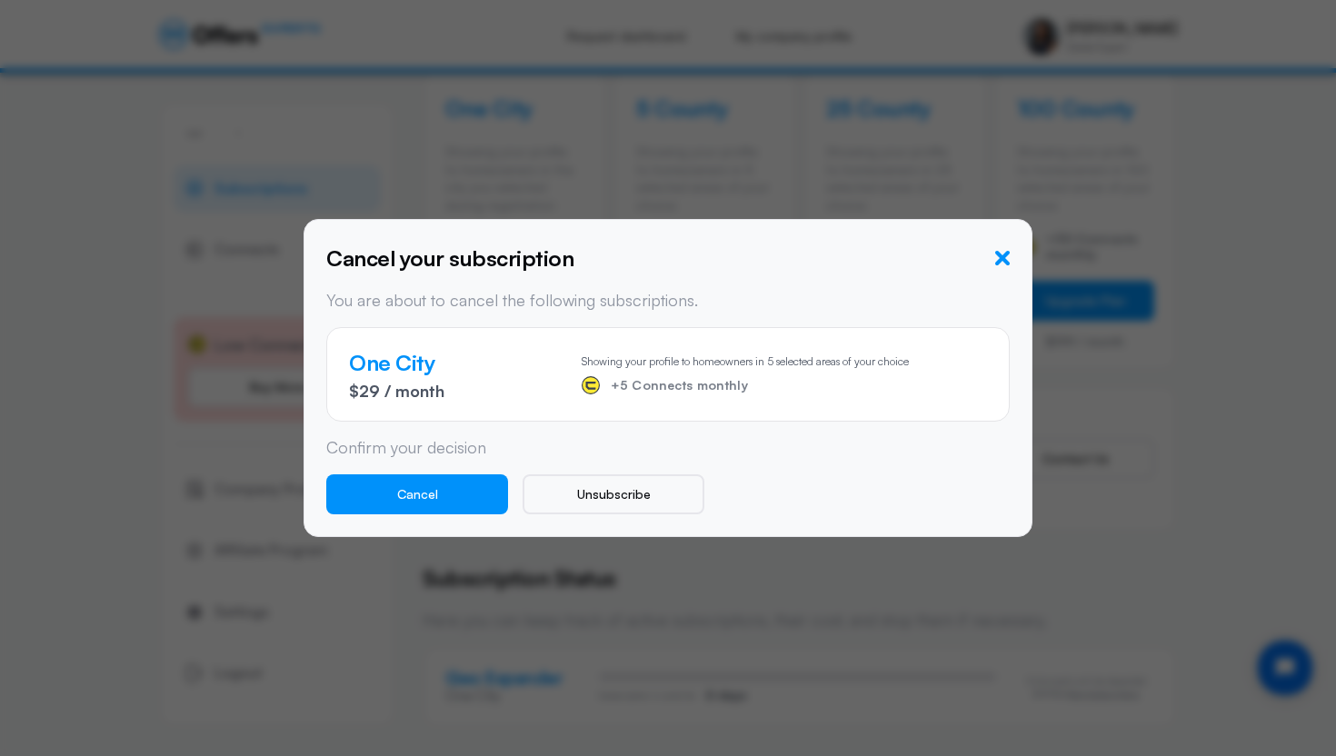
click at [1004, 258] on icon "button" at bounding box center [1002, 258] width 15 height 15
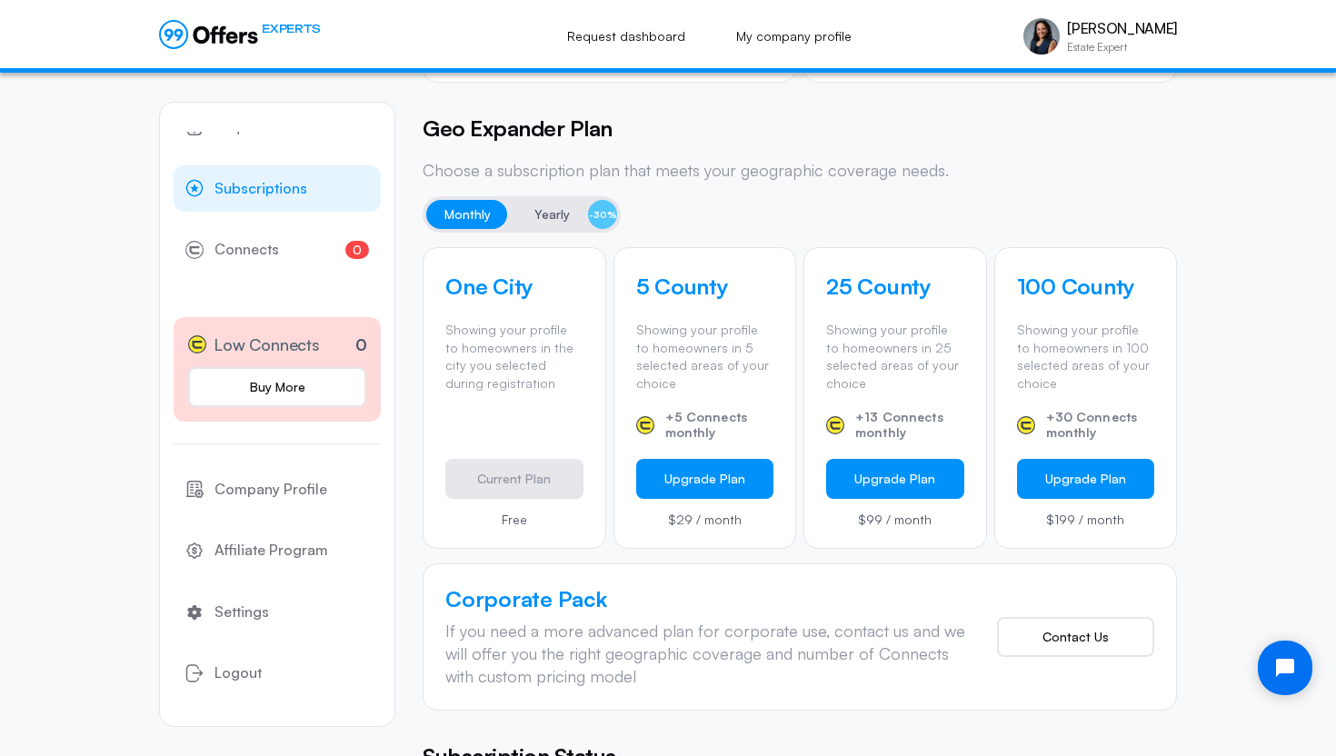
scroll to position [434, 0]
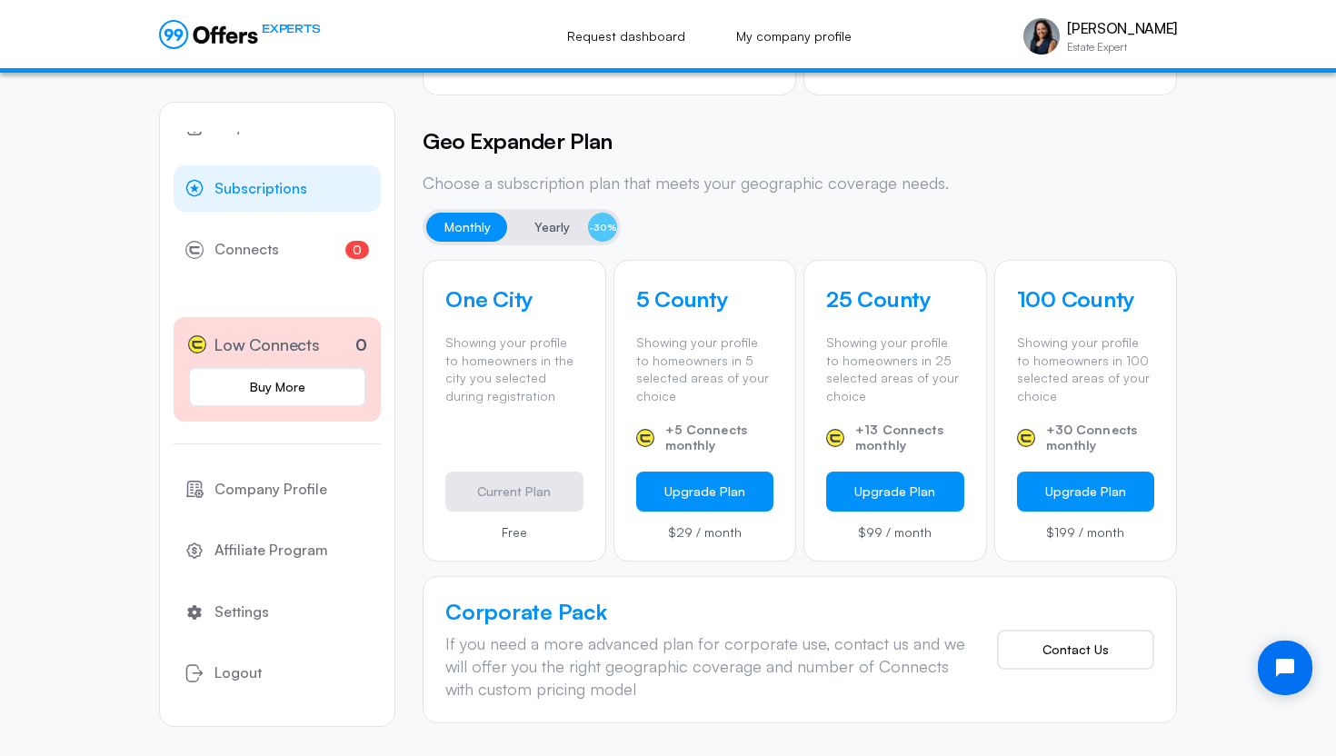
click at [556, 224] on span "Yearly" at bounding box center [551, 227] width 35 height 22
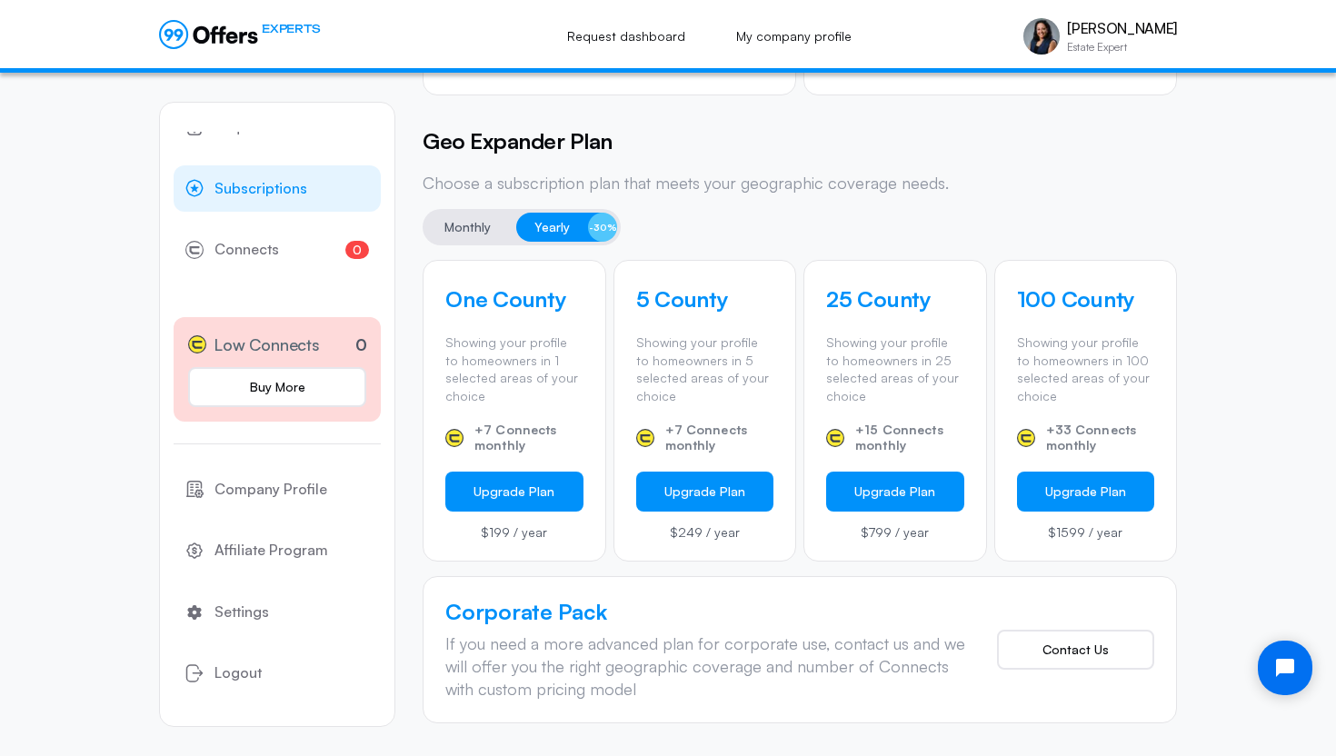
click at [691, 343] on p "Showing your profile to homeowners in 5 selected areas of your choice" at bounding box center [705, 368] width 138 height 71
click at [551, 218] on span "Yearly" at bounding box center [551, 227] width 35 height 22
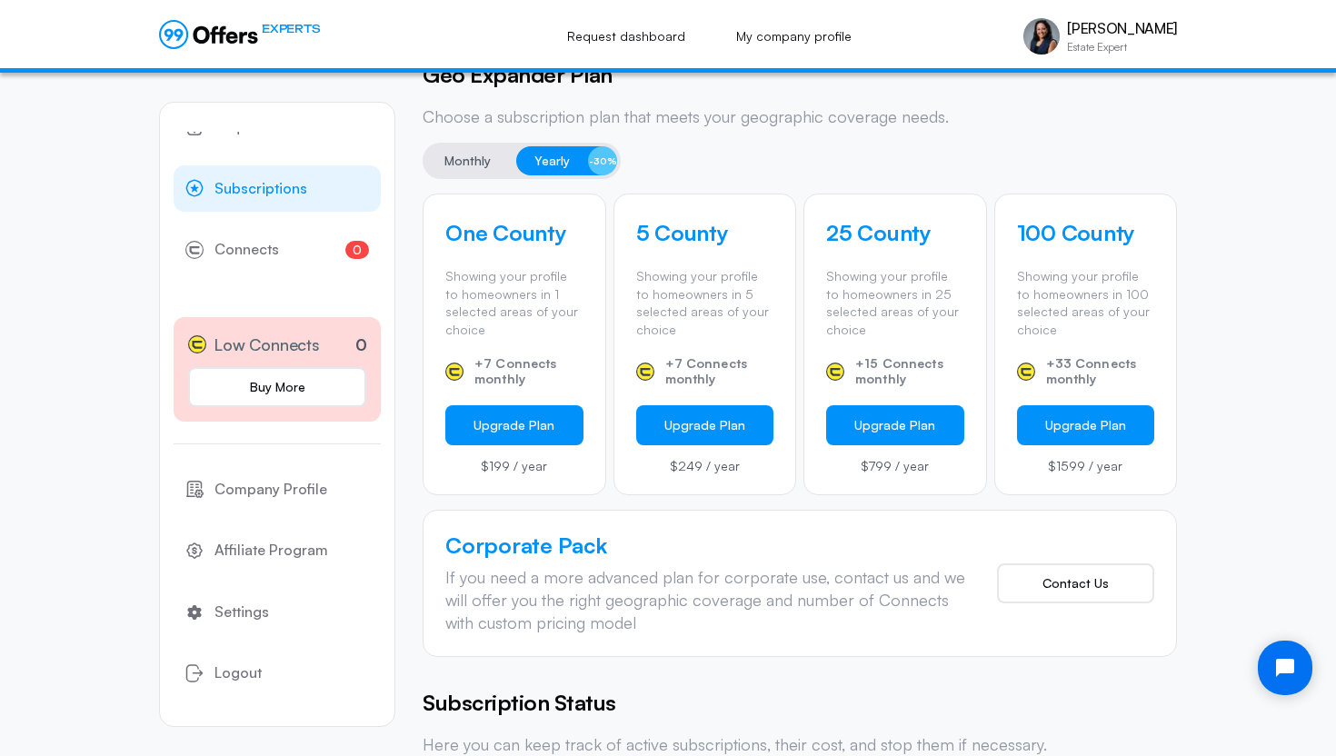
scroll to position [471, 0]
